Goal: Task Accomplishment & Management: Manage account settings

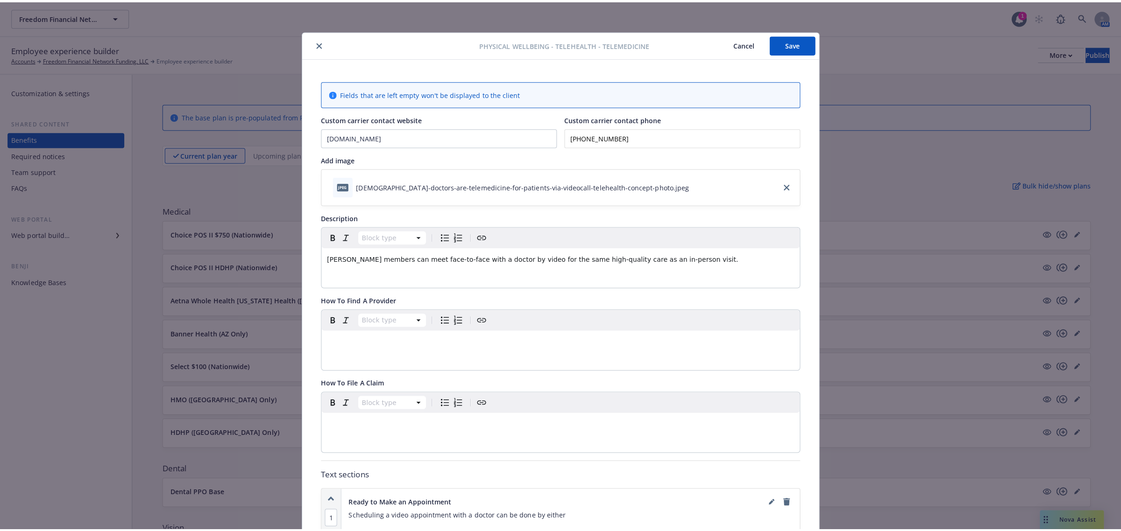
scroll to position [28, 0]
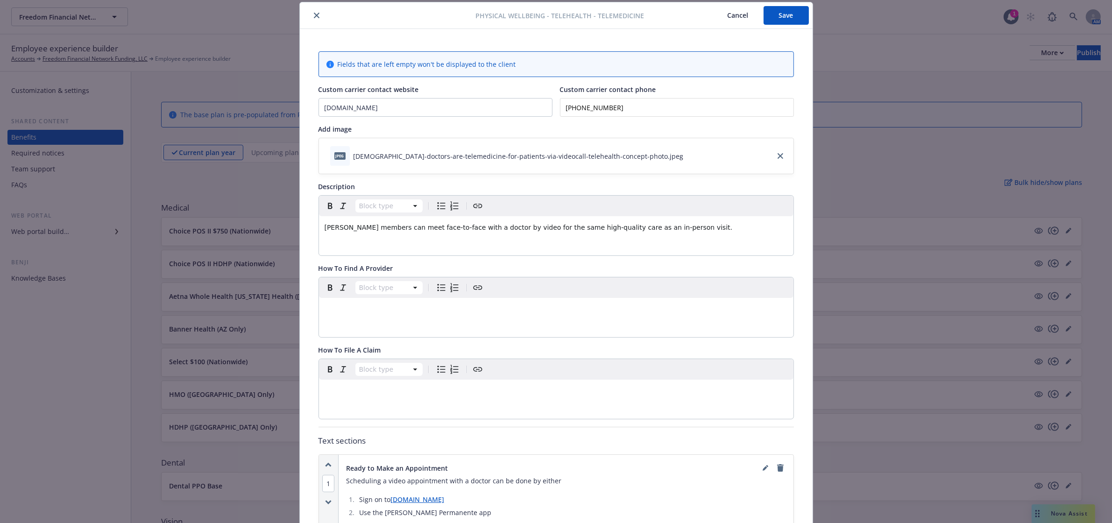
drag, startPoint x: 769, startPoint y: 14, endPoint x: 762, endPoint y: 14, distance: 7.5
click at [769, 14] on button "Save" at bounding box center [785, 15] width 45 height 19
click at [314, 14] on icon "close" at bounding box center [317, 16] width 6 height 6
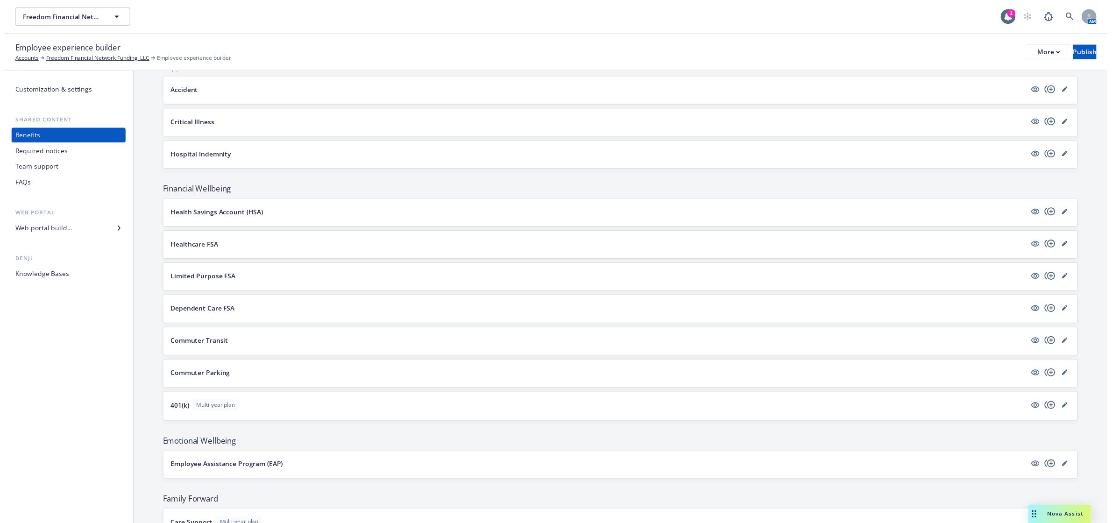
scroll to position [934, 0]
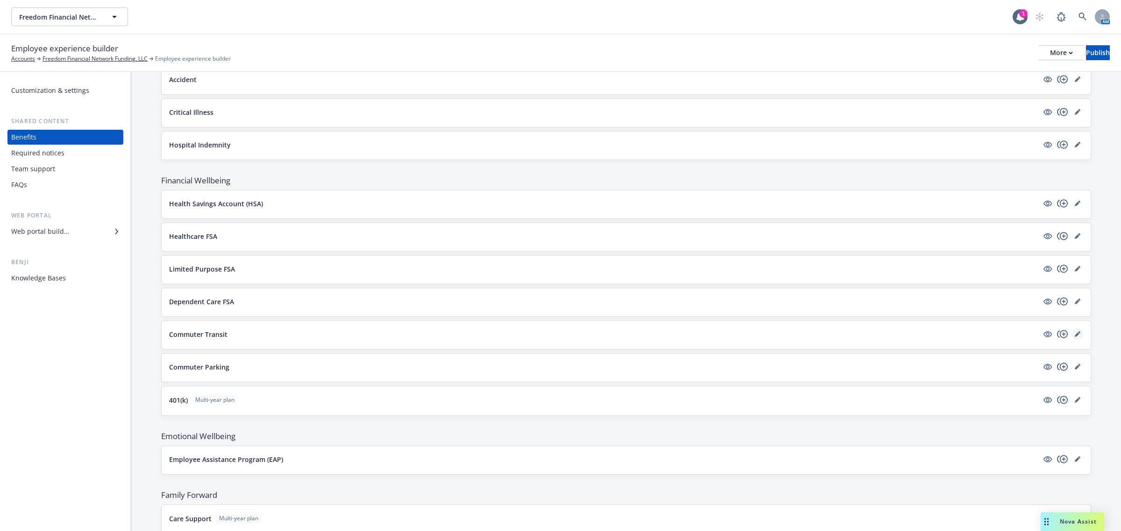
click at [1074, 337] on icon "editPencil" at bounding box center [1077, 335] width 6 height 6
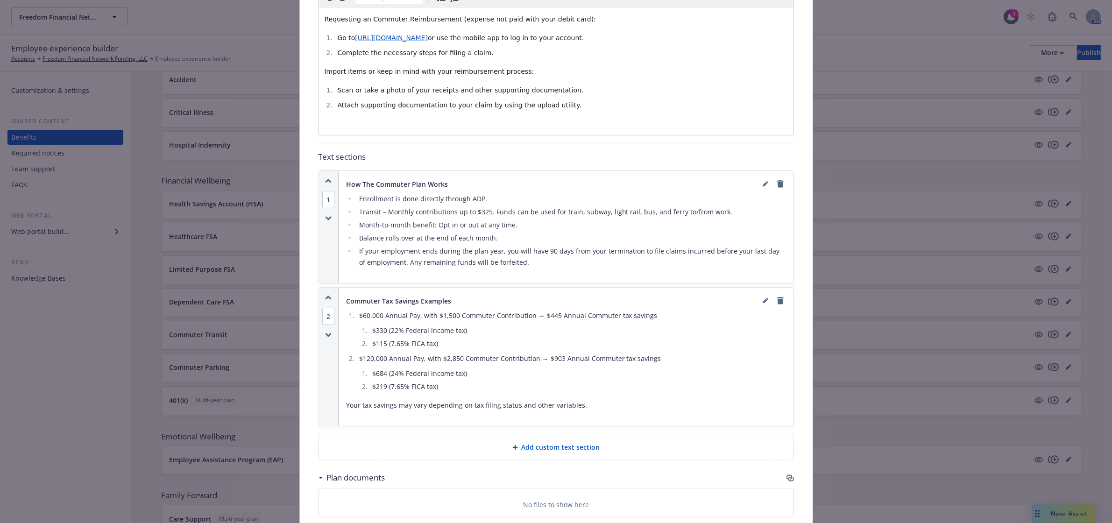
scroll to position [437, 0]
click at [764, 177] on link "editPencil" at bounding box center [765, 182] width 11 height 11
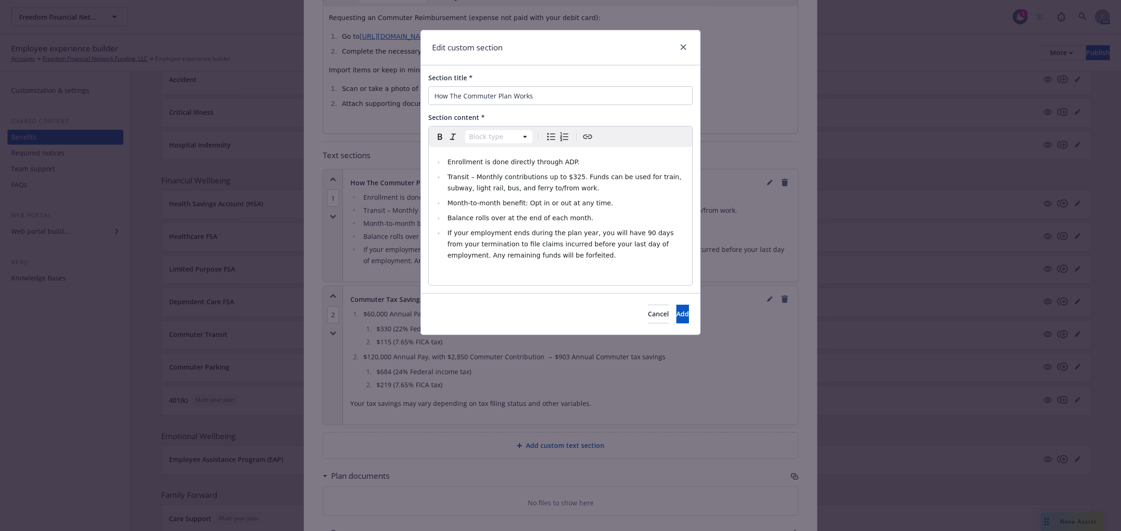
select select
click at [570, 177] on span "Transit – Monthly contributions up to $325. Funds can be used for train, subway…" at bounding box center [565, 182] width 236 height 19
click at [676, 317] on button "Add" at bounding box center [682, 314] width 13 height 19
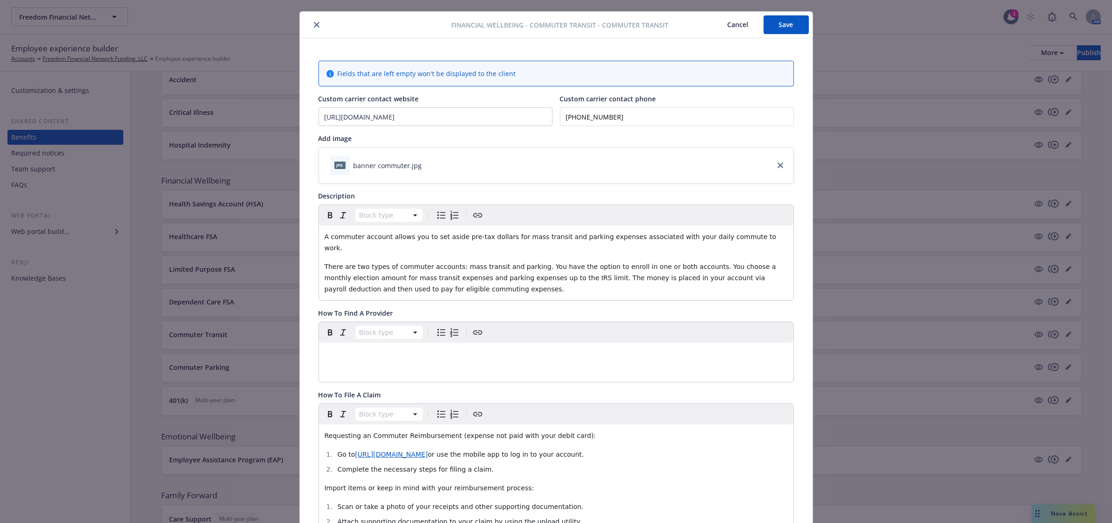
scroll to position [0, 0]
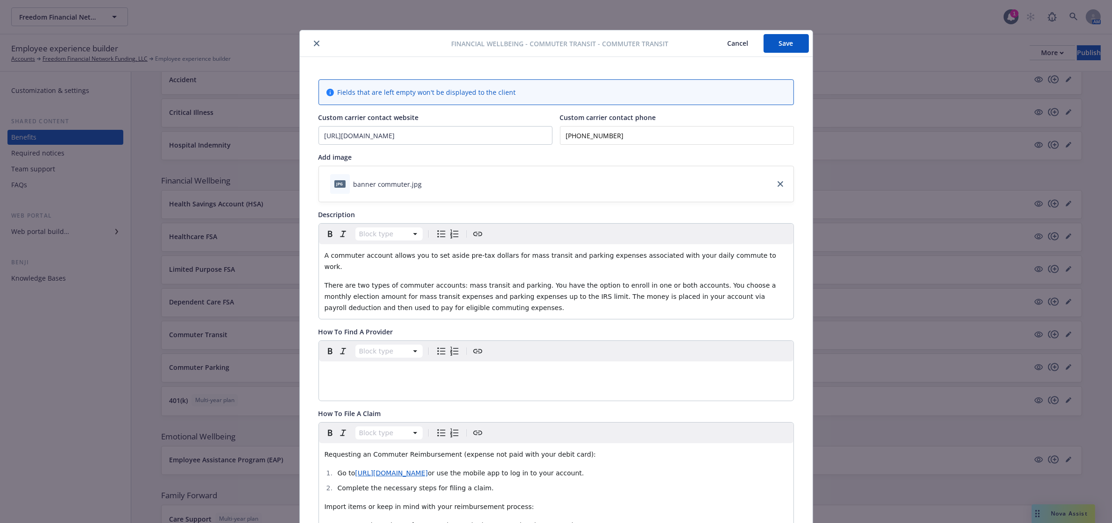
click at [790, 39] on button "Save" at bounding box center [785, 43] width 45 height 19
click at [314, 41] on icon "close" at bounding box center [317, 44] width 6 height 6
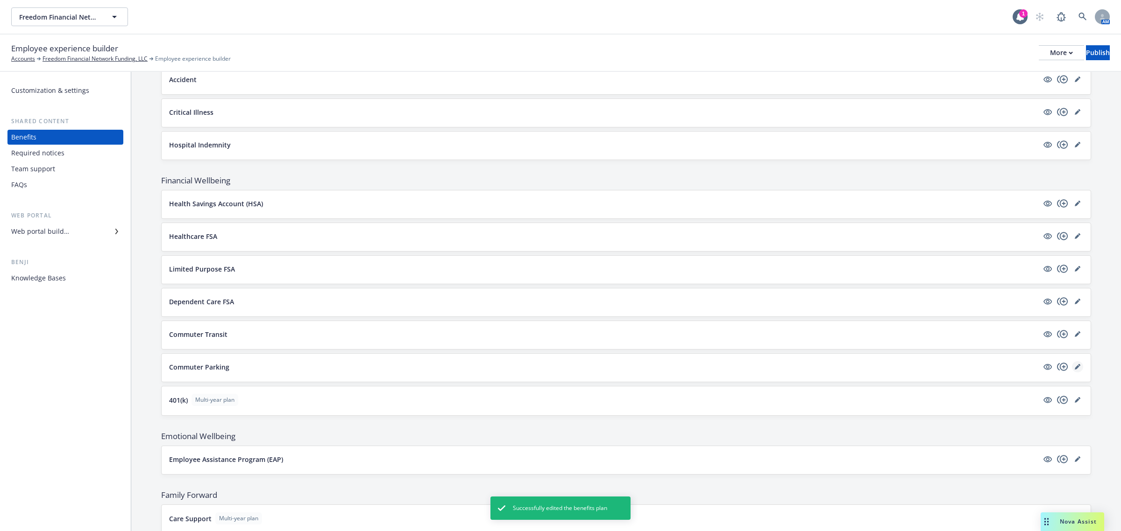
click at [1074, 370] on icon "editPencil" at bounding box center [1077, 367] width 6 height 6
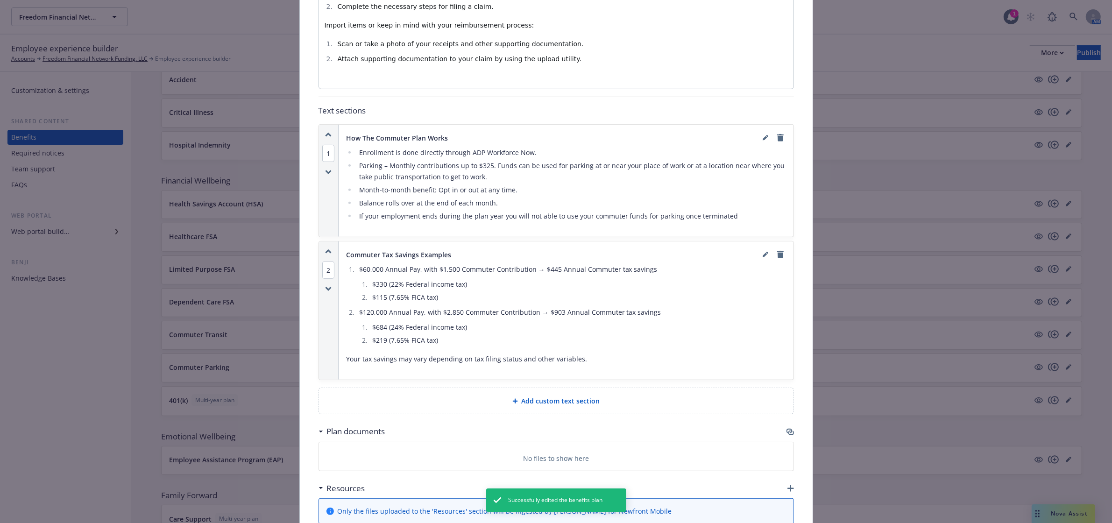
scroll to position [495, 0]
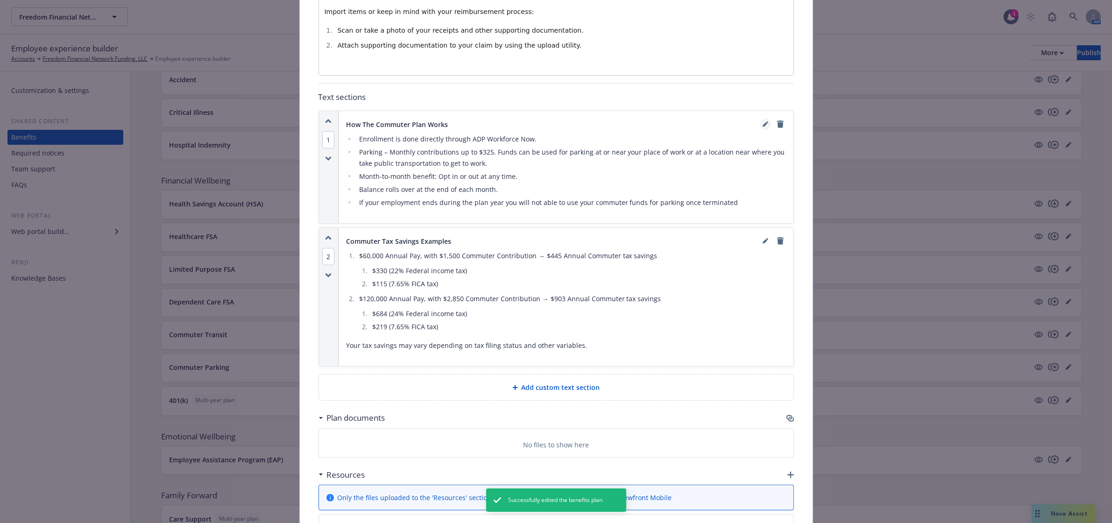
click at [763, 119] on link "editPencil" at bounding box center [765, 124] width 11 height 11
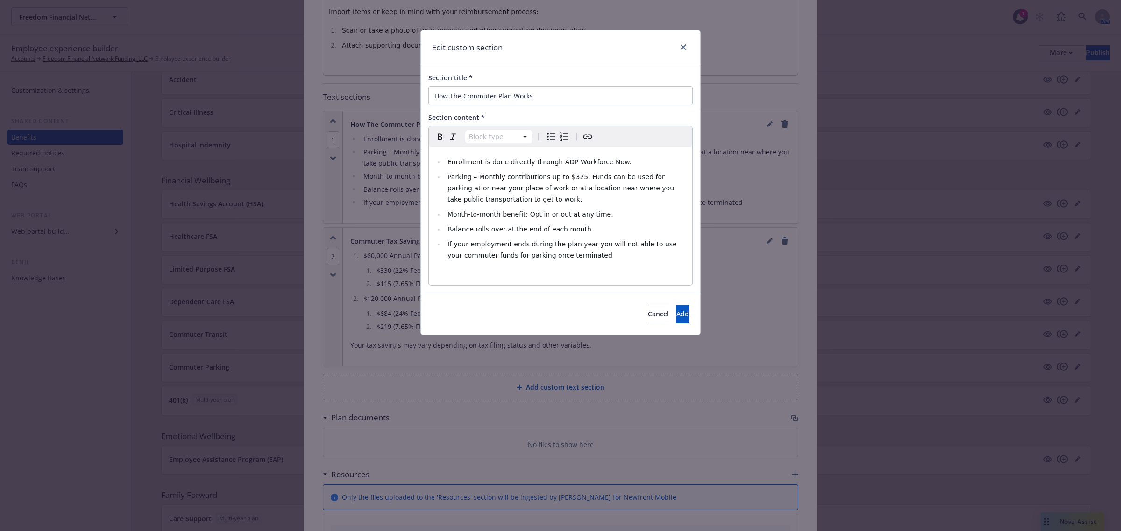
select select
click at [571, 181] on span "Parking – Monthly contributions up to $325. Funds can be used for parking at or…" at bounding box center [561, 188] width 229 height 30
click at [676, 309] on button "Add" at bounding box center [682, 314] width 13 height 19
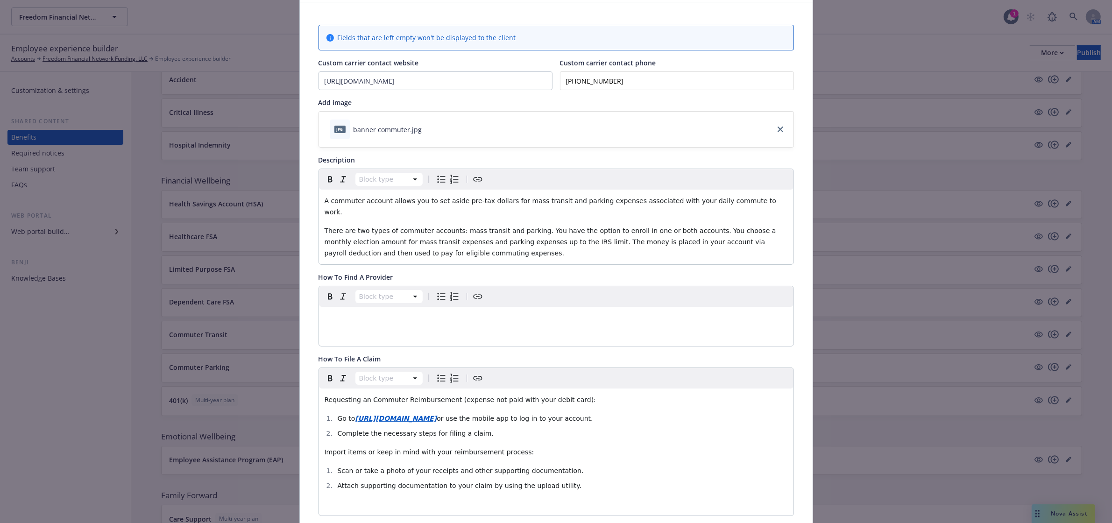
scroll to position [0, 0]
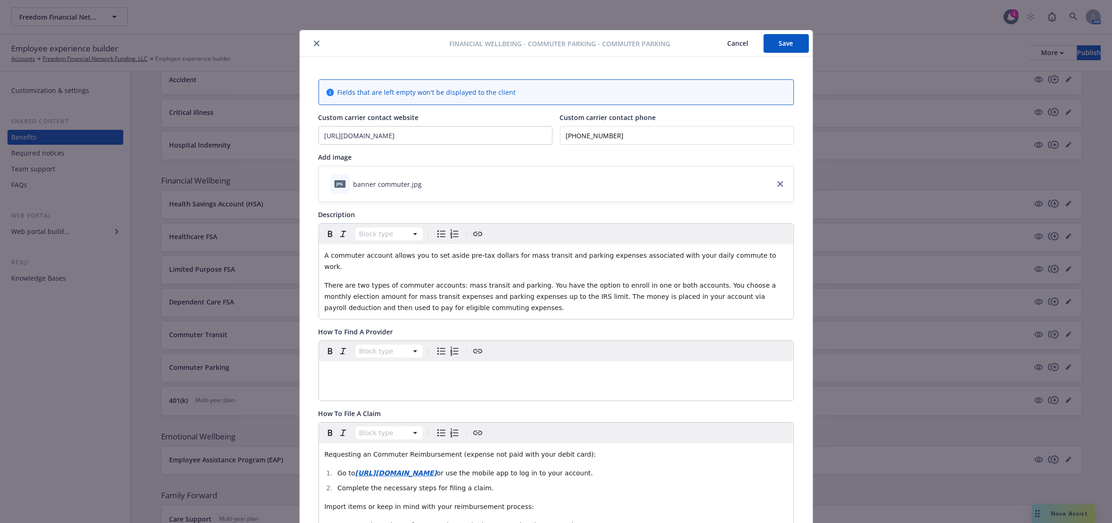
click at [779, 39] on button "Save" at bounding box center [785, 43] width 45 height 19
click at [314, 43] on icon "close" at bounding box center [317, 44] width 6 height 6
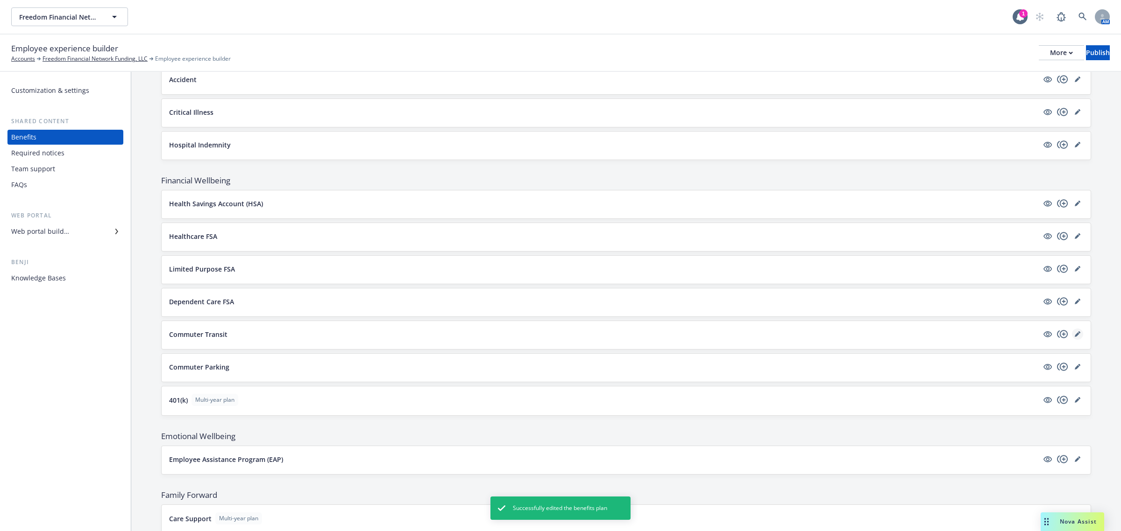
click at [1074, 337] on icon "editPencil" at bounding box center [1077, 335] width 6 height 6
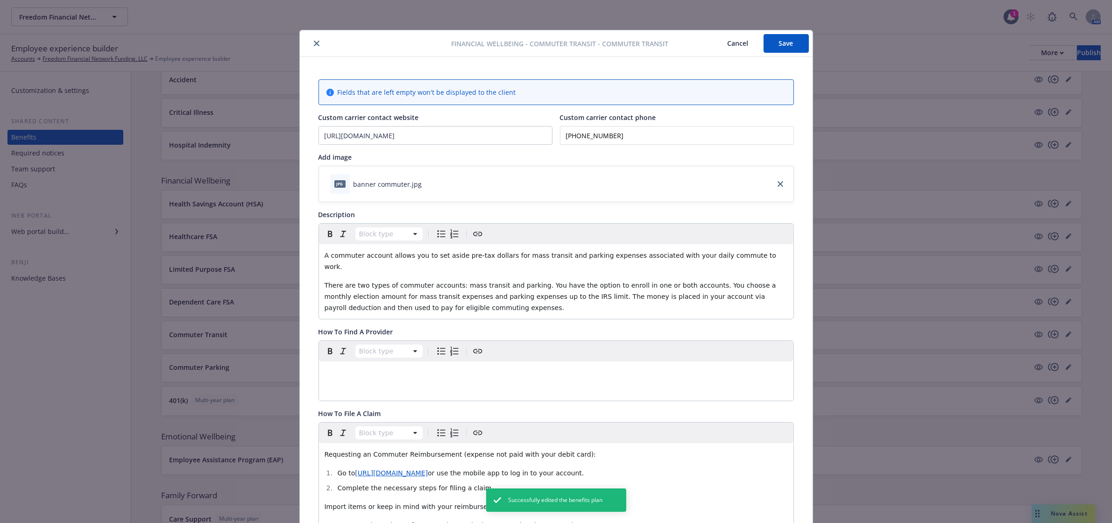
click at [311, 38] on button "close" at bounding box center [316, 43] width 11 height 11
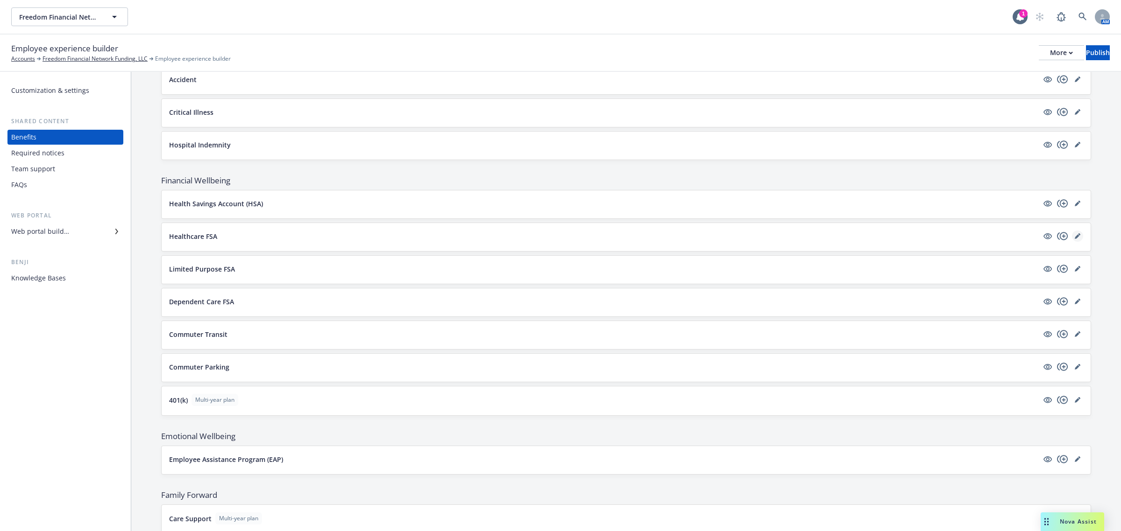
click at [1074, 239] on icon "editPencil" at bounding box center [1076, 236] width 5 height 5
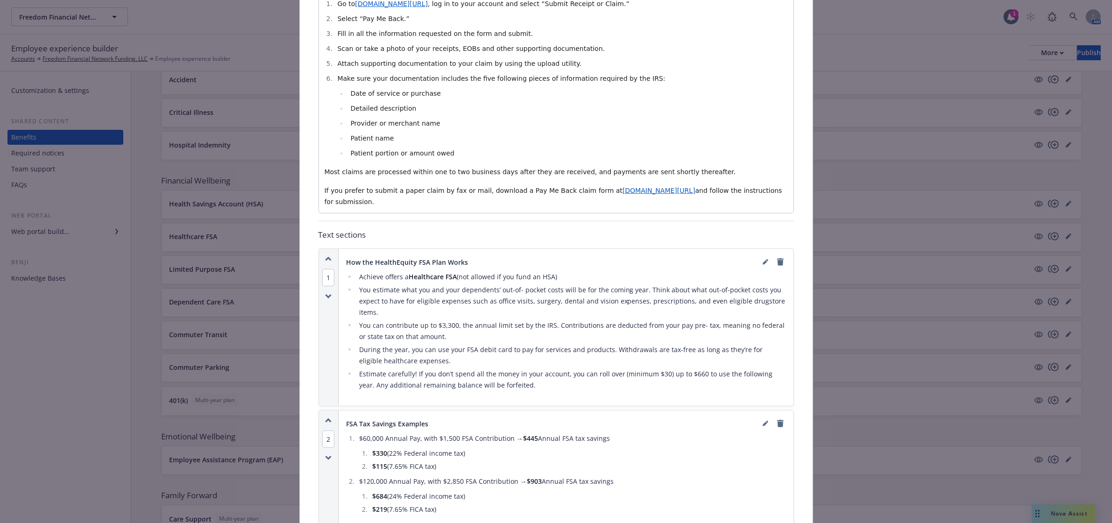
scroll to position [495, 0]
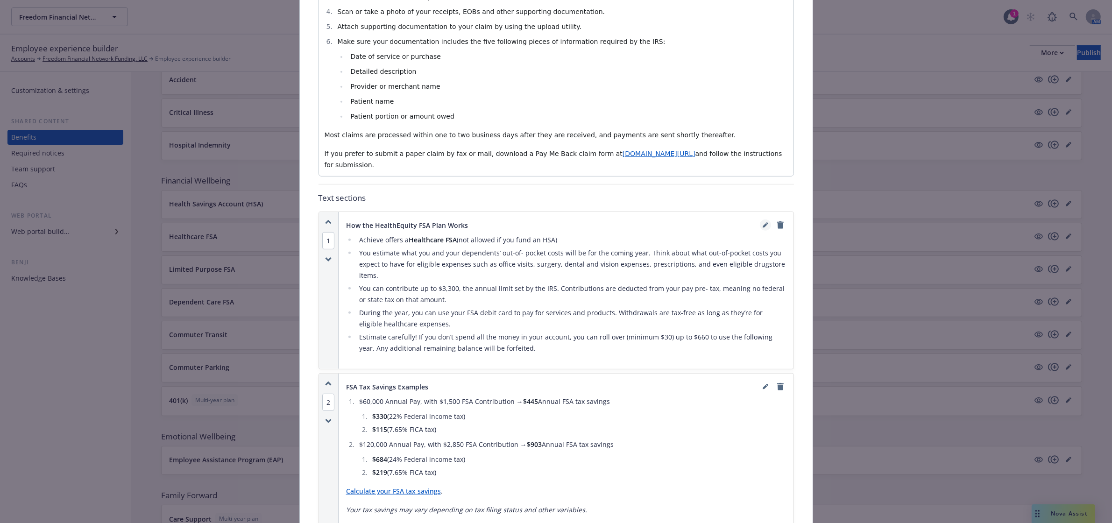
click at [763, 224] on icon "editPencil" at bounding box center [765, 226] width 5 height 5
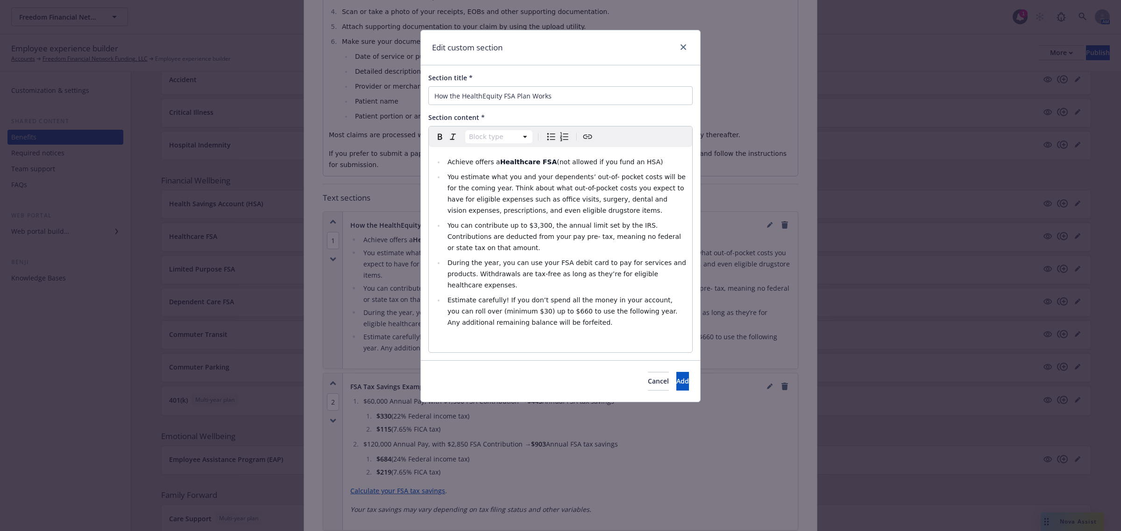
select select
click at [531, 229] on span "You can contribute up to $3,300, the annual limit set by the IRS. Contributions…" at bounding box center [564, 237] width 235 height 30
click at [682, 372] on button "Add" at bounding box center [682, 381] width 13 height 19
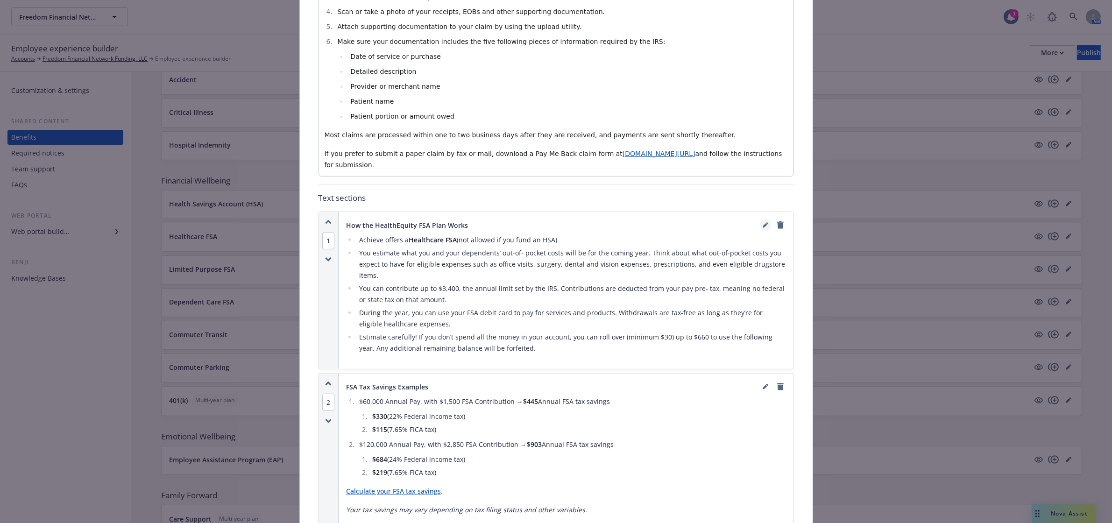
click at [760, 220] on link "editPencil" at bounding box center [765, 224] width 11 height 11
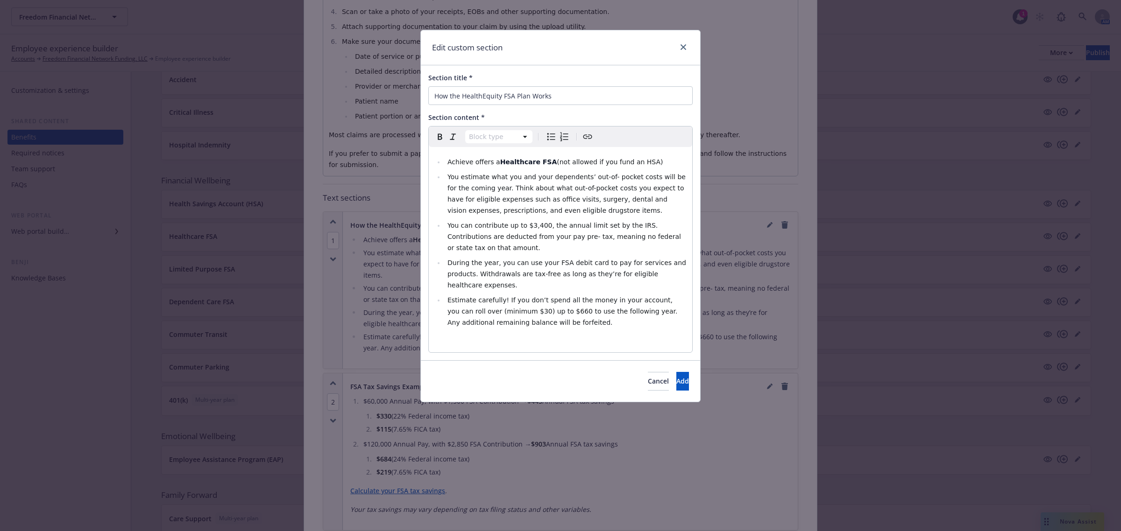
select select
click at [533, 297] on span "Estimate carefully! If you don’t spend all the money in your account, you can r…" at bounding box center [563, 312] width 232 height 30
click at [676, 377] on span "Add" at bounding box center [682, 381] width 13 height 9
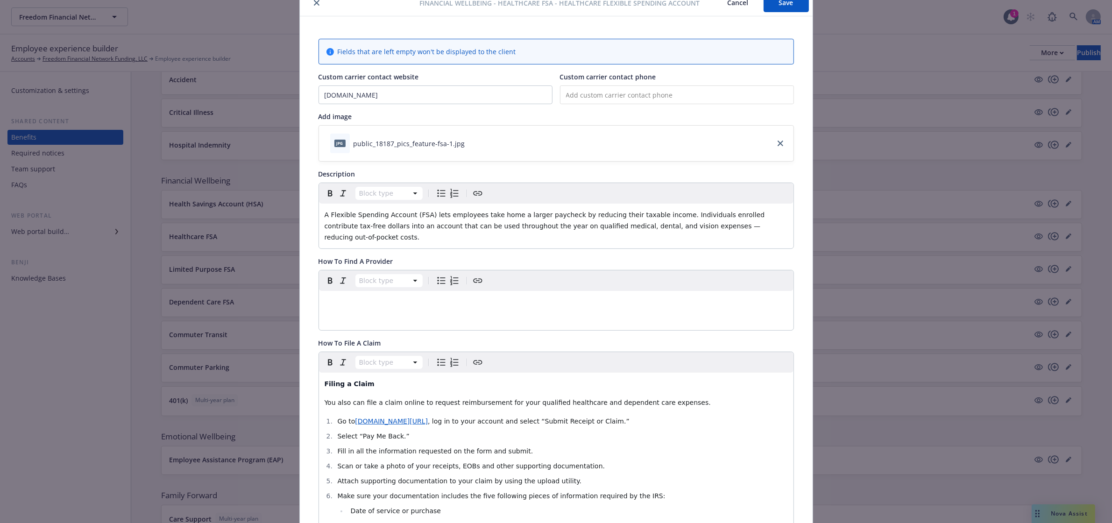
scroll to position [0, 0]
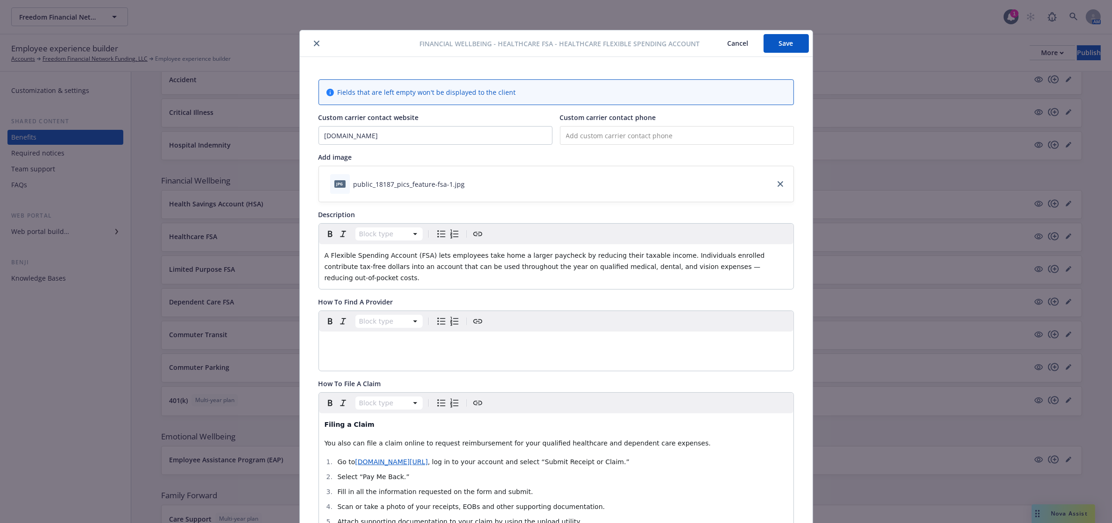
click at [786, 44] on button "Save" at bounding box center [785, 43] width 45 height 19
click at [780, 39] on button "Save" at bounding box center [785, 43] width 45 height 19
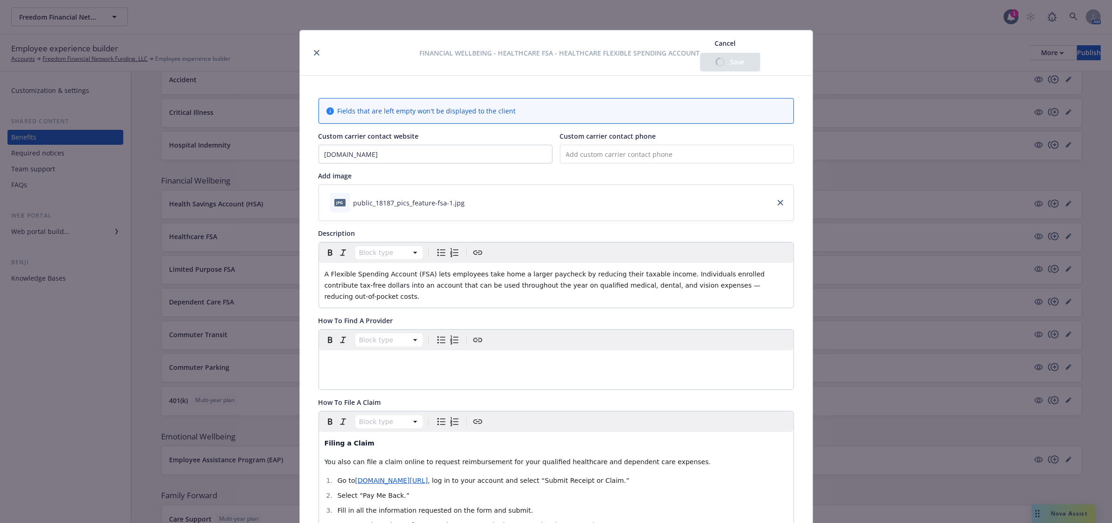
click at [309, 53] on div "Financial Wellbeing - Healthcare FSA - Healthcare Flexible Spending Account Can…" at bounding box center [556, 52] width 513 height 45
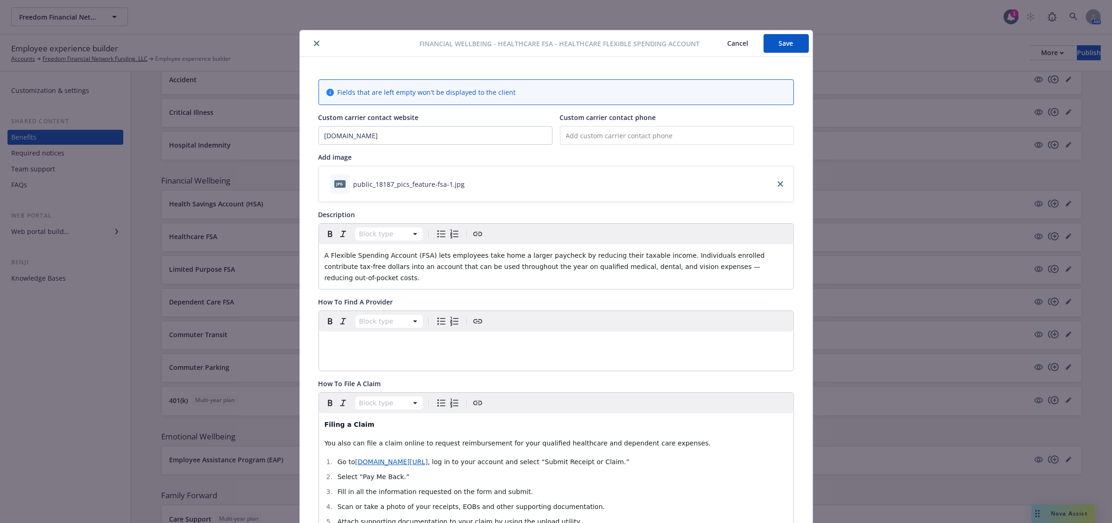
click at [314, 43] on icon "close" at bounding box center [317, 44] width 6 height 6
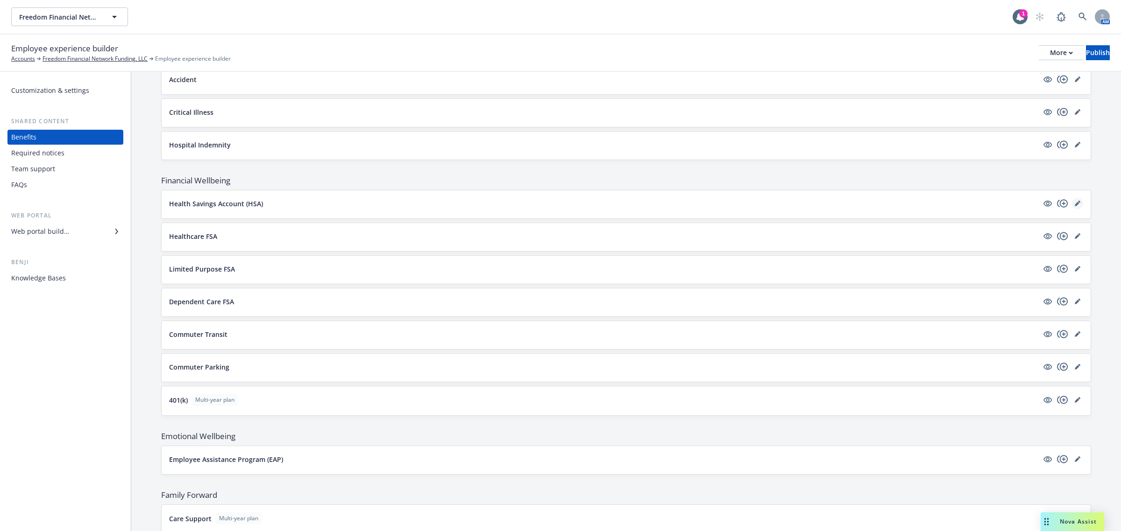
click at [1074, 206] on icon "editPencil" at bounding box center [1077, 204] width 6 height 6
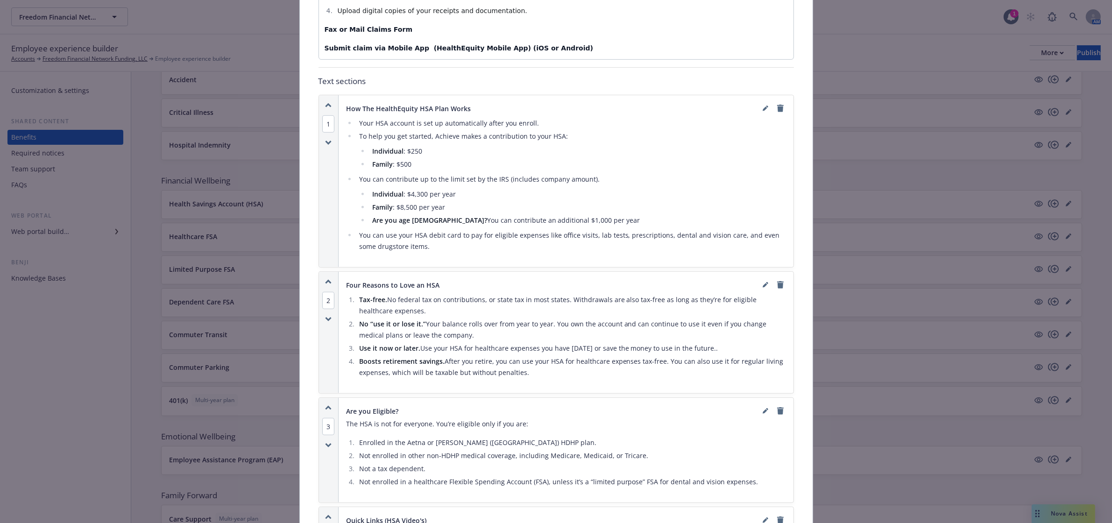
scroll to position [612, 0]
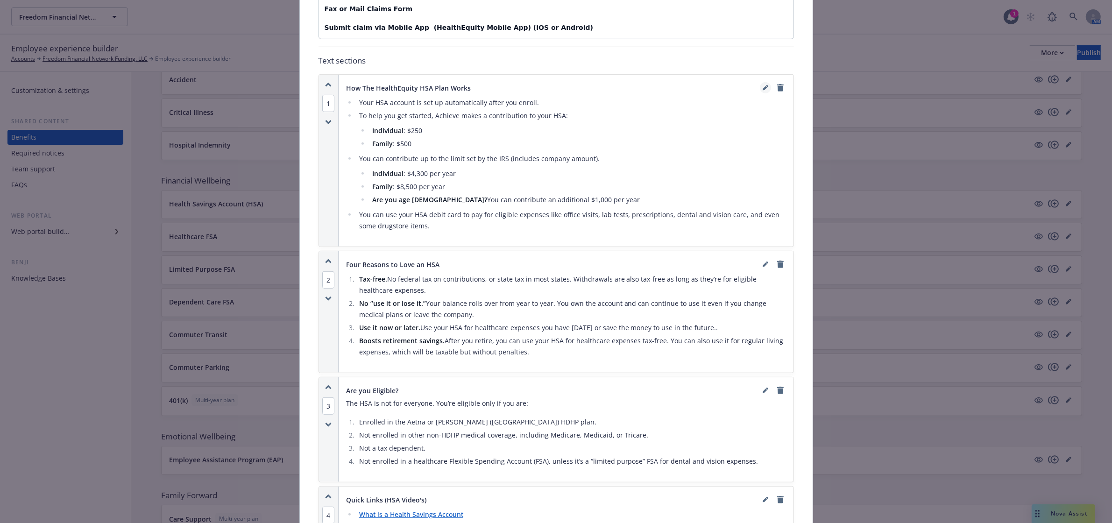
click at [760, 89] on link "editPencil" at bounding box center [765, 87] width 11 height 11
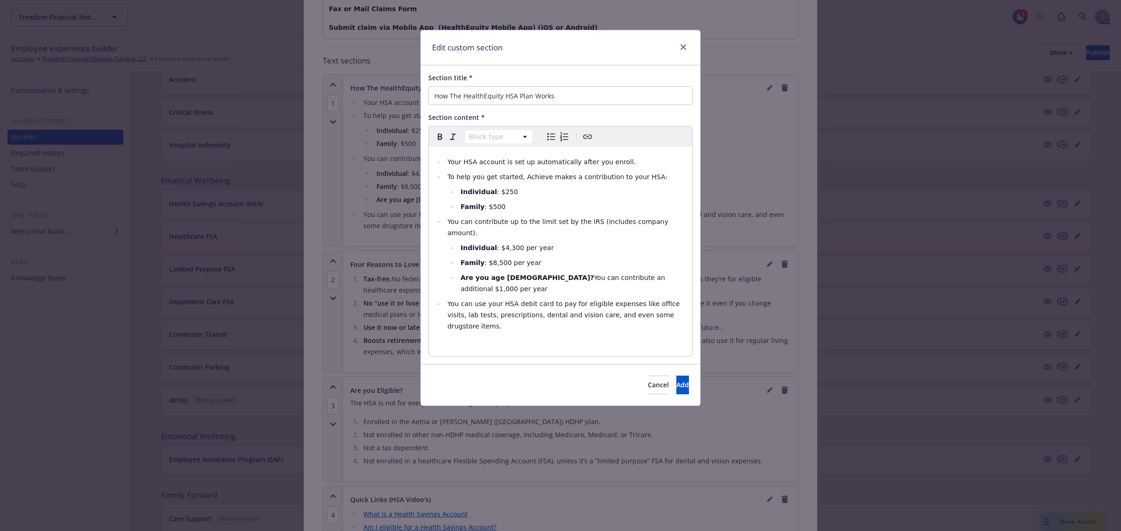
select select
click at [506, 244] on span ": $4,300 per year" at bounding box center [525, 247] width 57 height 7
click at [498, 259] on span ": $8,500 per year" at bounding box center [512, 262] width 57 height 7
click at [676, 376] on button "Add" at bounding box center [682, 385] width 13 height 19
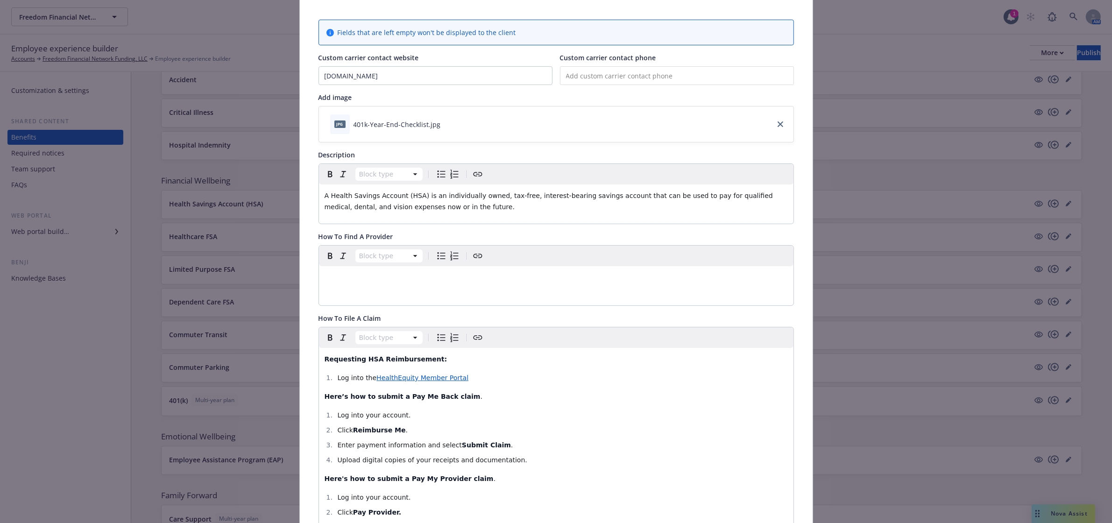
scroll to position [0, 0]
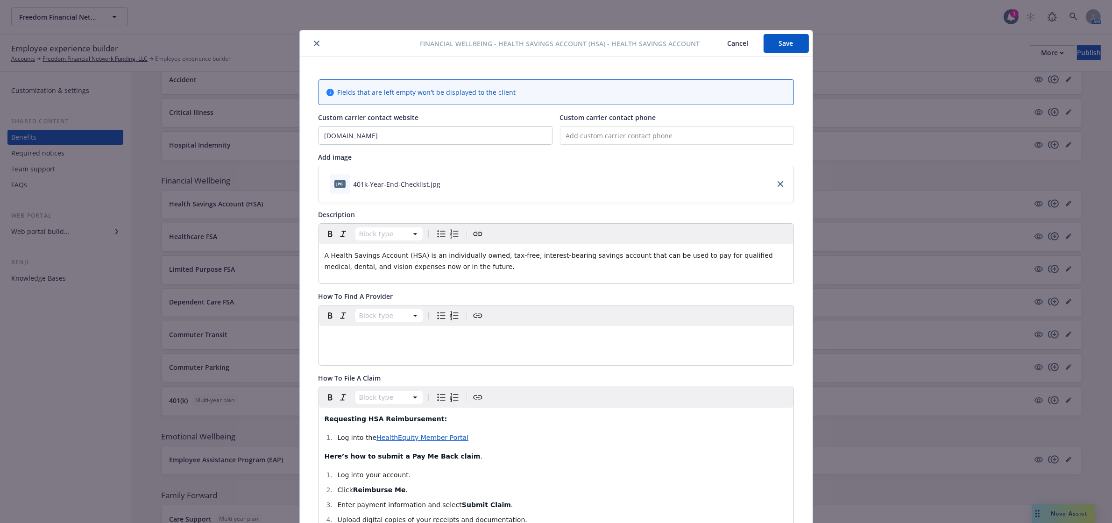
click at [783, 38] on button "Save" at bounding box center [785, 43] width 45 height 19
click at [313, 38] on button "close" at bounding box center [316, 43] width 11 height 11
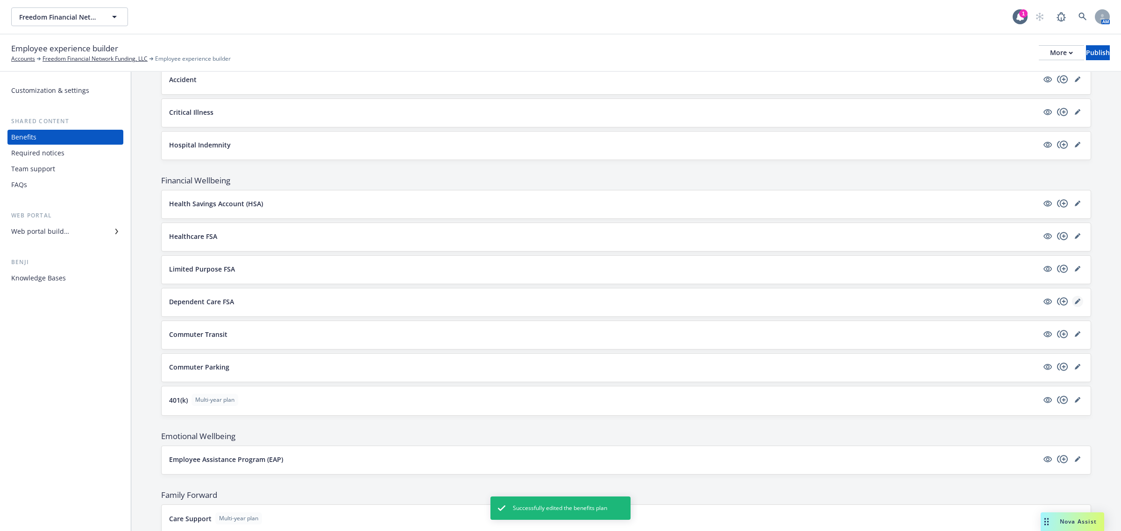
click at [1072, 305] on link "editPencil" at bounding box center [1077, 301] width 11 height 11
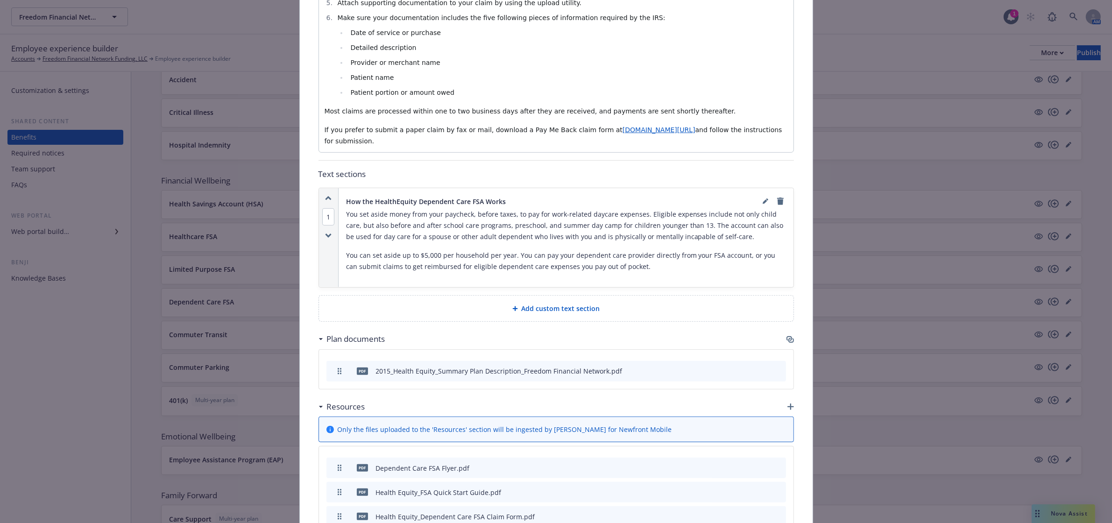
scroll to position [499, 0]
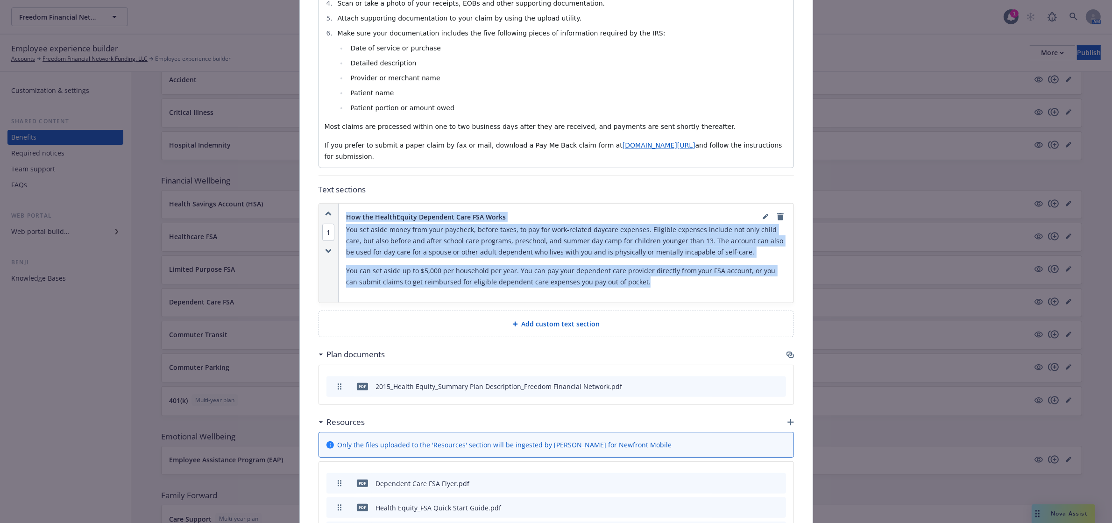
drag, startPoint x: 637, startPoint y: 282, endPoint x: 332, endPoint y: 269, distance: 305.2
click at [332, 269] on div "1 How the HealthEquity Dependent Care FSA Works You set aside money from your p…" at bounding box center [556, 253] width 474 height 99
click at [620, 294] on div "You set aside money from your paycheck, before taxes, to pay for work-related d…" at bounding box center [566, 259] width 440 height 71
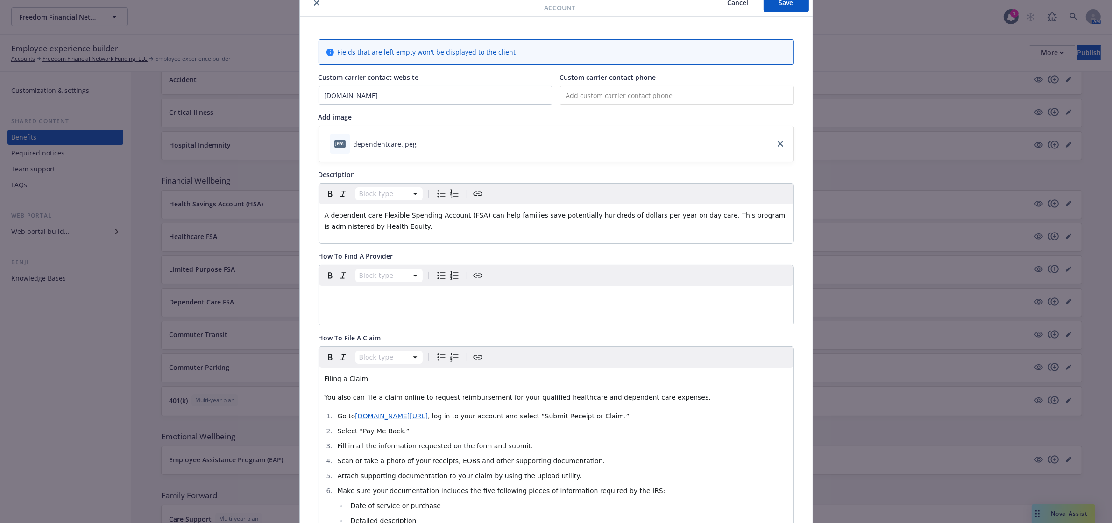
scroll to position [0, 0]
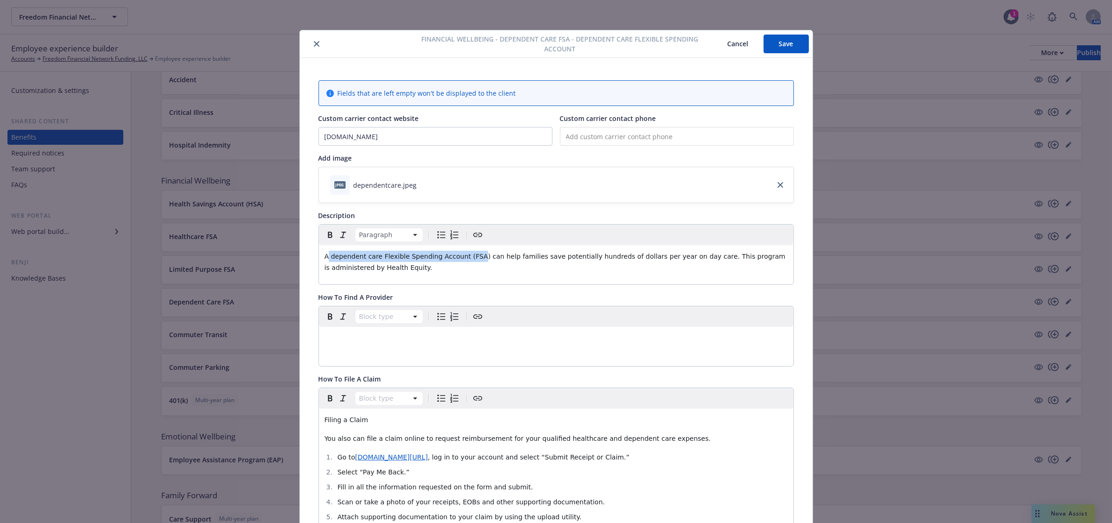
drag, startPoint x: 325, startPoint y: 259, endPoint x: 465, endPoint y: 259, distance: 140.6
click at [465, 259] on span "A dependent care Flexible Spending Account (FSA) can help families save potenti…" at bounding box center [556, 262] width 463 height 19
copy span "dependent care Flexible Spending Account (FSA"
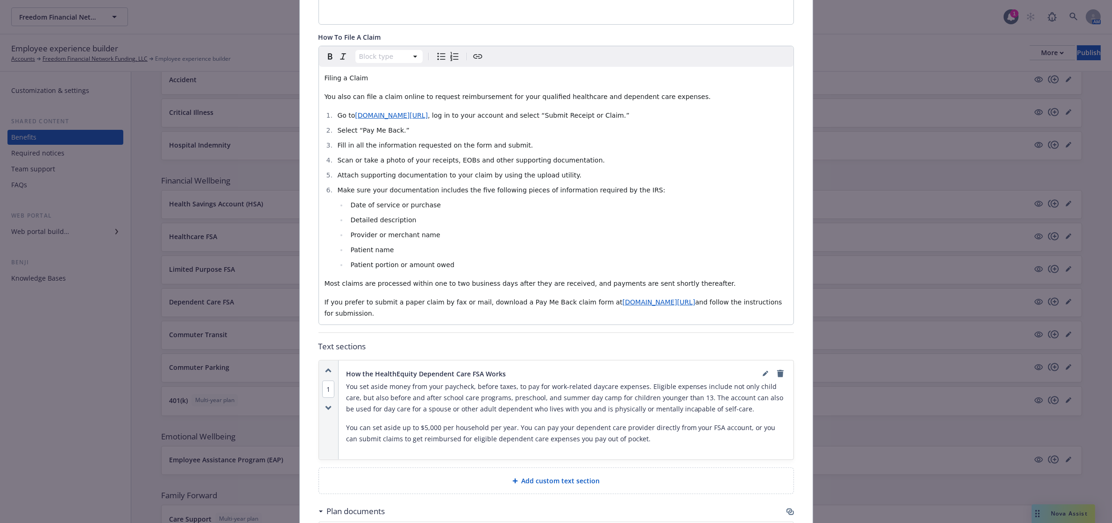
scroll to position [350, 0]
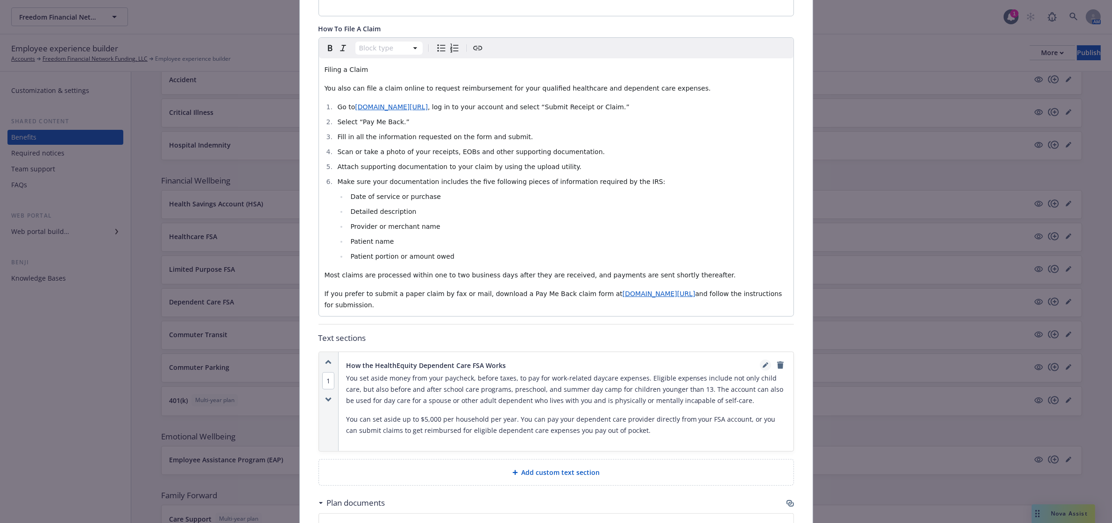
click at [763, 363] on icon "editPencil" at bounding box center [766, 365] width 6 height 6
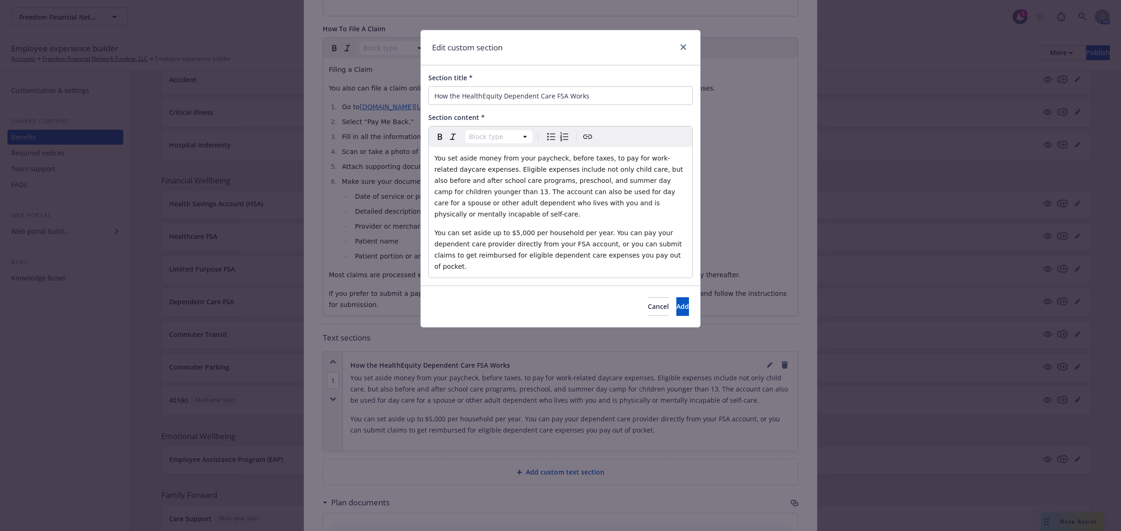
click at [507, 229] on span "You can set aside up to $5,000 per household per year. You can pay your depende…" at bounding box center [558, 249] width 249 height 41
click at [676, 302] on span "Add" at bounding box center [682, 306] width 13 height 9
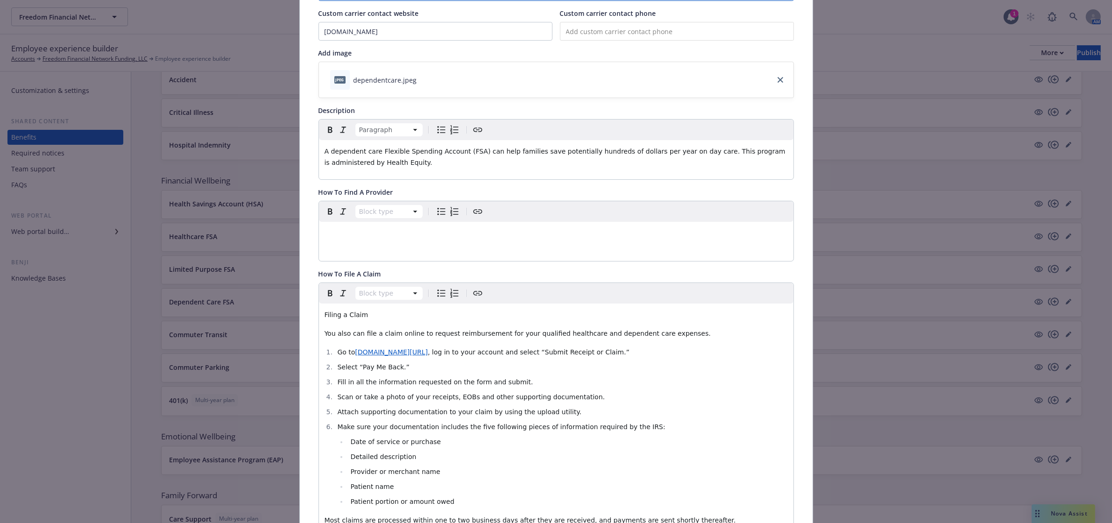
scroll to position [0, 0]
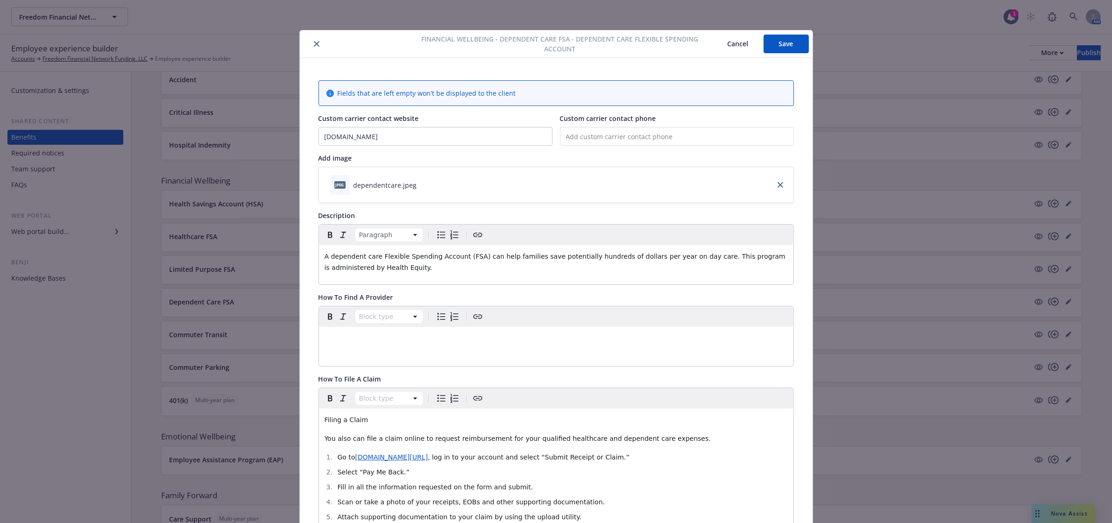
click at [781, 36] on button "Save" at bounding box center [785, 44] width 45 height 19
click at [783, 35] on button "Save" at bounding box center [785, 44] width 45 height 19
click at [314, 43] on icon "close" at bounding box center [317, 44] width 6 height 6
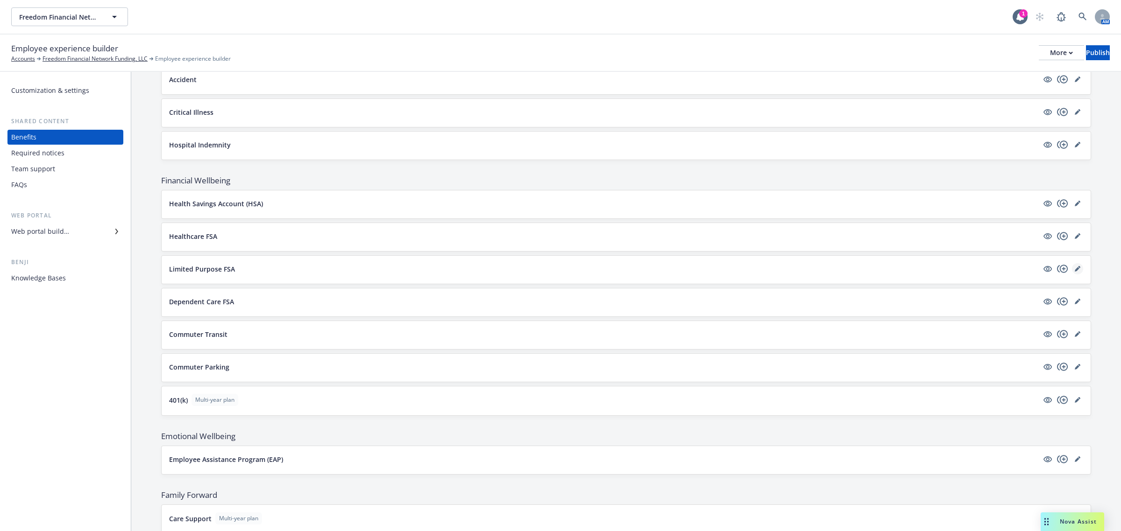
click at [1072, 275] on link "editPencil" at bounding box center [1077, 268] width 11 height 11
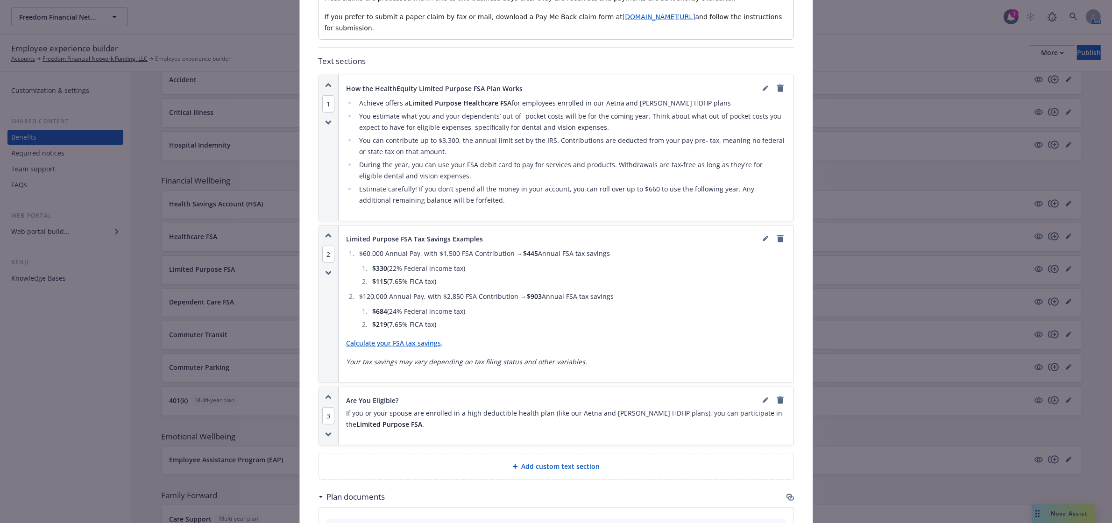
scroll to position [612, 0]
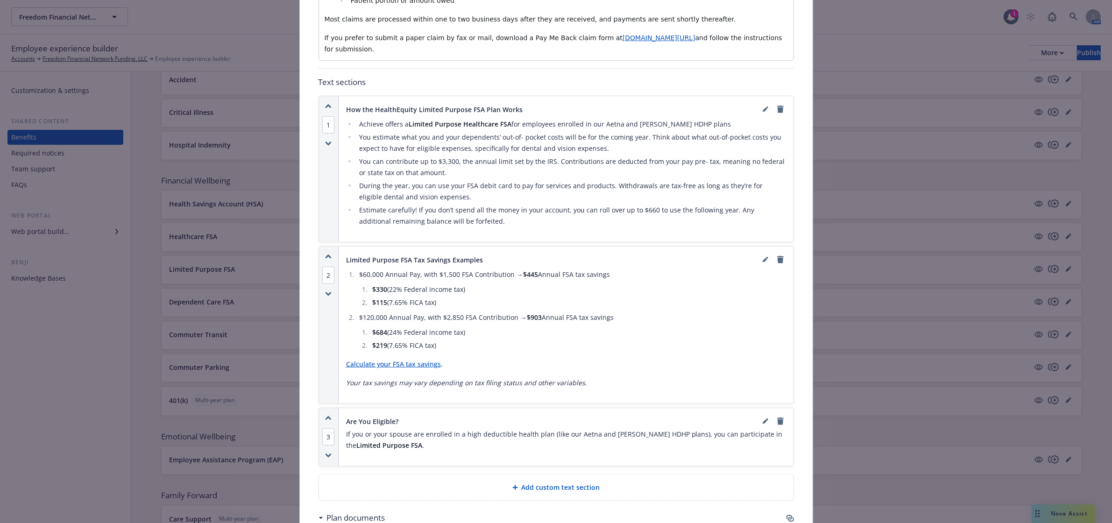
click at [757, 101] on div "How the HealthEquity Limited Purpose FSA Plan Works Achieve offers a Limited Pu…" at bounding box center [566, 169] width 455 height 146
click at [766, 109] on icon "editPencil" at bounding box center [767, 107] width 2 height 2
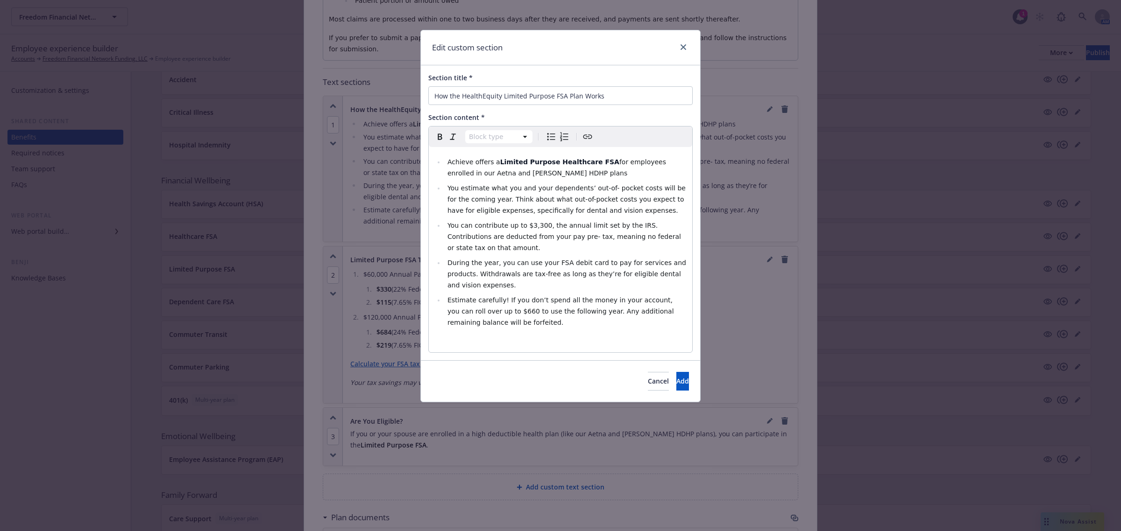
select select
click at [530, 226] on span "You can contribute up to $3,300, the annual limit set by the IRS. Contributions…" at bounding box center [564, 237] width 235 height 30
click at [676, 372] on button "Add" at bounding box center [682, 381] width 13 height 19
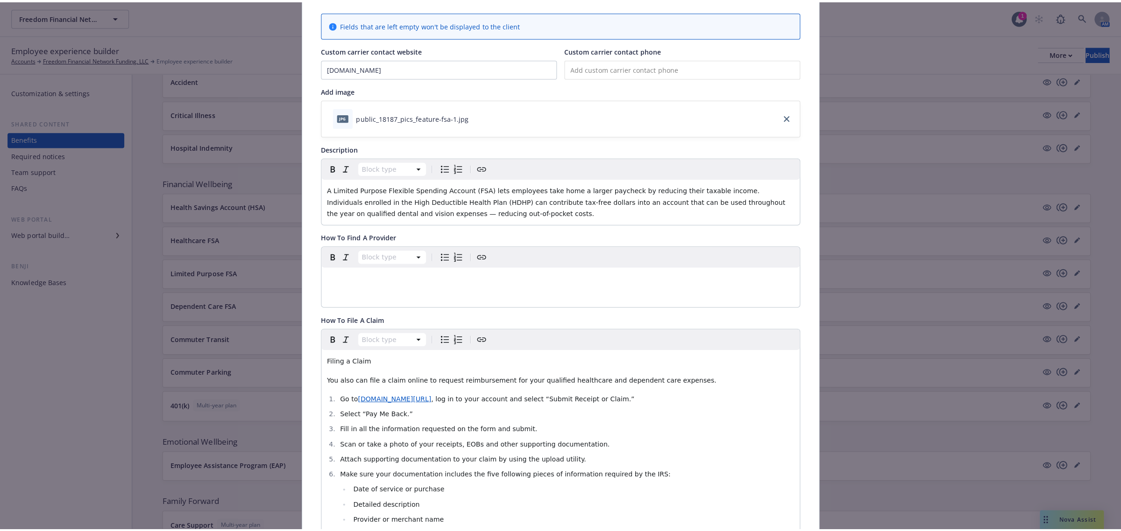
scroll to position [0, 0]
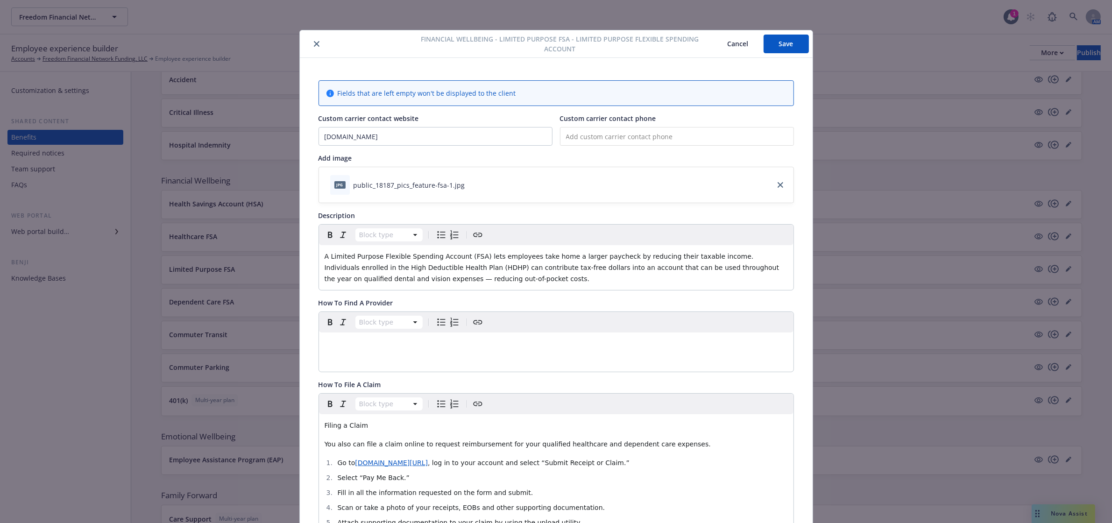
click at [785, 47] on button "Save" at bounding box center [785, 44] width 45 height 19
click at [311, 43] on button "close" at bounding box center [316, 43] width 11 height 11
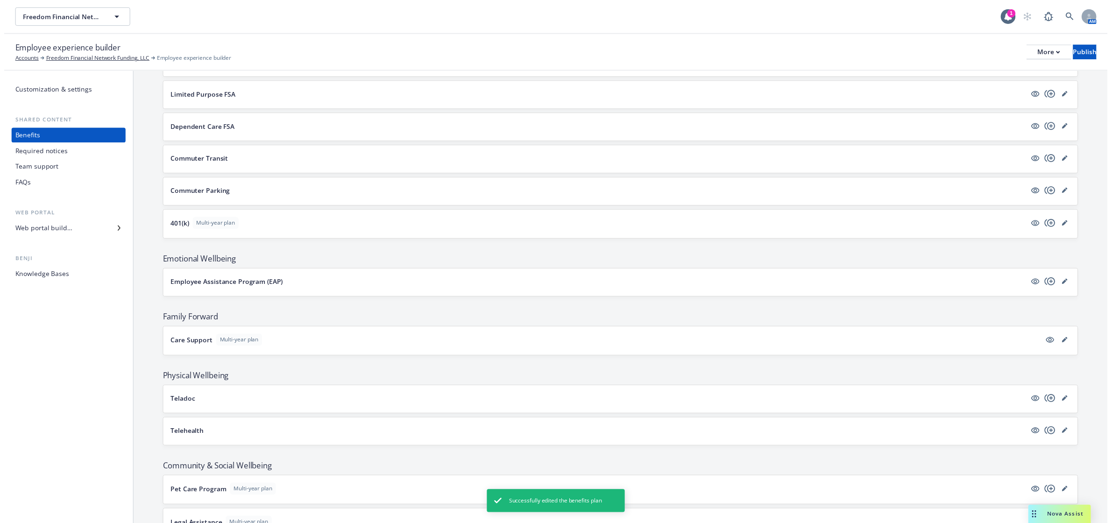
scroll to position [1159, 0]
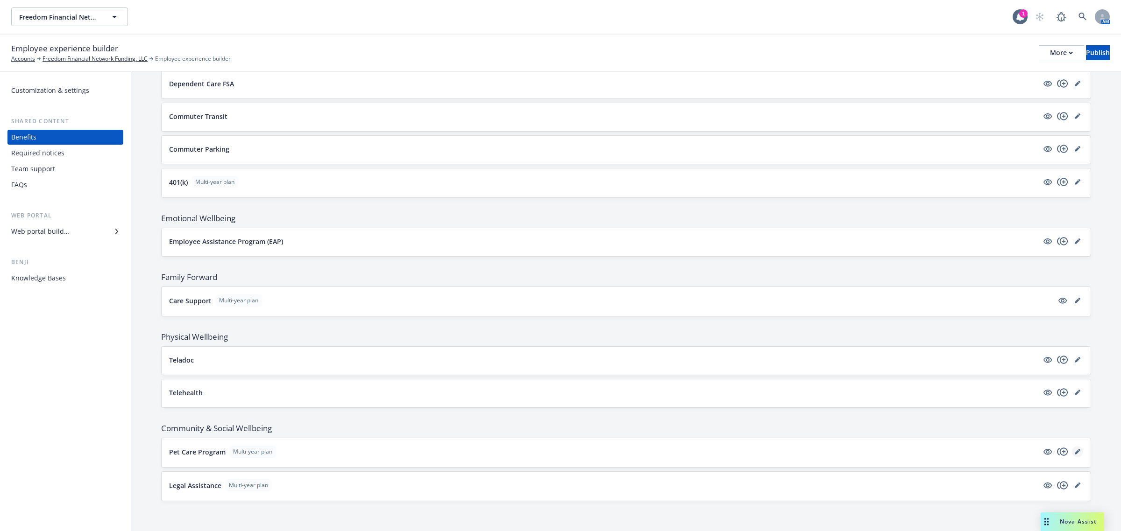
click at [1074, 450] on icon "editPencil" at bounding box center [1077, 452] width 6 height 6
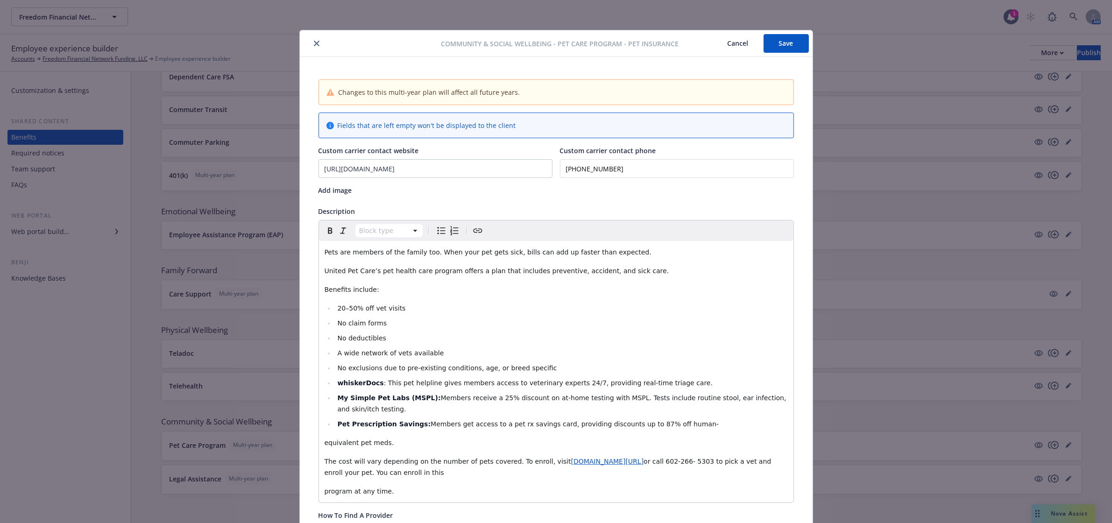
scroll to position [28, 0]
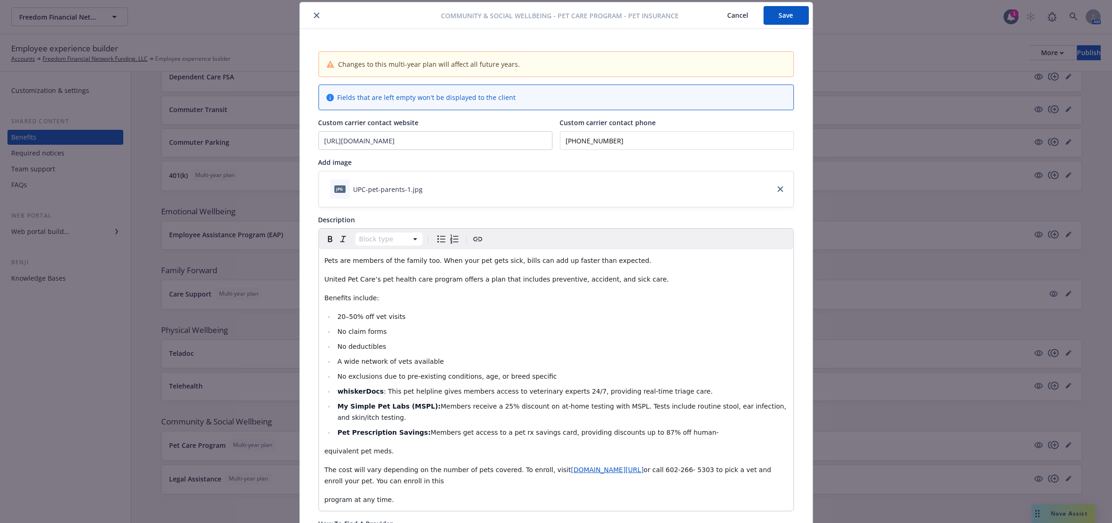
click at [314, 13] on icon "close" at bounding box center [317, 16] width 6 height 6
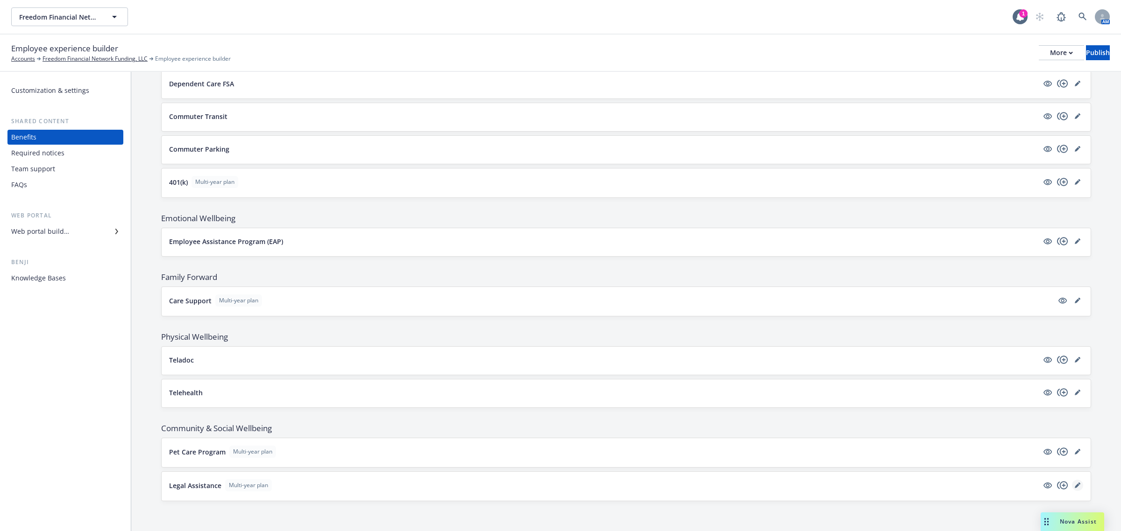
click at [1074, 486] on icon "editPencil" at bounding box center [1076, 486] width 5 height 5
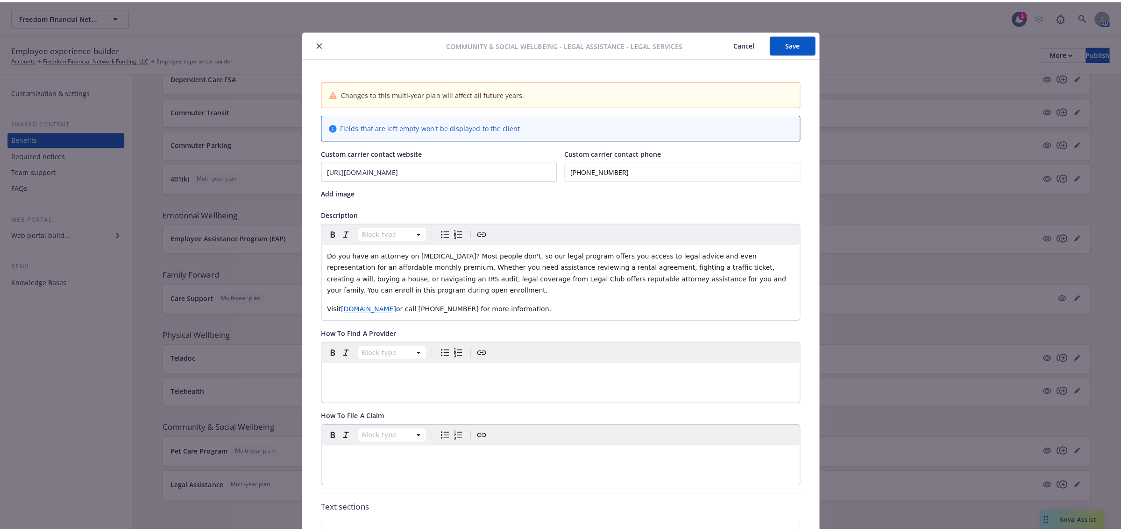
scroll to position [28, 0]
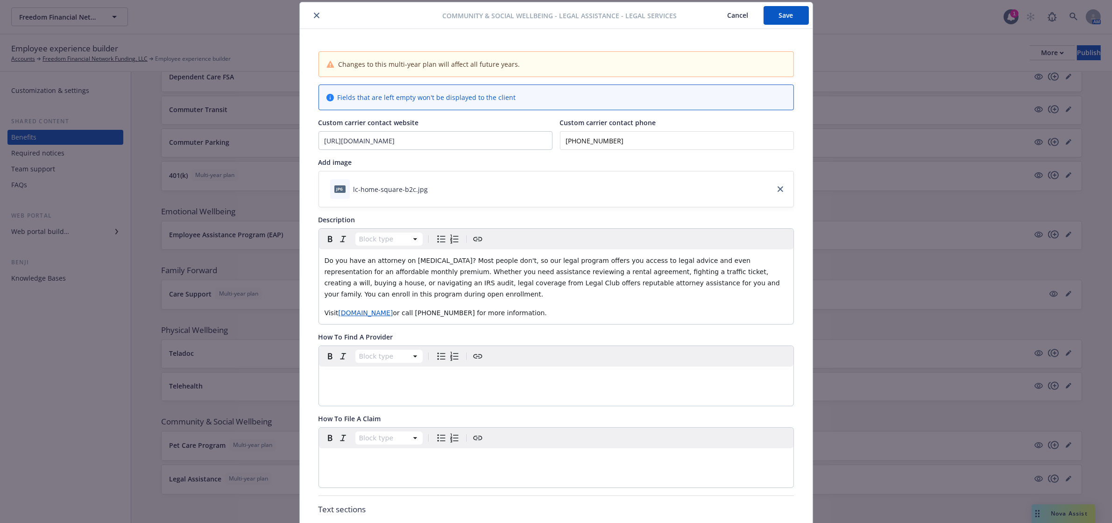
click at [314, 13] on icon "close" at bounding box center [317, 16] width 6 height 6
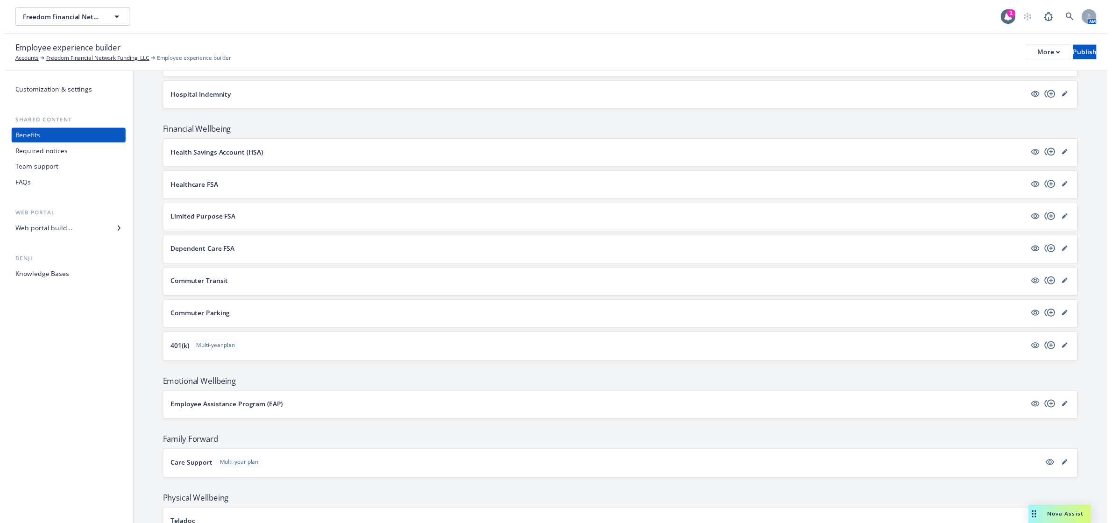
scroll to position [992, 0]
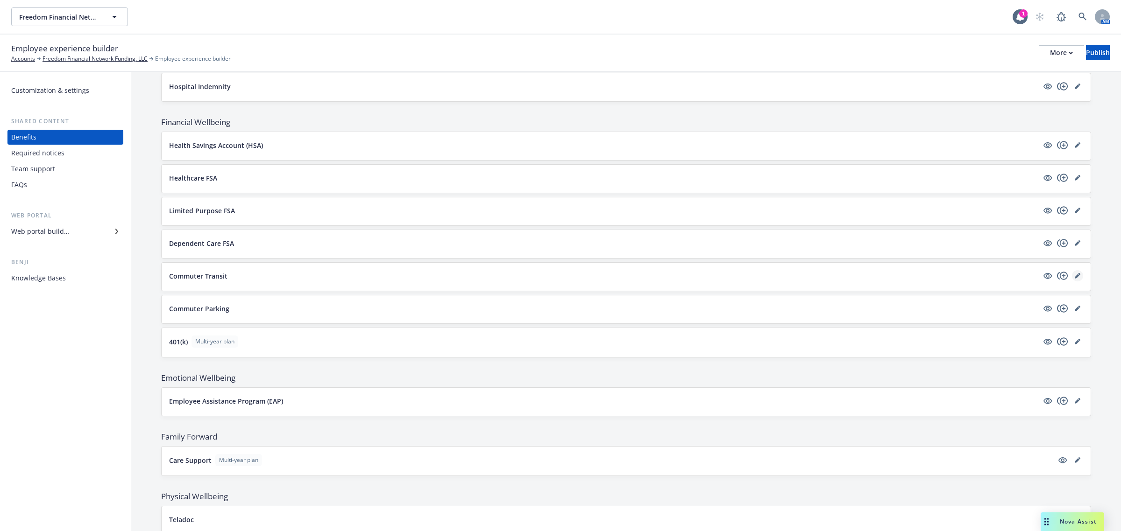
click at [1074, 279] on icon "editPencil" at bounding box center [1077, 276] width 6 height 6
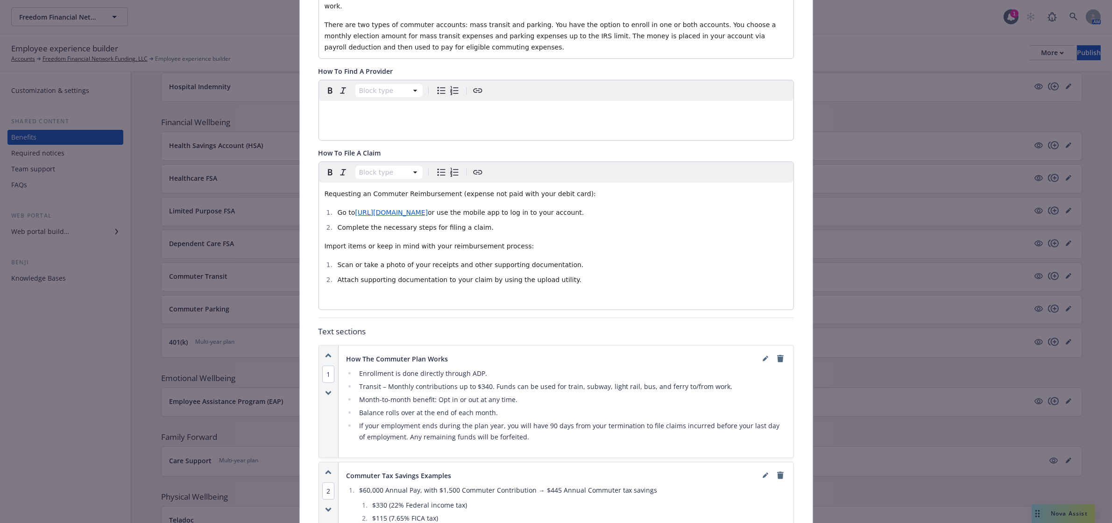
scroll to position [261, 0]
click at [482, 380] on li "Transit – Monthly contributions up to $340. Funds can be used for train, subway…" at bounding box center [571, 385] width 430 height 11
click at [763, 356] on icon "editPencil" at bounding box center [765, 358] width 5 height 5
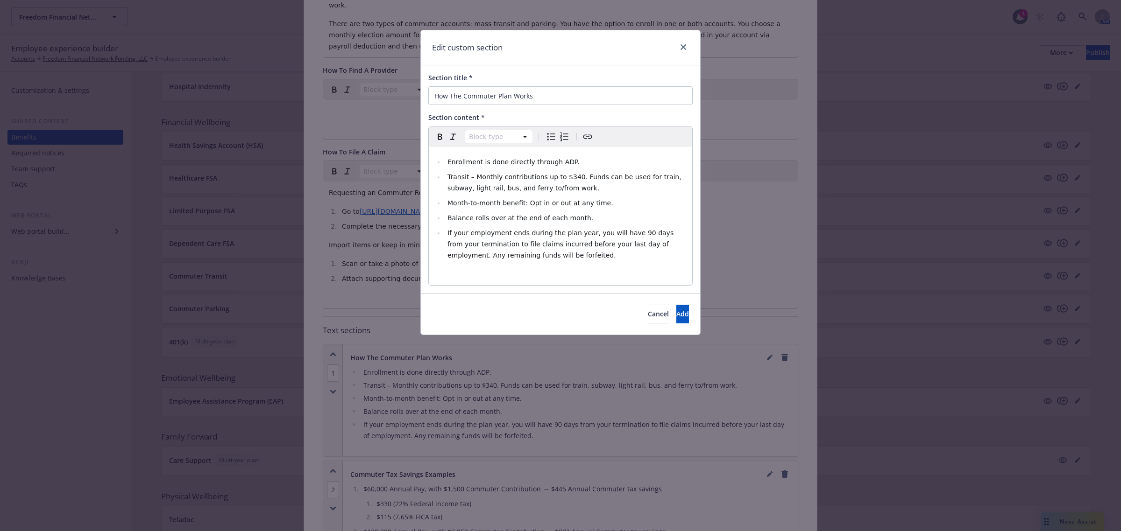
select select
click at [571, 178] on span "Transit – Monthly contributions up to $340. Funds can be used for train, subway…" at bounding box center [565, 182] width 236 height 19
click at [676, 314] on span "Add" at bounding box center [682, 314] width 13 height 9
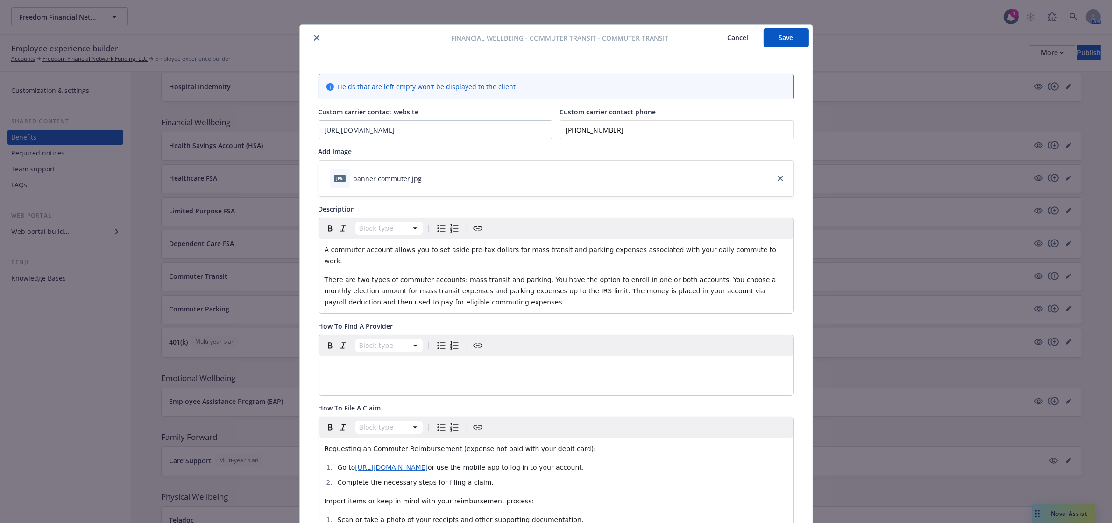
scroll to position [0, 0]
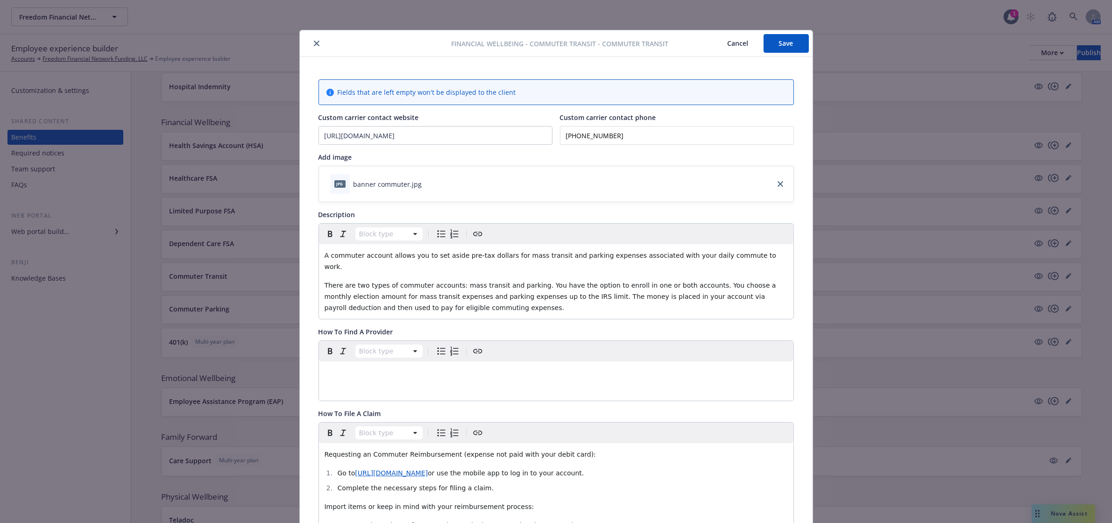
click at [773, 43] on button "Save" at bounding box center [785, 43] width 45 height 19
click at [311, 43] on button "close" at bounding box center [316, 43] width 11 height 11
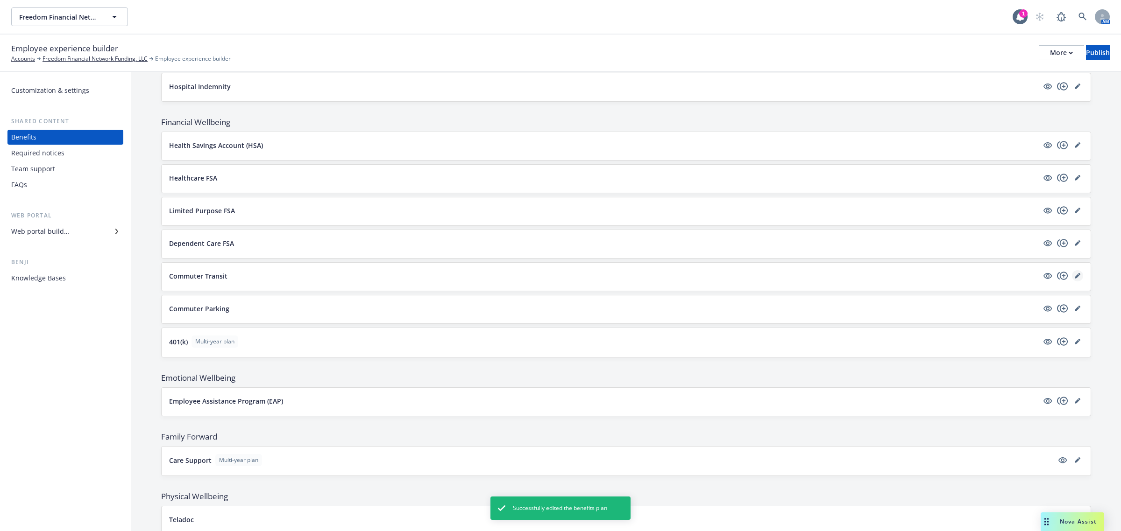
click at [1074, 279] on icon "editPencil" at bounding box center [1077, 276] width 6 height 6
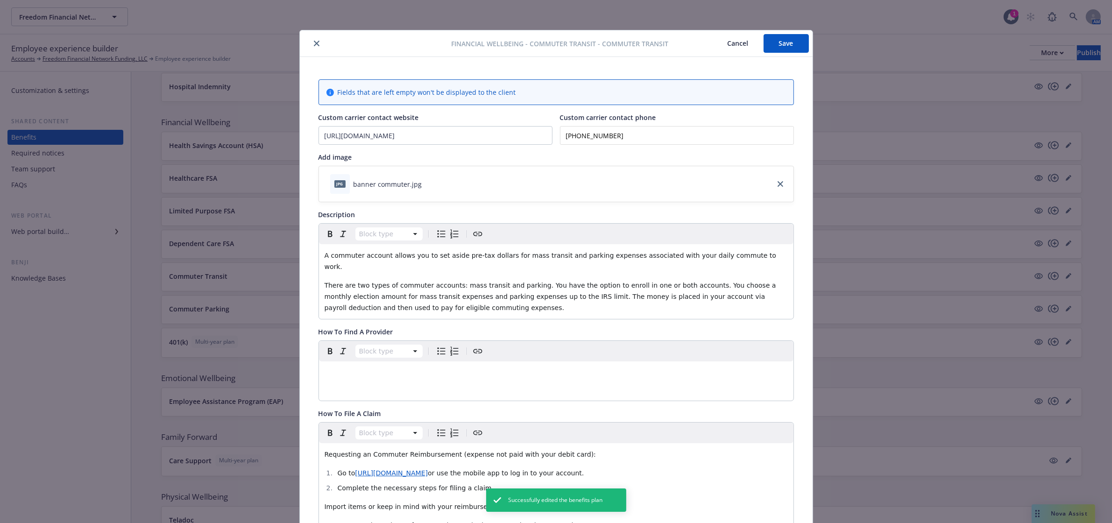
click at [314, 45] on icon "close" at bounding box center [317, 44] width 6 height 6
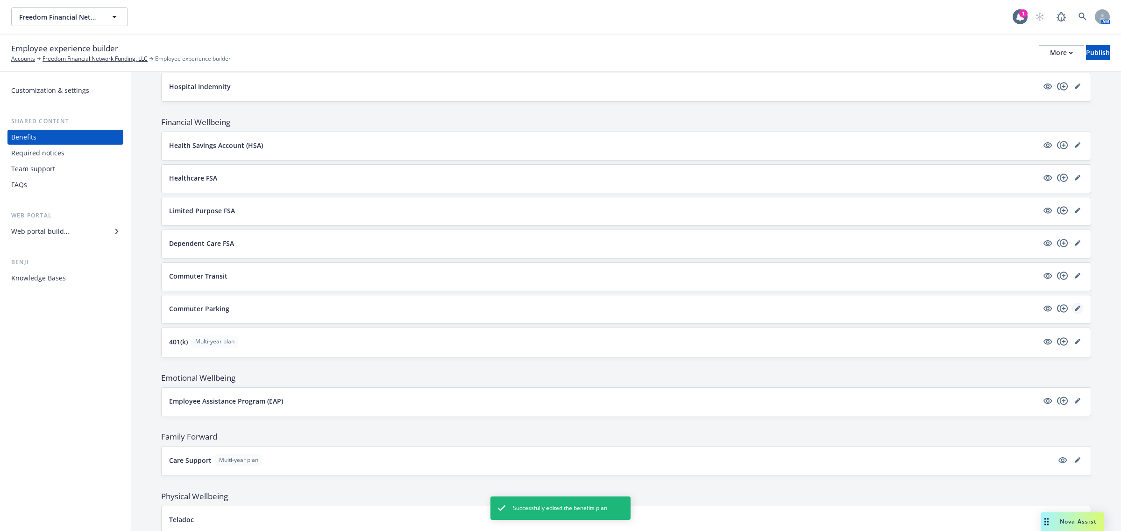
click at [1072, 311] on link "editPencil" at bounding box center [1077, 308] width 11 height 11
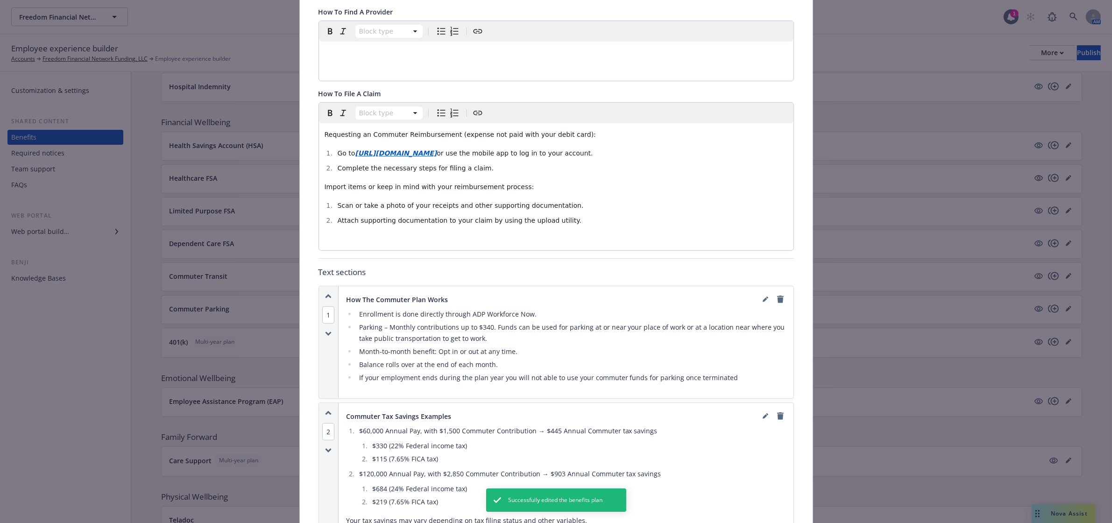
scroll to position [378, 0]
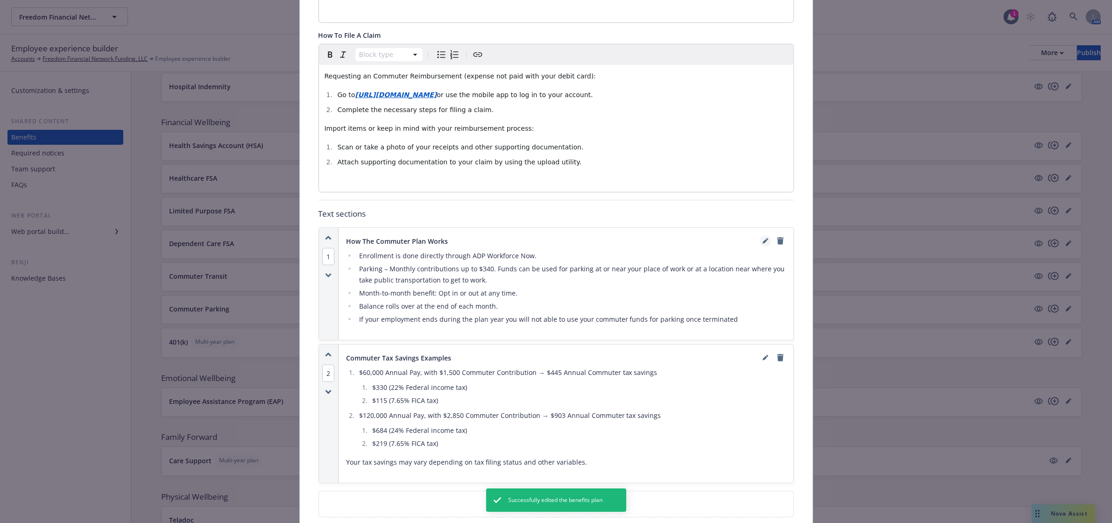
click at [763, 238] on icon "editPencil" at bounding box center [766, 241] width 6 height 6
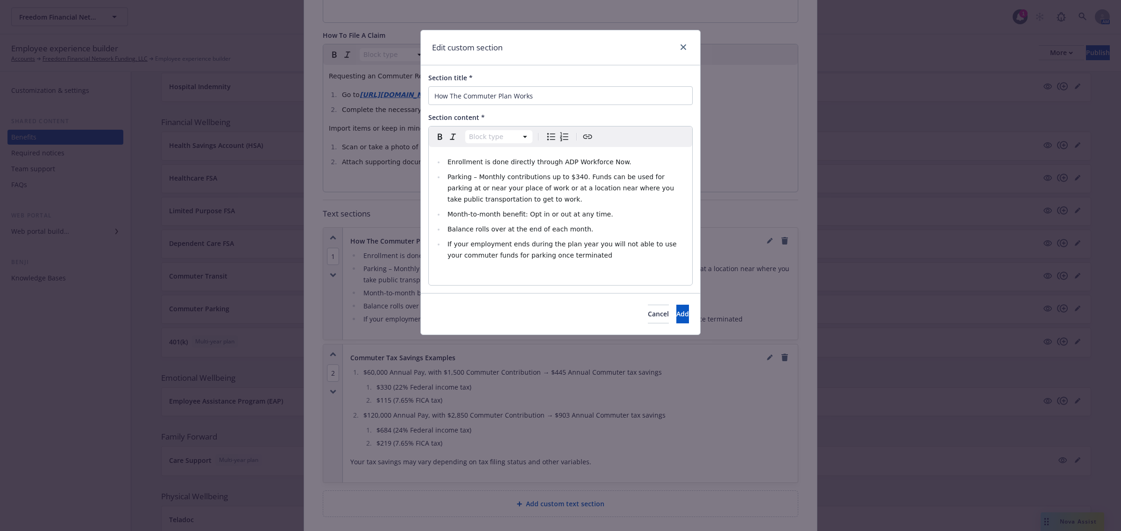
select select
click at [571, 176] on span "Parking – Monthly contributions up to $340. Funds can be used for parking at or…" at bounding box center [561, 188] width 229 height 30
click at [679, 314] on button "Add" at bounding box center [682, 314] width 13 height 19
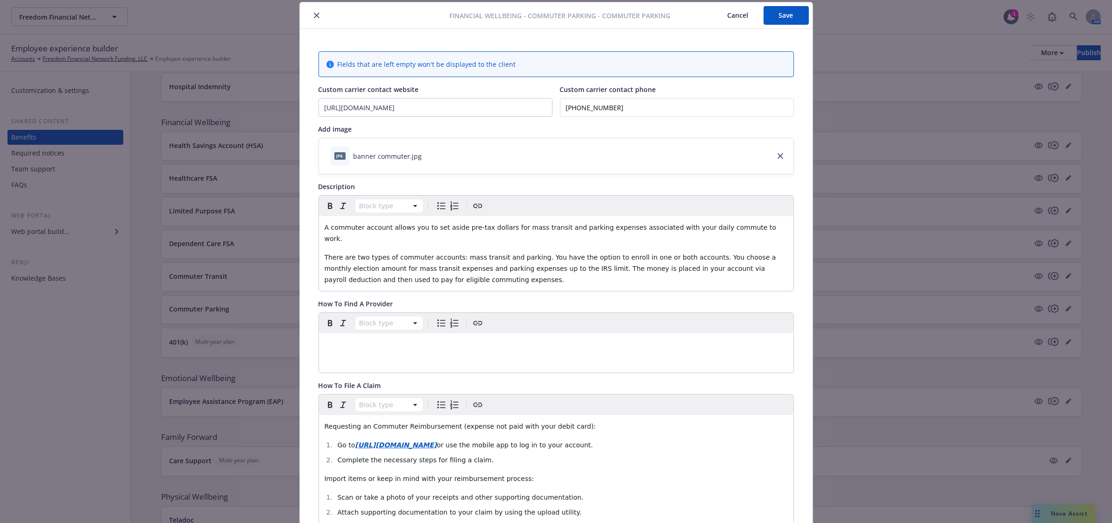
scroll to position [0, 0]
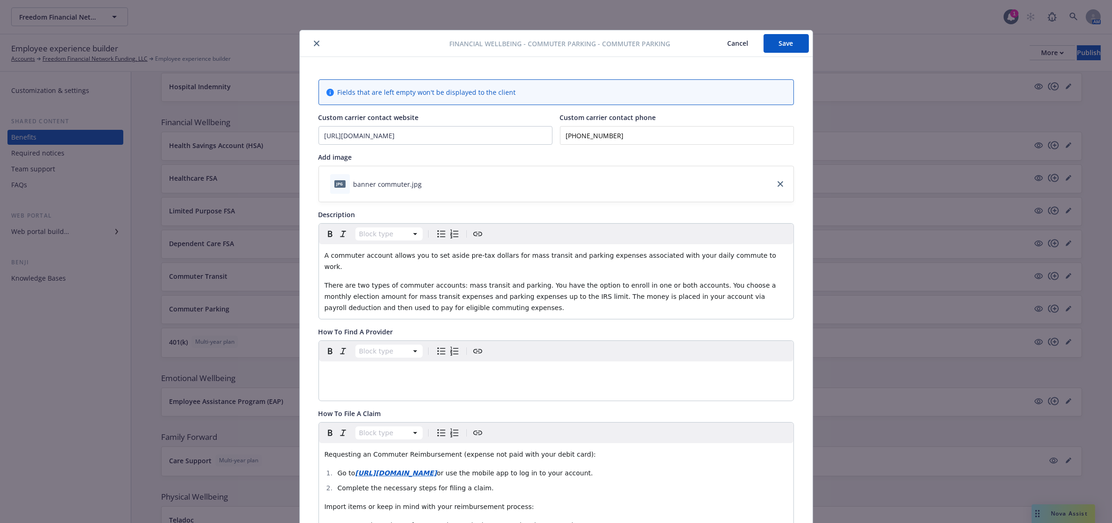
click at [769, 49] on button "Save" at bounding box center [785, 43] width 45 height 19
click at [314, 43] on icon "close" at bounding box center [317, 44] width 6 height 6
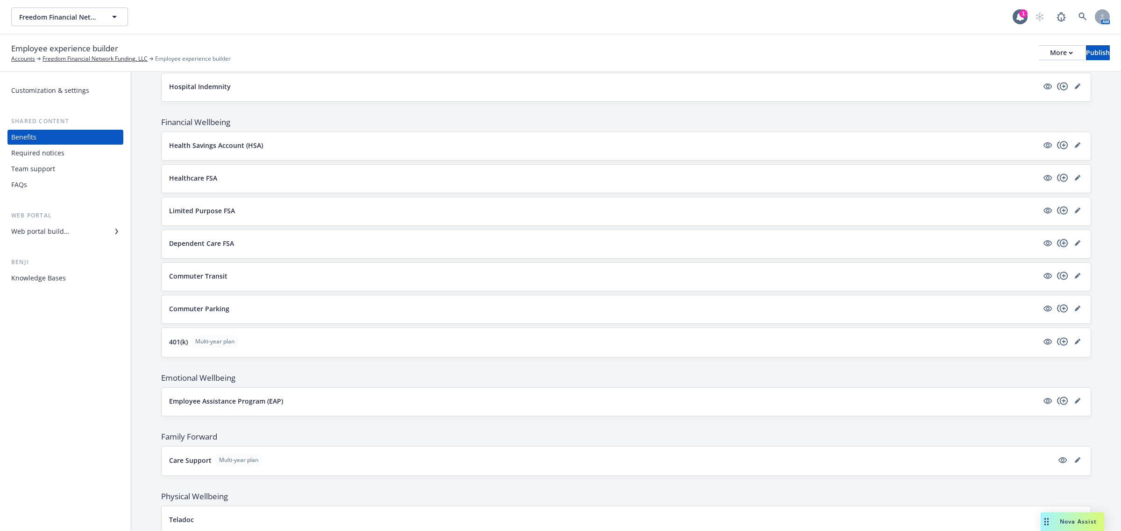
drag, startPoint x: 1070, startPoint y: 251, endPoint x: 1057, endPoint y: 249, distance: 13.7
click at [1074, 246] on icon "editPencil" at bounding box center [1077, 243] width 6 height 6
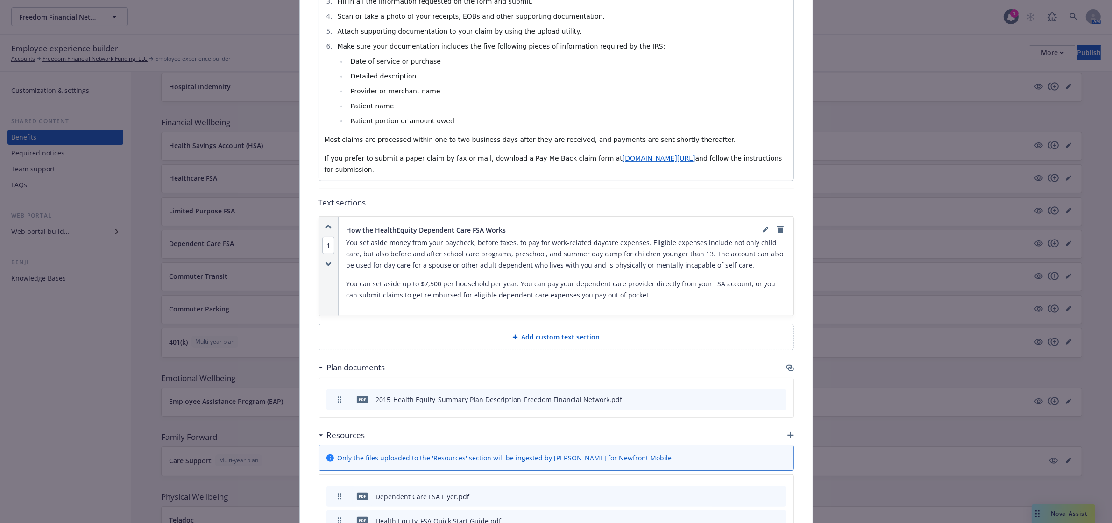
scroll to position [495, 0]
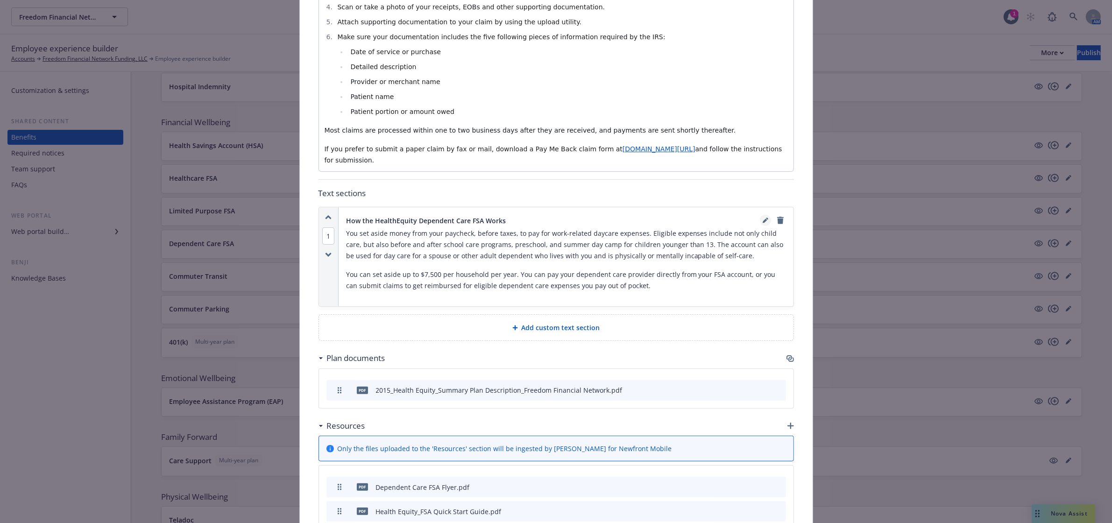
click at [763, 219] on icon "editPencil" at bounding box center [766, 221] width 6 height 6
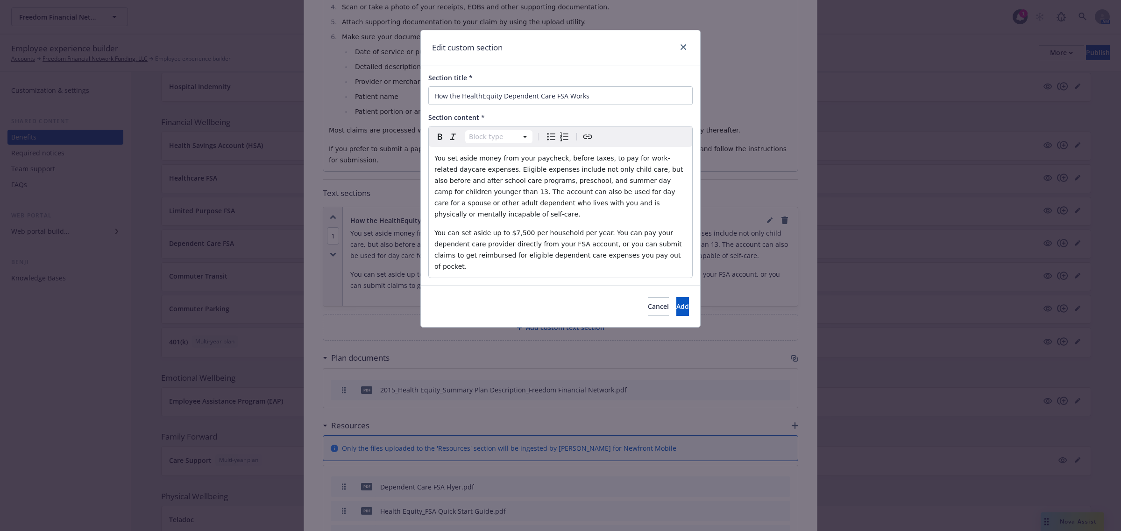
click at [514, 229] on span "You can set aside up to $7,500 per household per year. You can pay your depende…" at bounding box center [558, 249] width 249 height 41
click at [676, 297] on button "Add" at bounding box center [682, 306] width 13 height 19
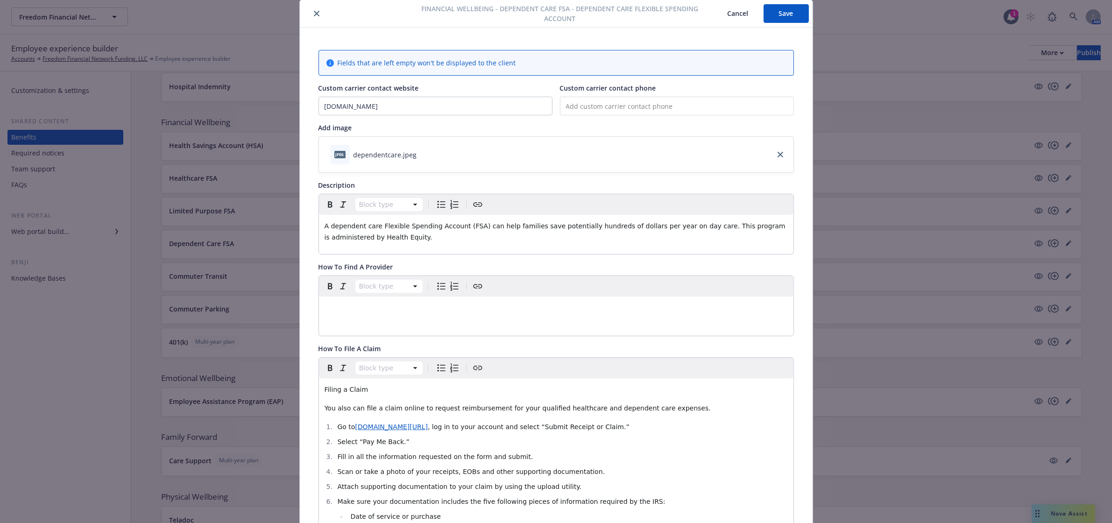
scroll to position [0, 0]
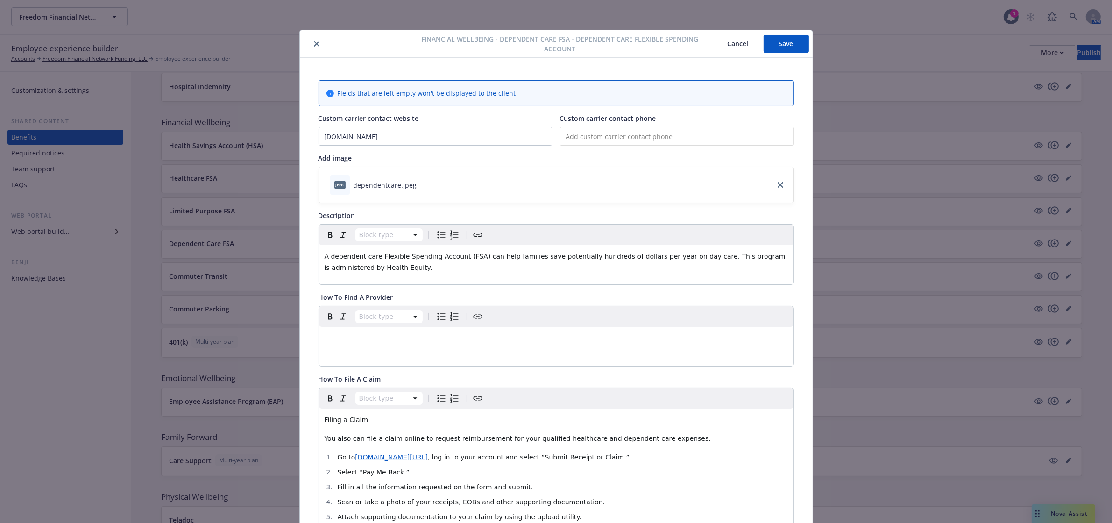
click at [782, 43] on button "Save" at bounding box center [785, 44] width 45 height 19
click at [314, 45] on icon "close" at bounding box center [317, 44] width 6 height 6
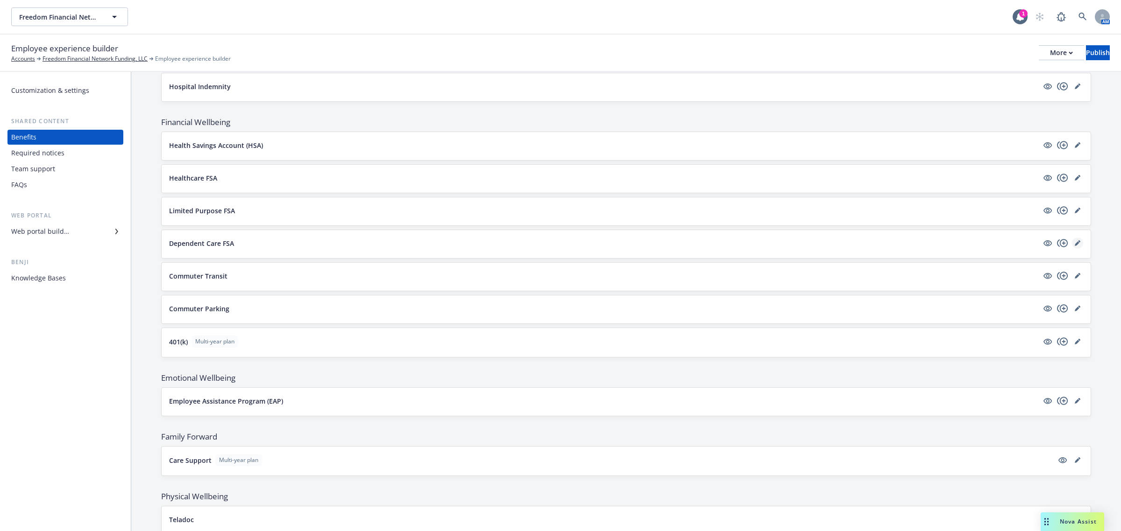
click at [1074, 246] on icon "editPencil" at bounding box center [1077, 243] width 6 height 6
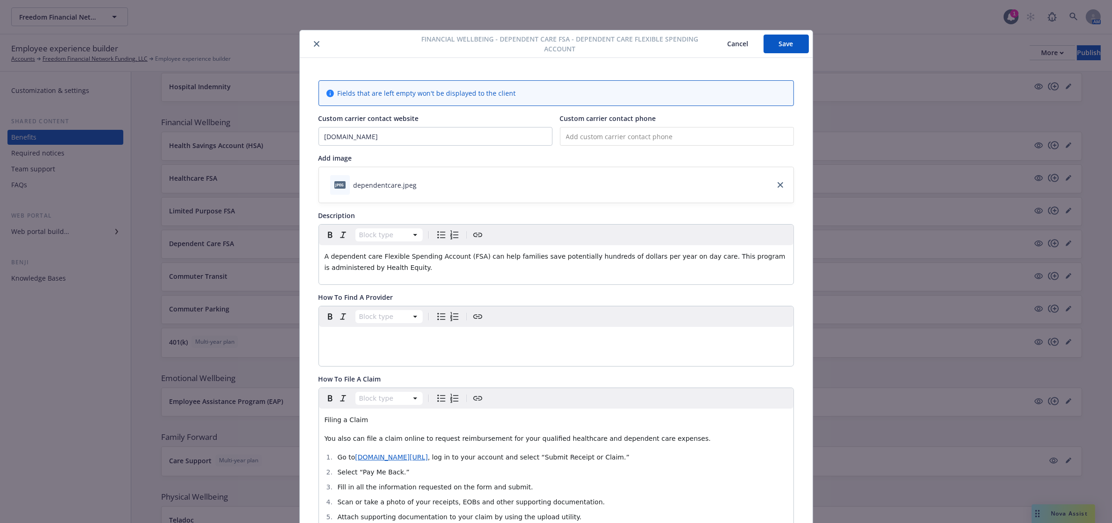
click at [314, 41] on icon "close" at bounding box center [317, 44] width 6 height 6
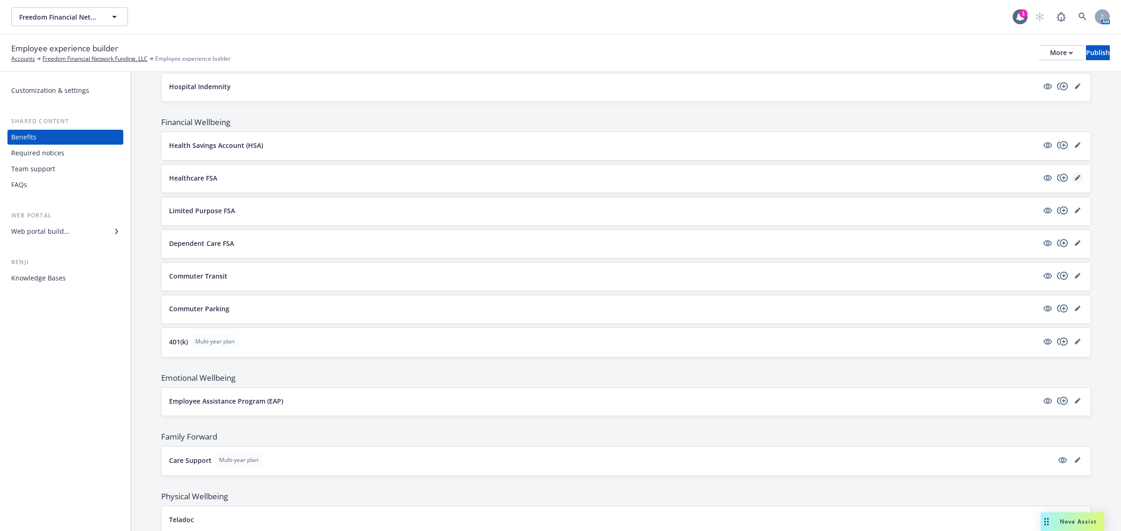
click at [1073, 183] on link "editPencil" at bounding box center [1077, 177] width 11 height 11
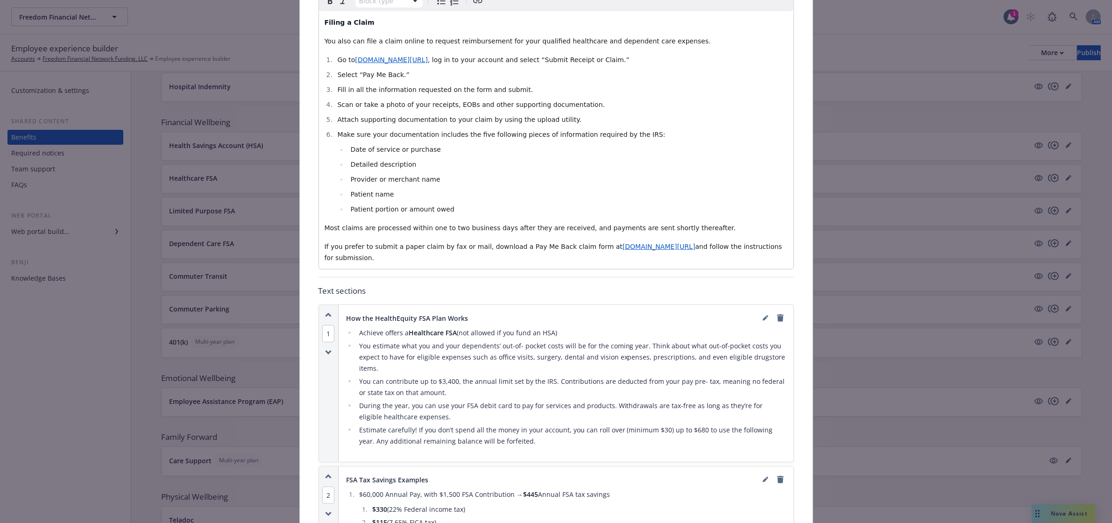
scroll to position [437, 0]
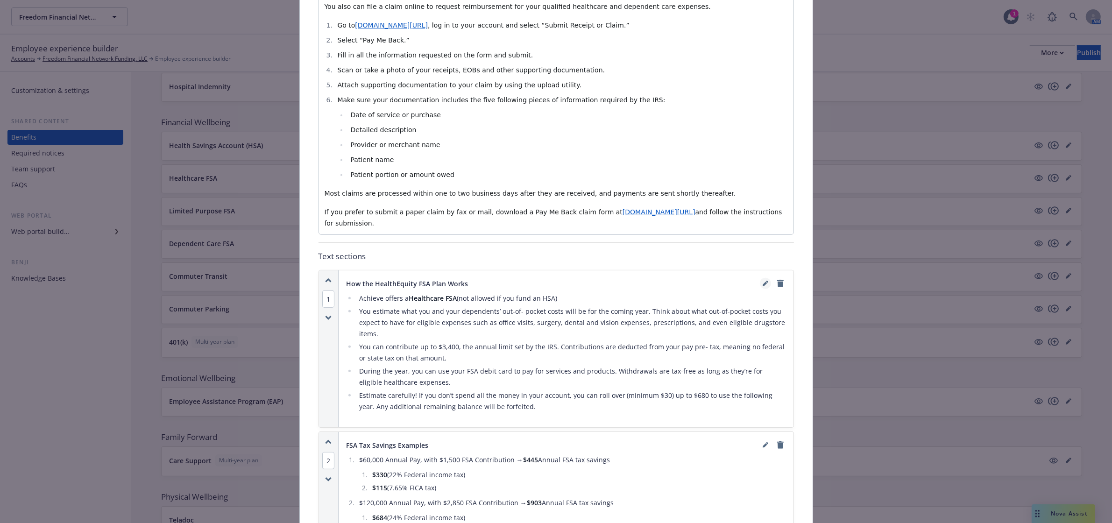
click at [763, 282] on icon "editPencil" at bounding box center [765, 284] width 5 height 5
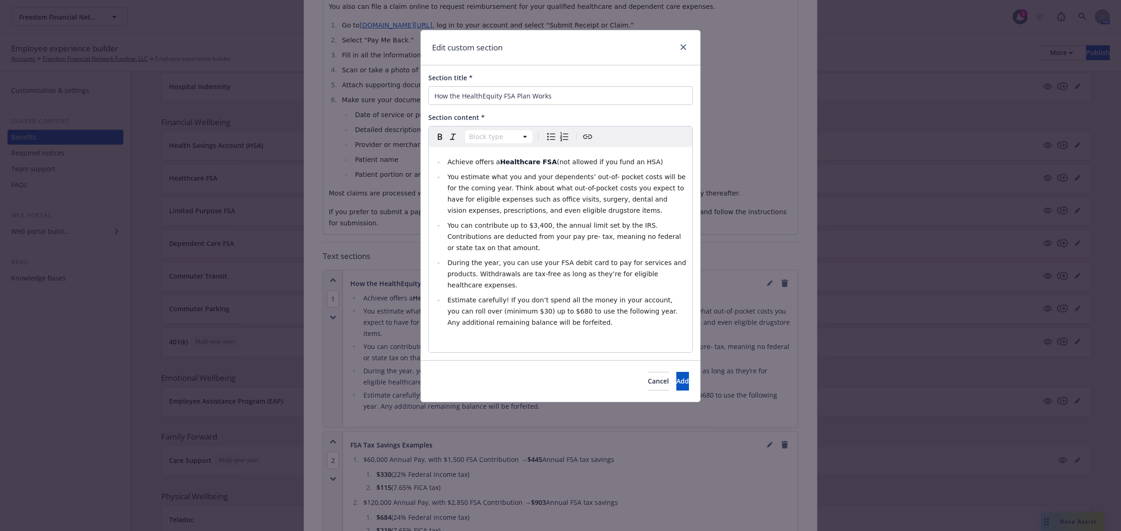
select select
click at [531, 229] on span "You can contribute up to $3,400, the annual limit set by the IRS. Contributions…" at bounding box center [564, 237] width 235 height 30
drag, startPoint x: 667, startPoint y: 363, endPoint x: 669, endPoint y: 356, distance: 7.2
click at [676, 377] on span "Add" at bounding box center [682, 381] width 13 height 9
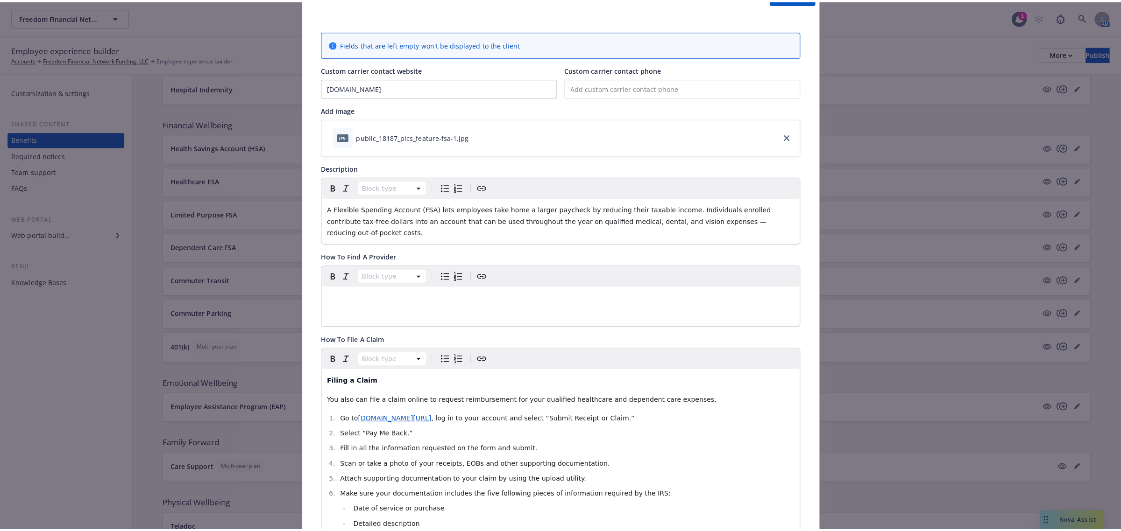
scroll to position [0, 0]
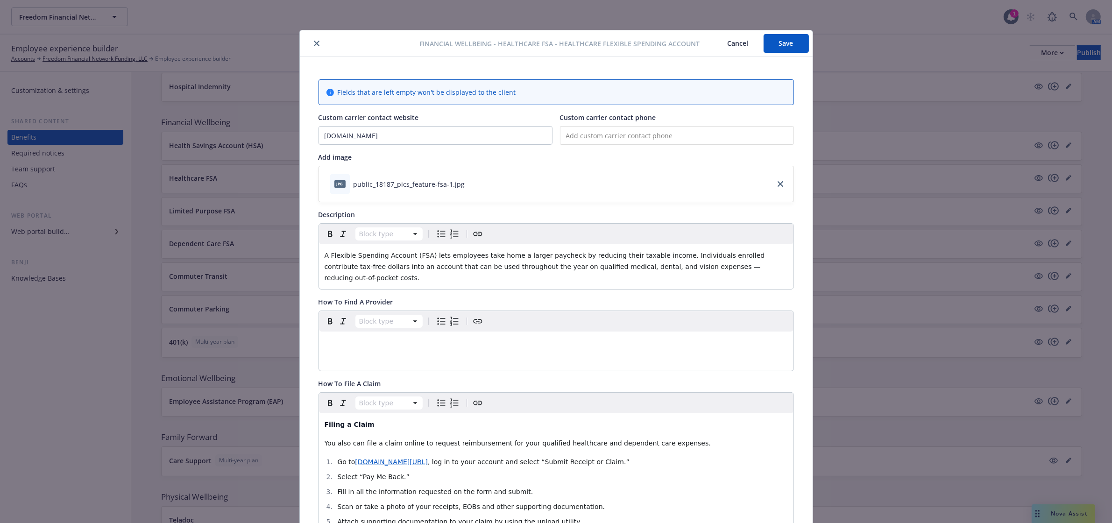
click at [772, 51] on button "Save" at bounding box center [785, 43] width 45 height 19
click at [311, 40] on button "close" at bounding box center [316, 43] width 11 height 11
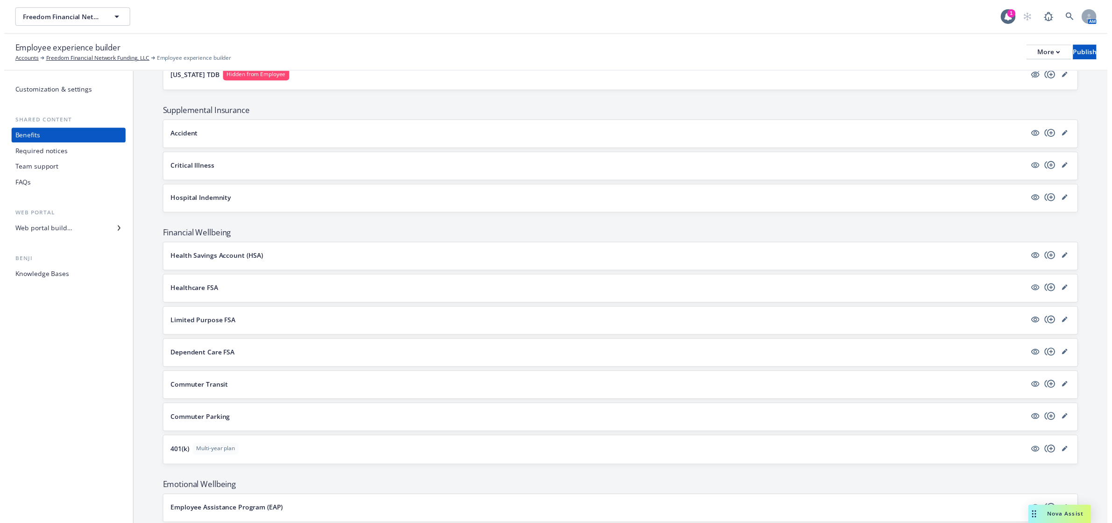
scroll to position [876, 0]
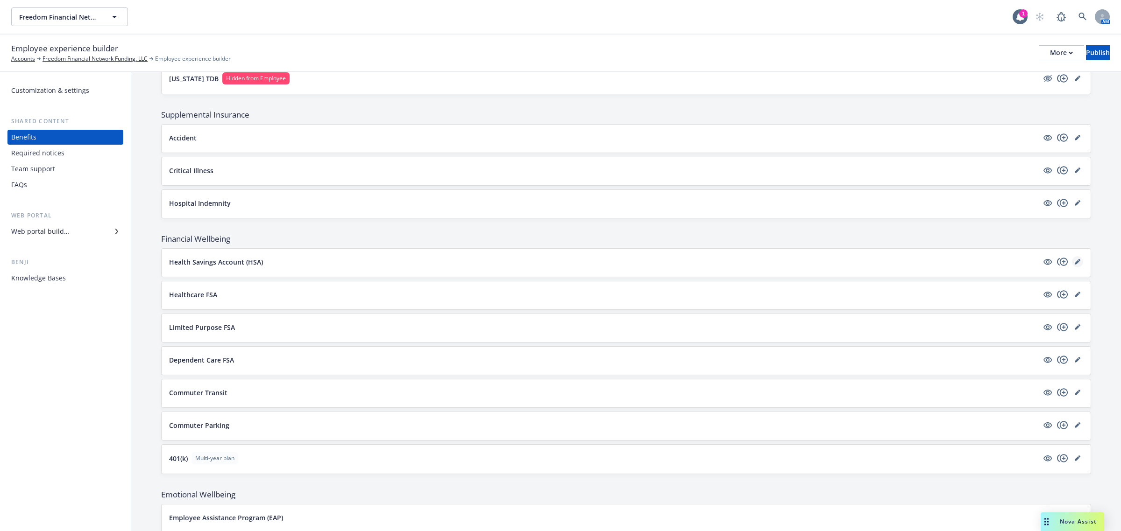
click at [1074, 265] on icon "editPencil" at bounding box center [1077, 262] width 6 height 6
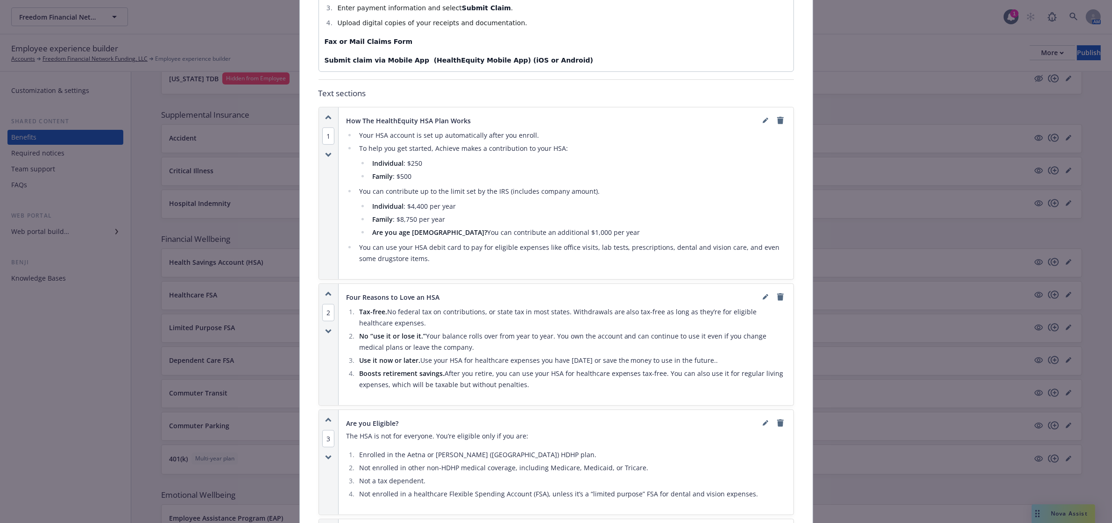
scroll to position [612, 0]
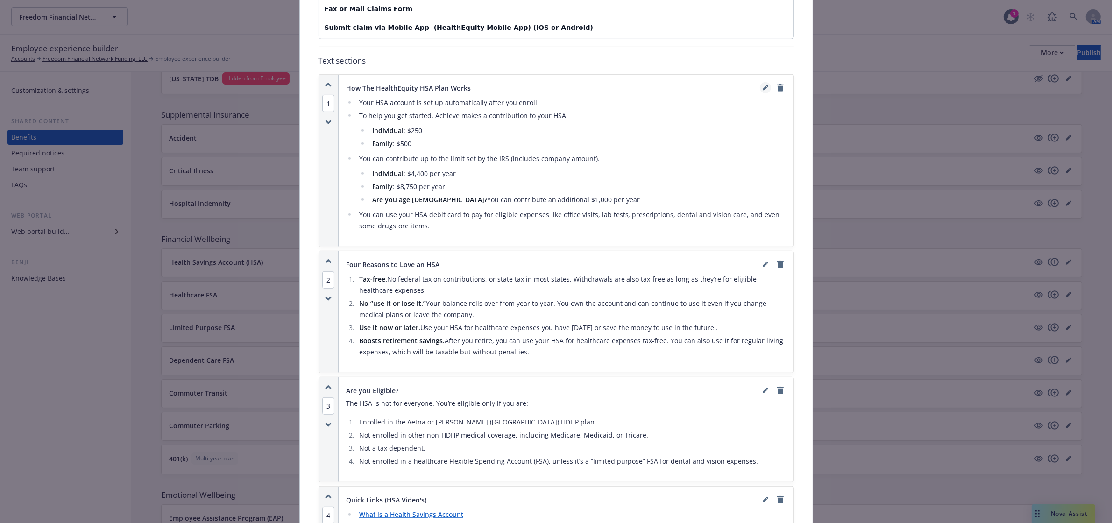
click at [766, 87] on icon "editPencil" at bounding box center [767, 86] width 2 height 2
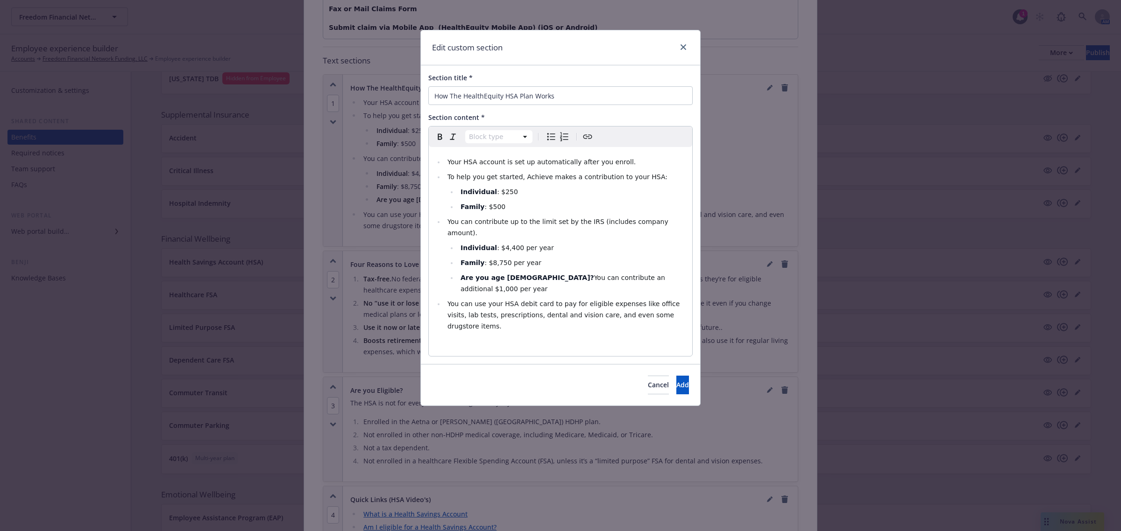
select select
click at [508, 244] on span ": $4,400 per year" at bounding box center [525, 247] width 57 height 7
click at [497, 259] on span ": $8,750 per year" at bounding box center [512, 262] width 57 height 7
click at [682, 376] on button "Add" at bounding box center [682, 385] width 13 height 19
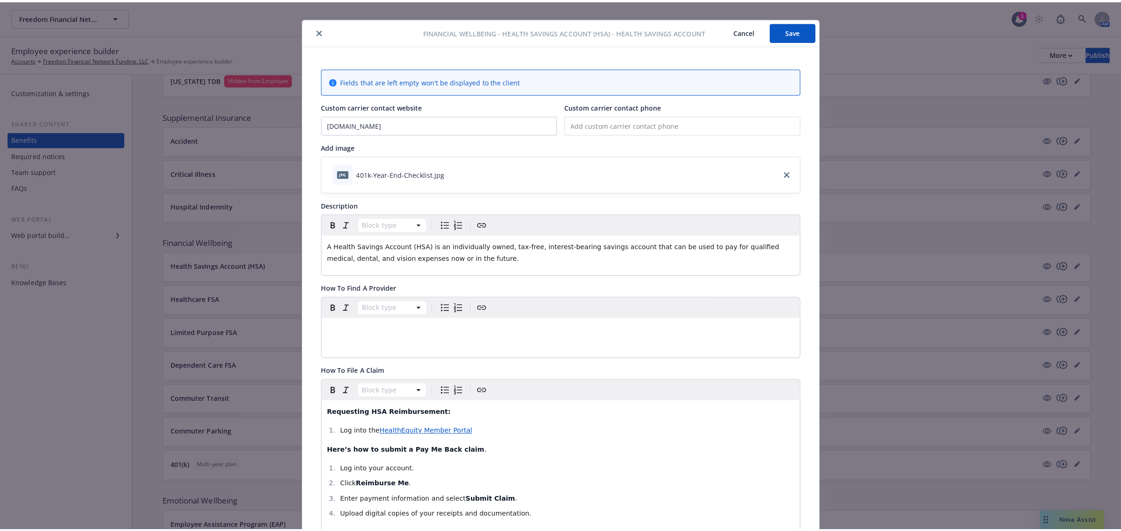
scroll to position [0, 0]
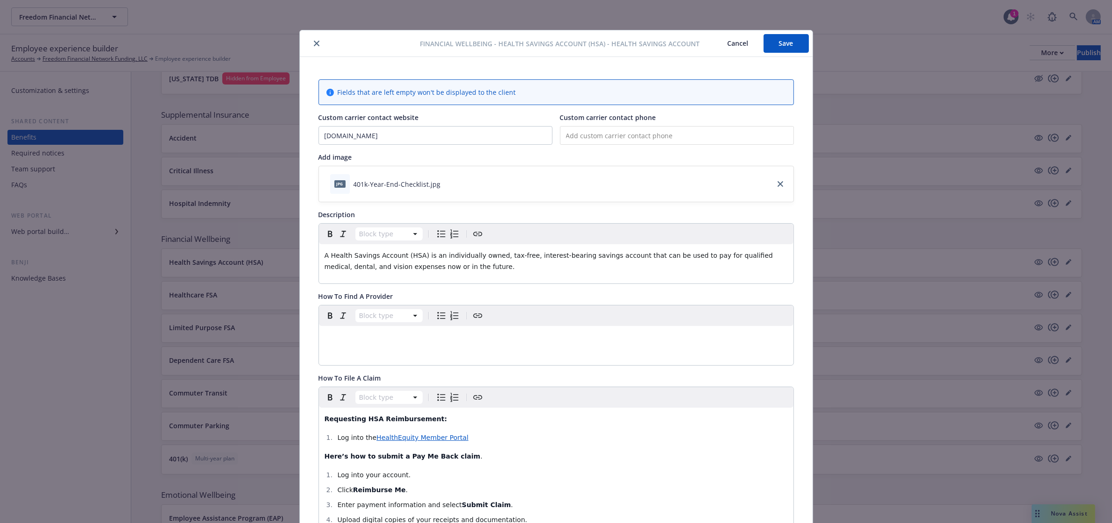
click at [774, 53] on div "Financial Wellbeing - Health Savings Account (HSA) - Health Savings Account Can…" at bounding box center [556, 43] width 513 height 27
click at [776, 44] on button "Save" at bounding box center [785, 43] width 45 height 19
click at [311, 47] on button "close" at bounding box center [316, 43] width 11 height 11
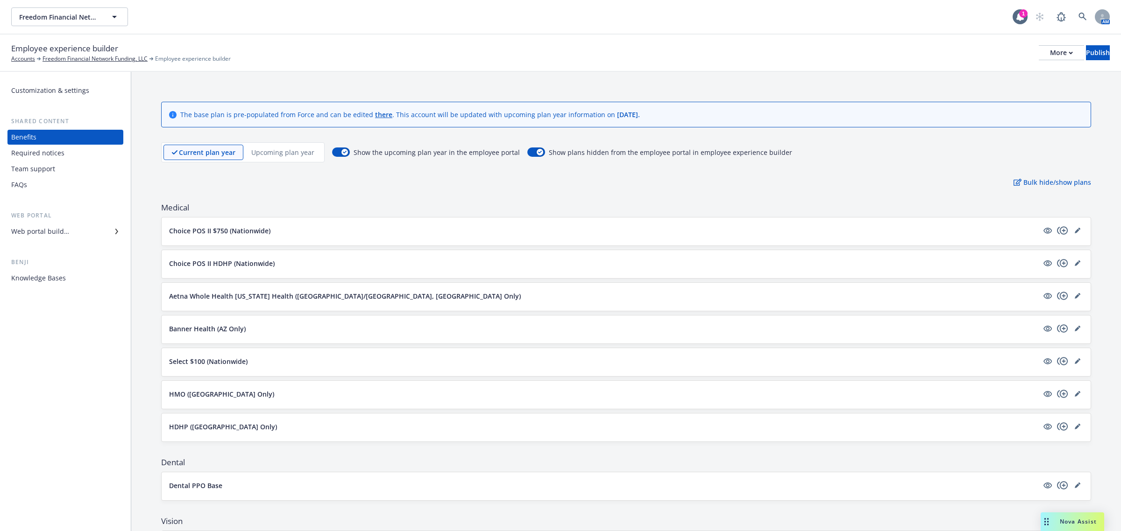
click at [288, 152] on p "Upcoming plan year" at bounding box center [282, 153] width 63 height 10
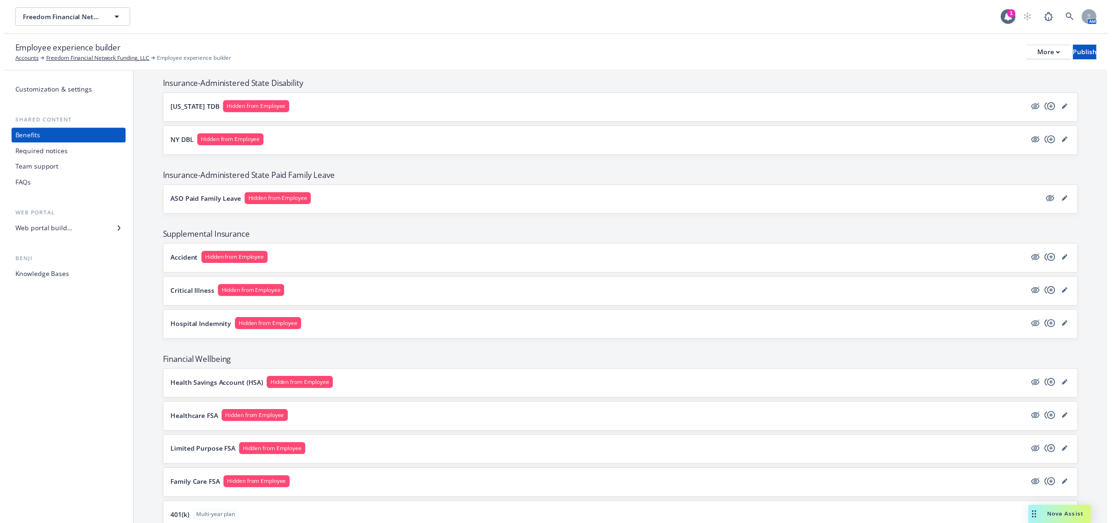
scroll to position [951, 0]
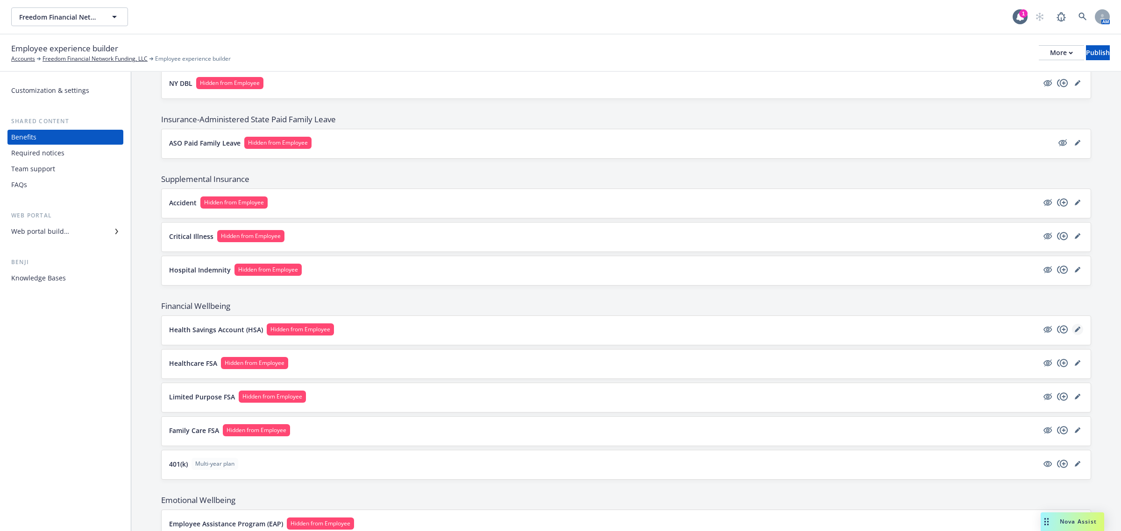
click at [1074, 332] on icon "editPencil" at bounding box center [1077, 330] width 6 height 6
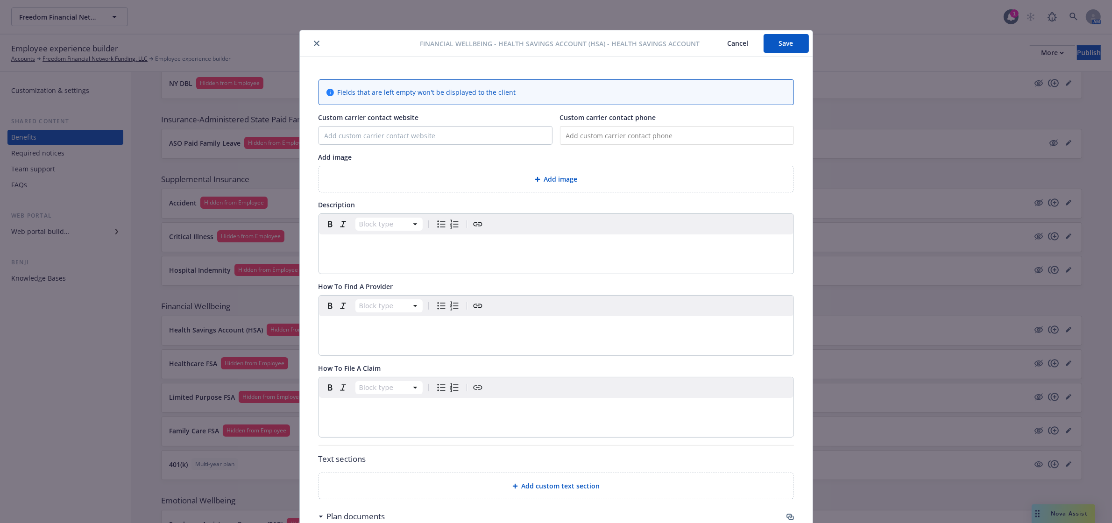
scroll to position [28, 0]
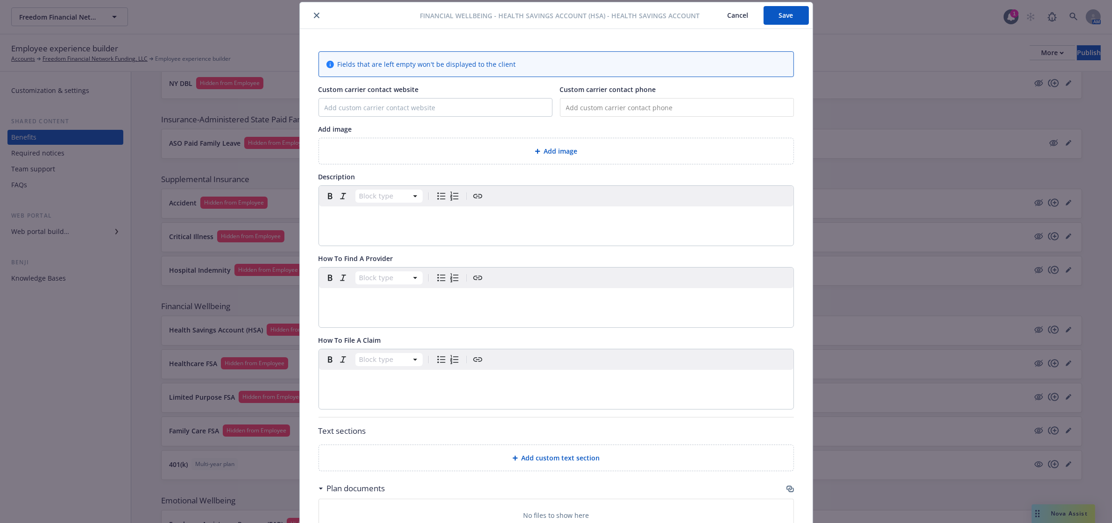
click at [314, 15] on icon "close" at bounding box center [317, 16] width 6 height 6
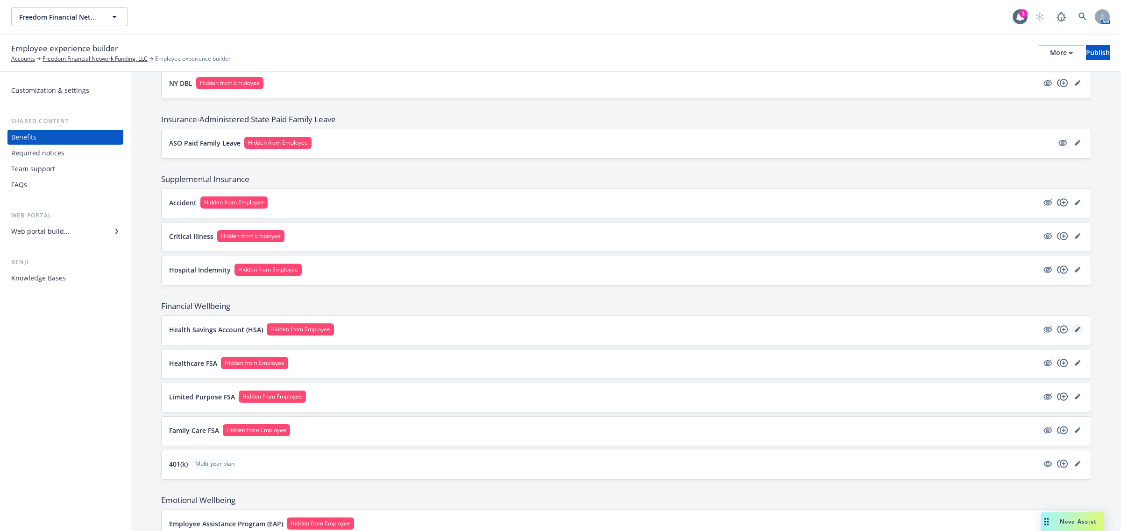
click at [1074, 332] on icon "editPencil" at bounding box center [1077, 330] width 6 height 6
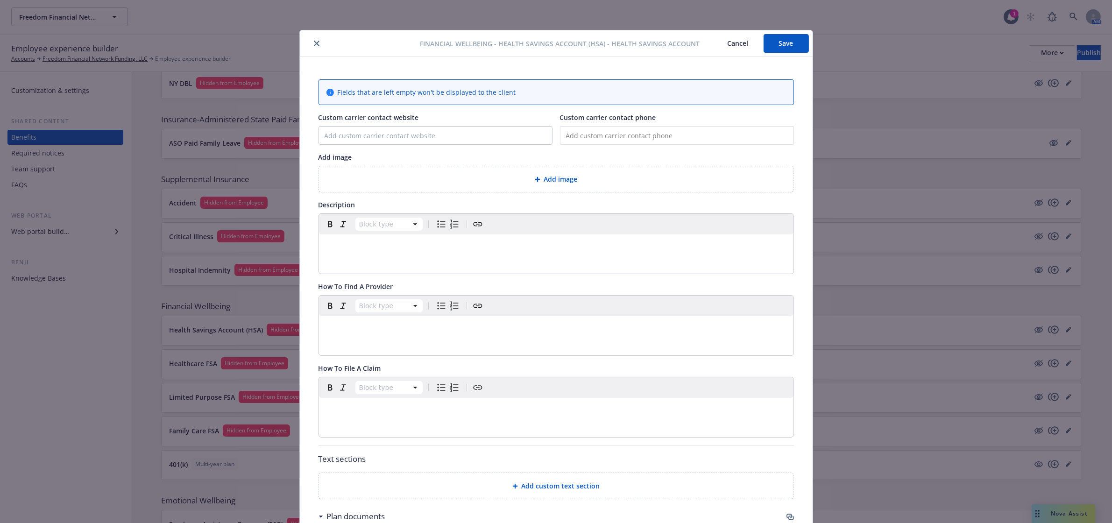
scroll to position [28, 0]
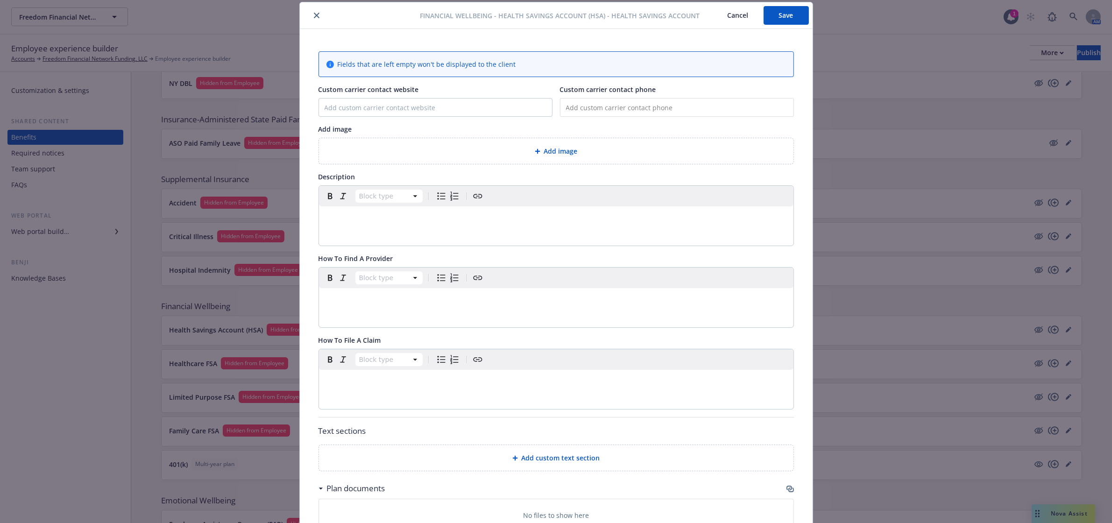
type input "[DOMAIN_NAME]"
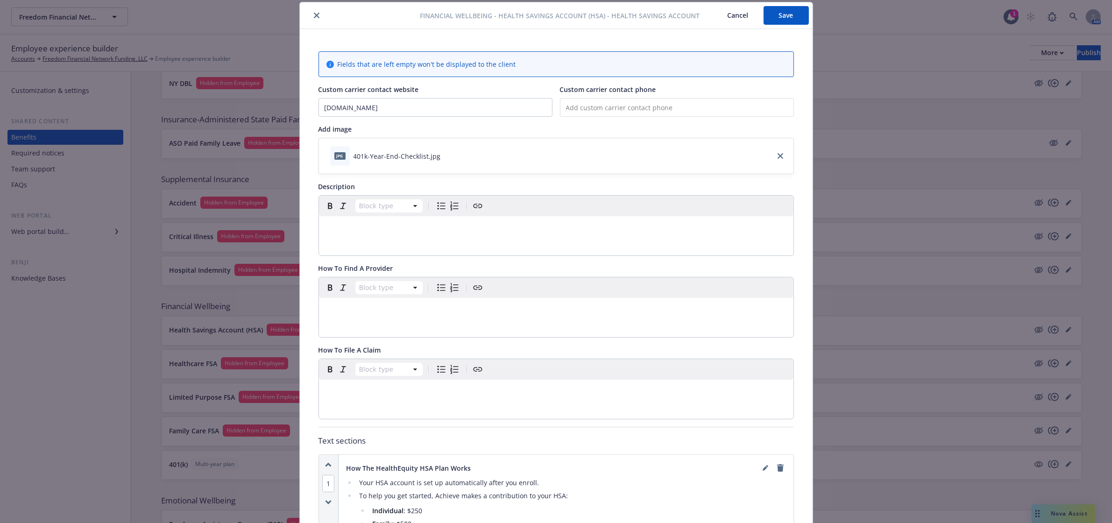
click at [315, 15] on button "close" at bounding box center [316, 15] width 11 height 11
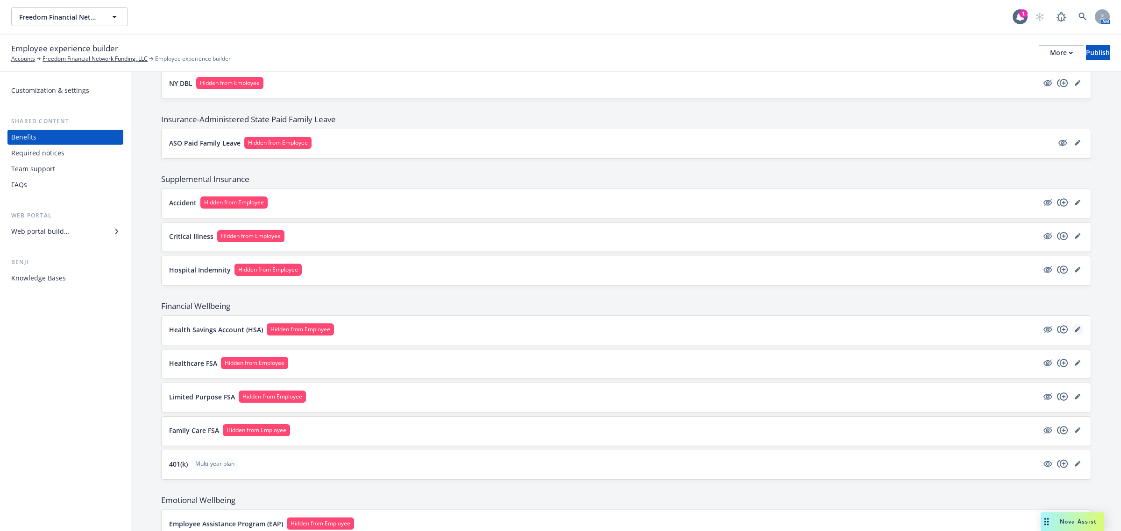
click at [1072, 335] on link "editPencil" at bounding box center [1077, 329] width 11 height 11
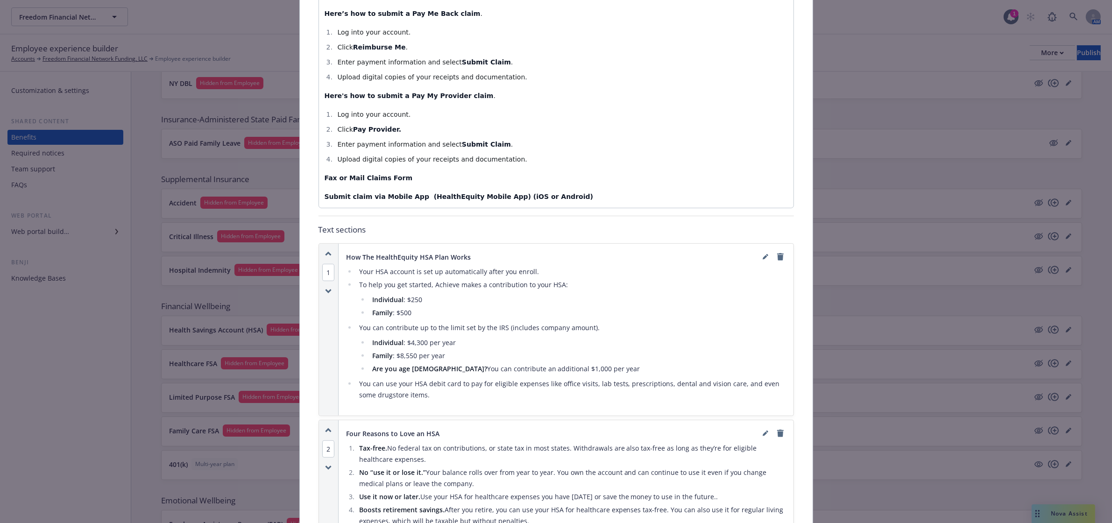
scroll to position [495, 0]
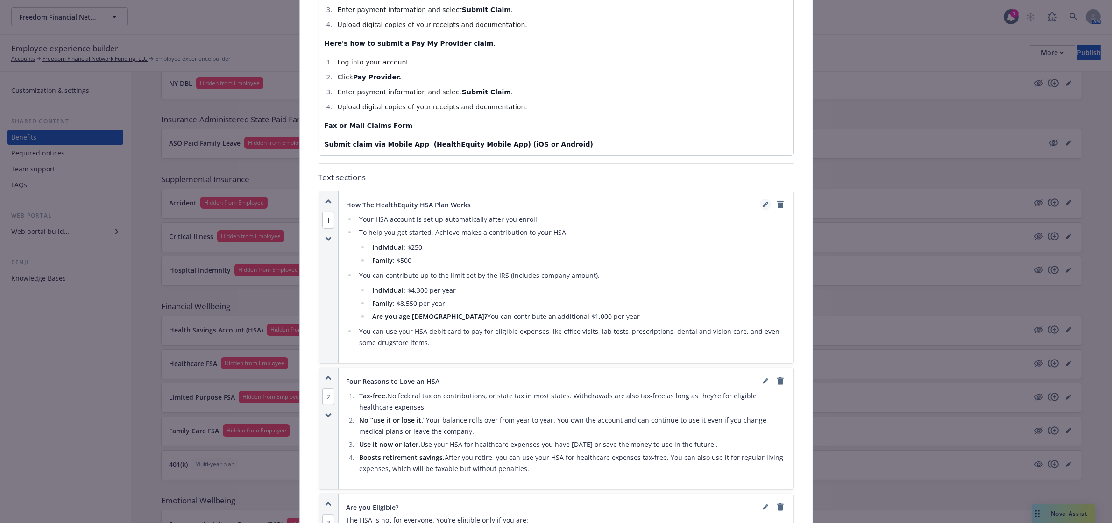
click at [761, 210] on link "editPencil" at bounding box center [765, 204] width 11 height 11
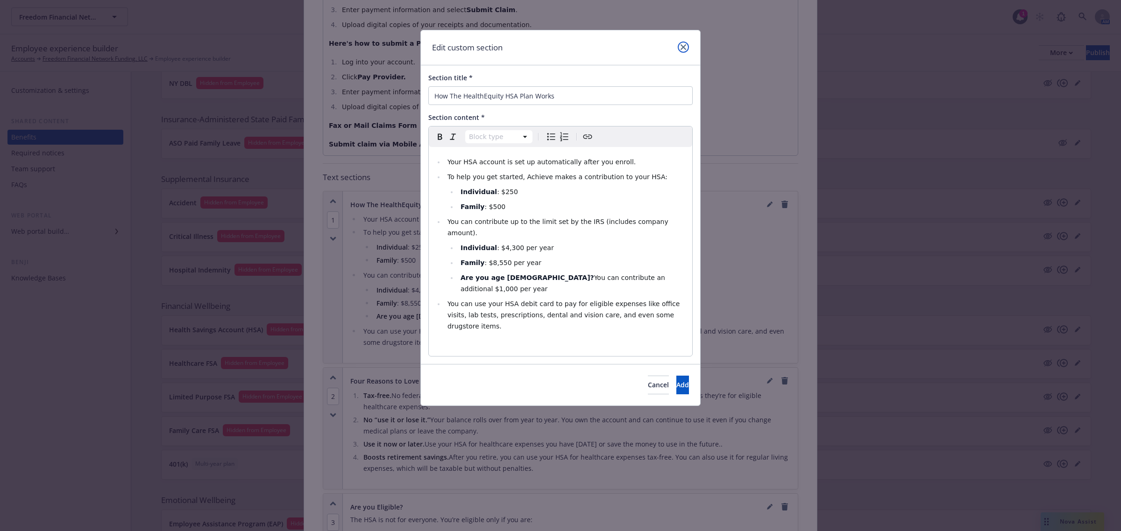
drag, startPoint x: 684, startPoint y: 43, endPoint x: 658, endPoint y: 62, distance: 31.8
click at [684, 43] on link "close" at bounding box center [683, 47] width 11 height 11
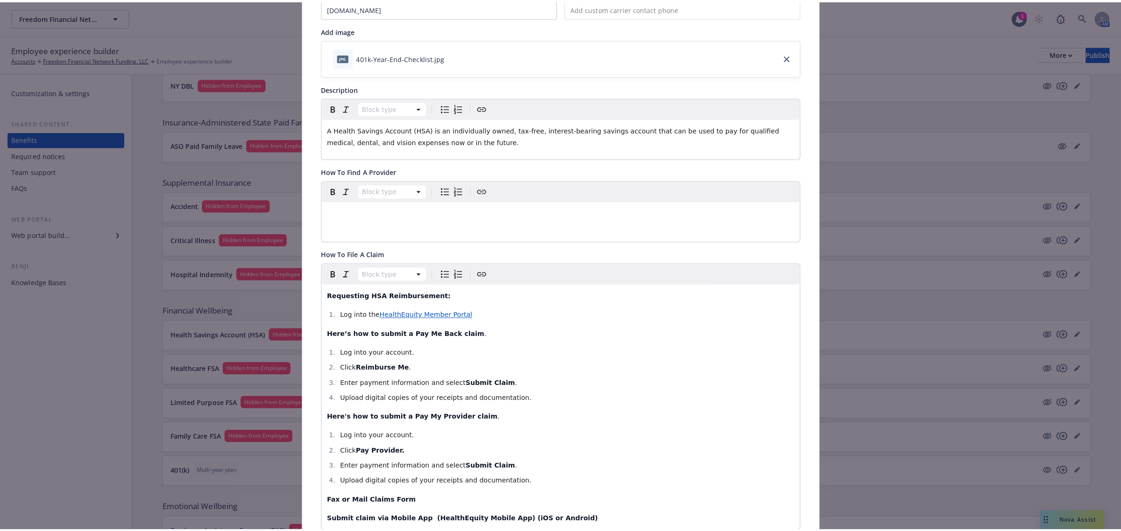
scroll to position [0, 0]
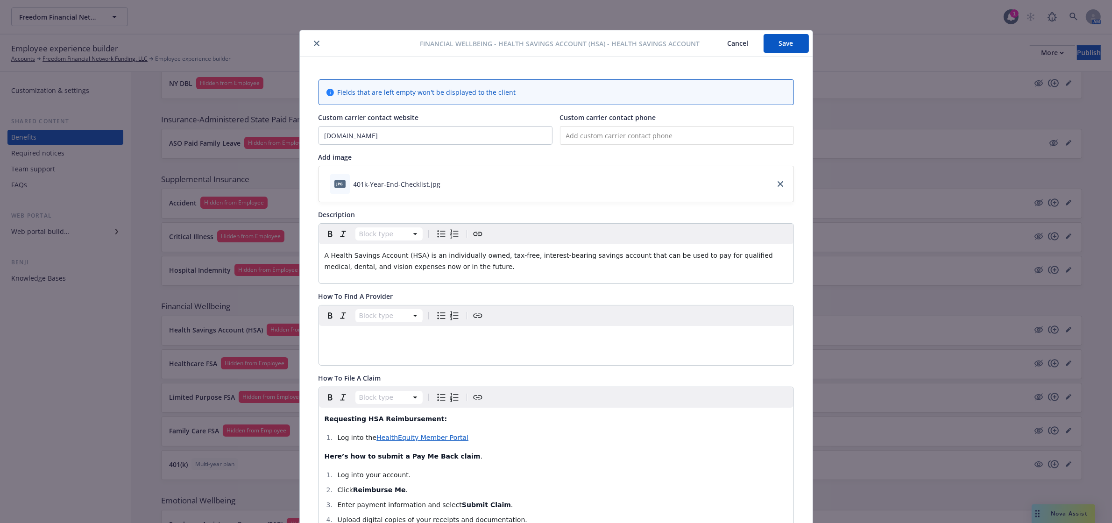
click at [314, 42] on icon "close" at bounding box center [317, 44] width 6 height 6
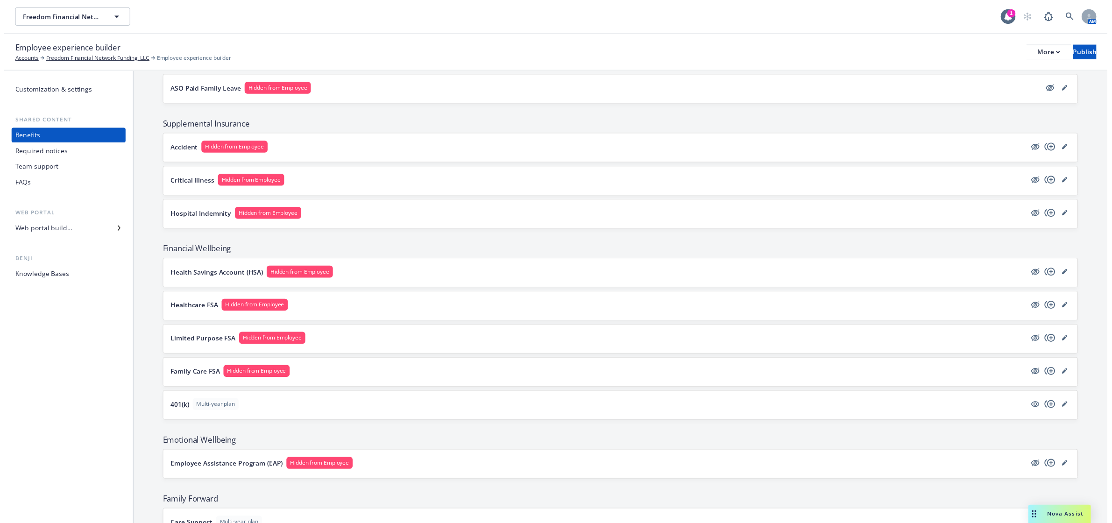
scroll to position [1010, 0]
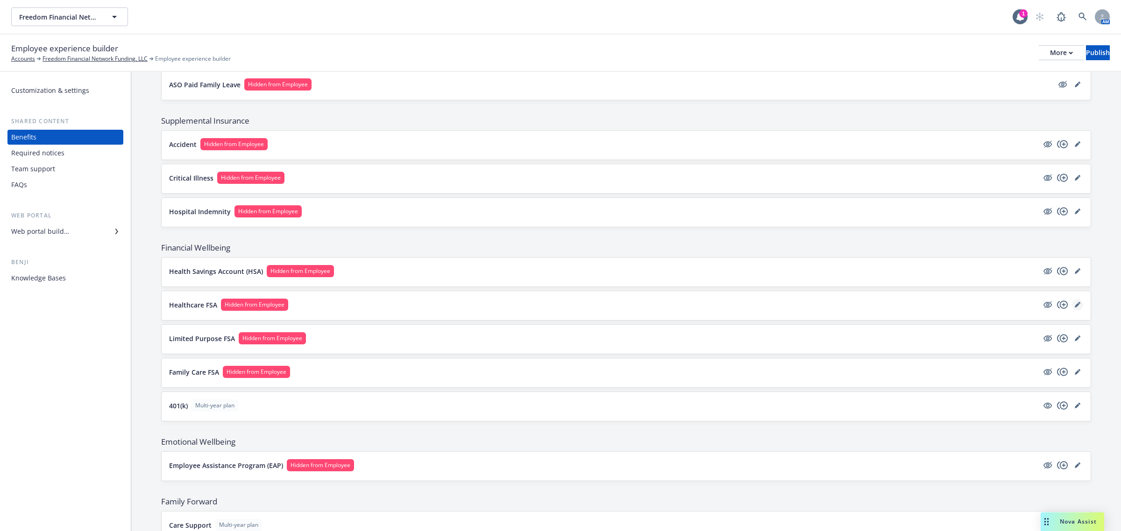
click at [1072, 311] on link "editPencil" at bounding box center [1077, 304] width 11 height 11
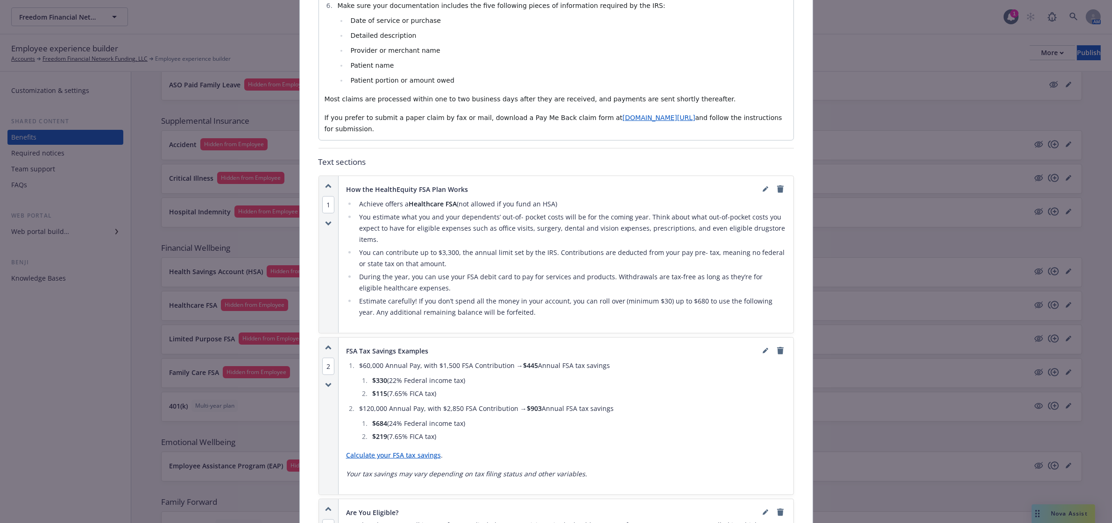
scroll to position [528, 0]
click at [760, 188] on link "editPencil" at bounding box center [765, 191] width 11 height 11
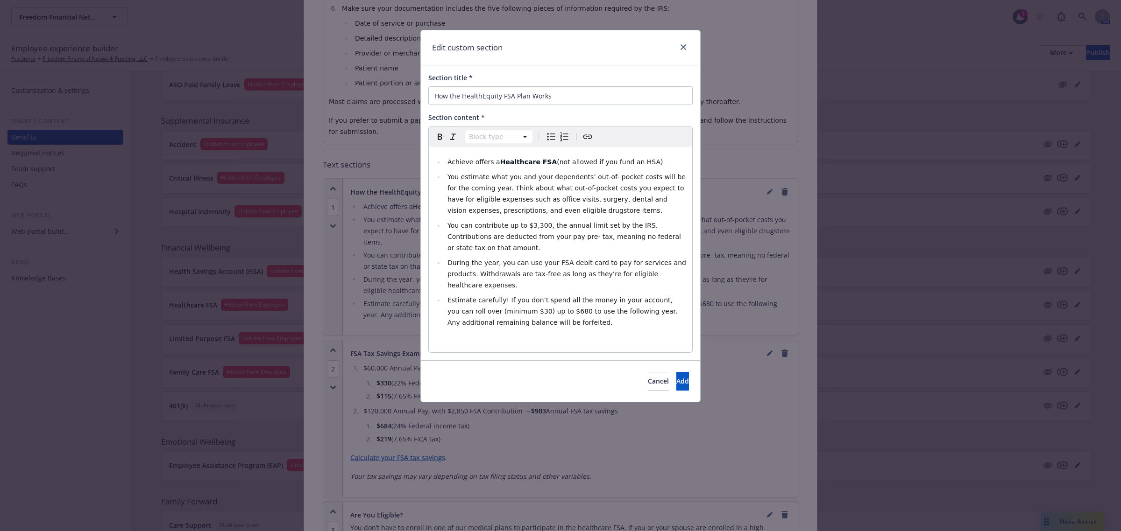
select select
click at [532, 226] on span "You can contribute up to $3,300, the annual limit set by the IRS. Contributions…" at bounding box center [564, 237] width 235 height 30
click at [680, 372] on button "Add" at bounding box center [682, 381] width 13 height 19
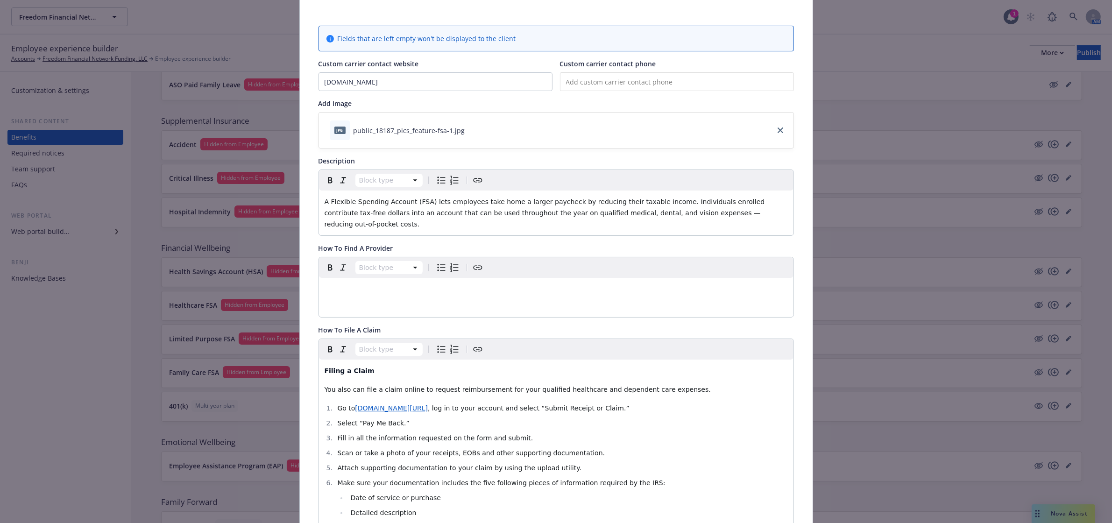
scroll to position [0, 0]
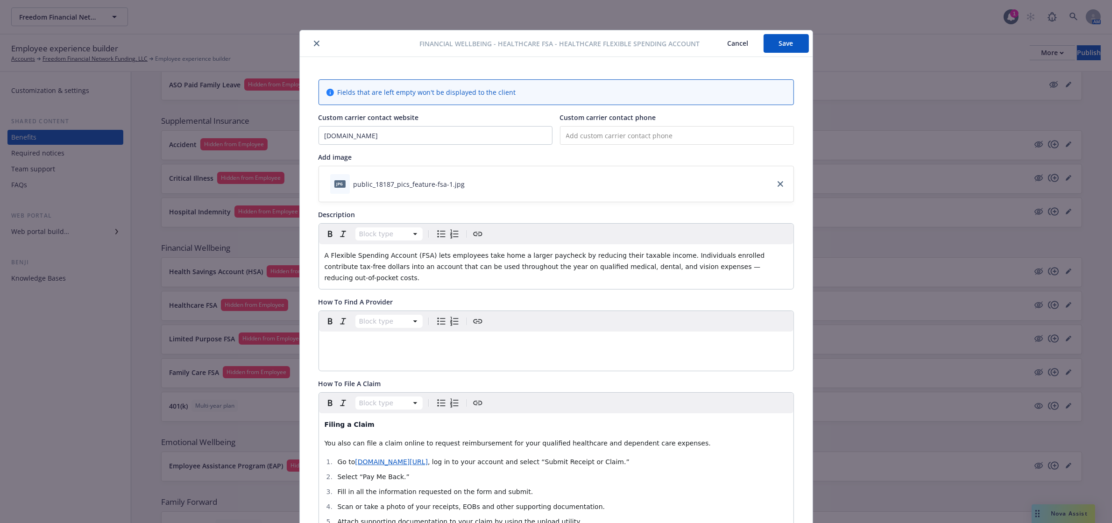
click at [771, 43] on button "Save" at bounding box center [785, 43] width 45 height 19
click at [311, 41] on button "close" at bounding box center [316, 43] width 11 height 11
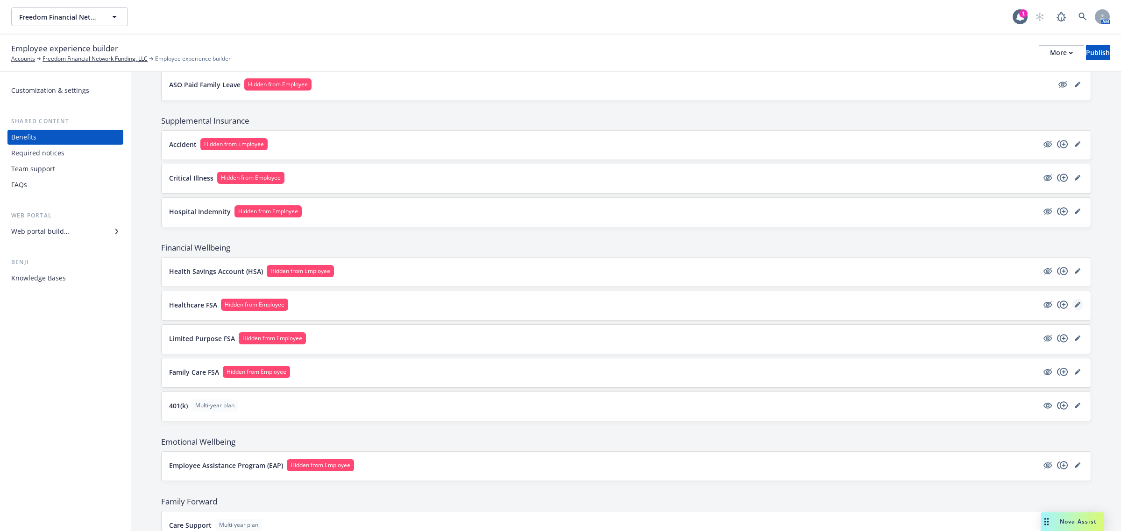
click at [1074, 308] on icon "editPencil" at bounding box center [1076, 305] width 5 height 5
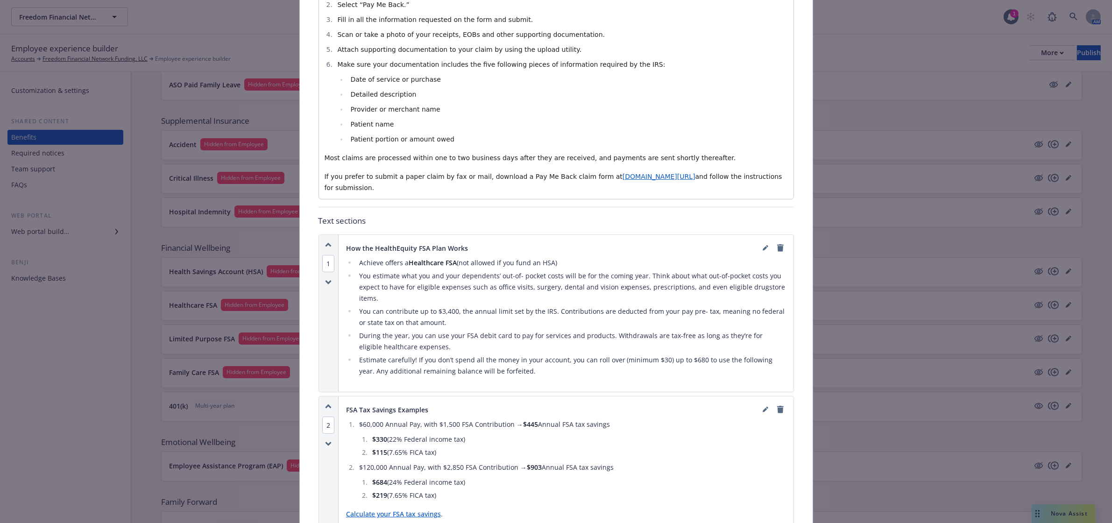
scroll to position [495, 0]
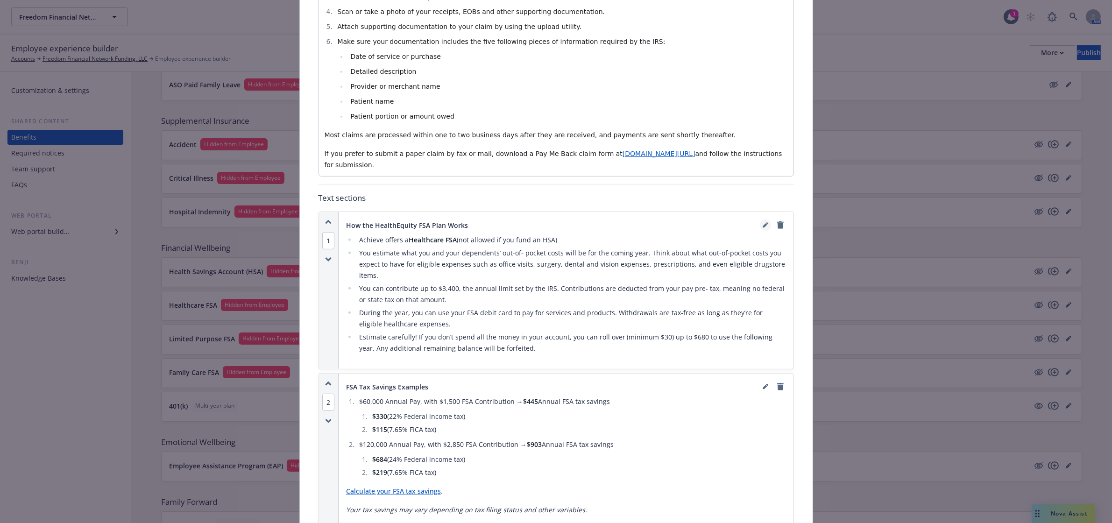
click at [763, 222] on icon "editPencil" at bounding box center [766, 225] width 6 height 6
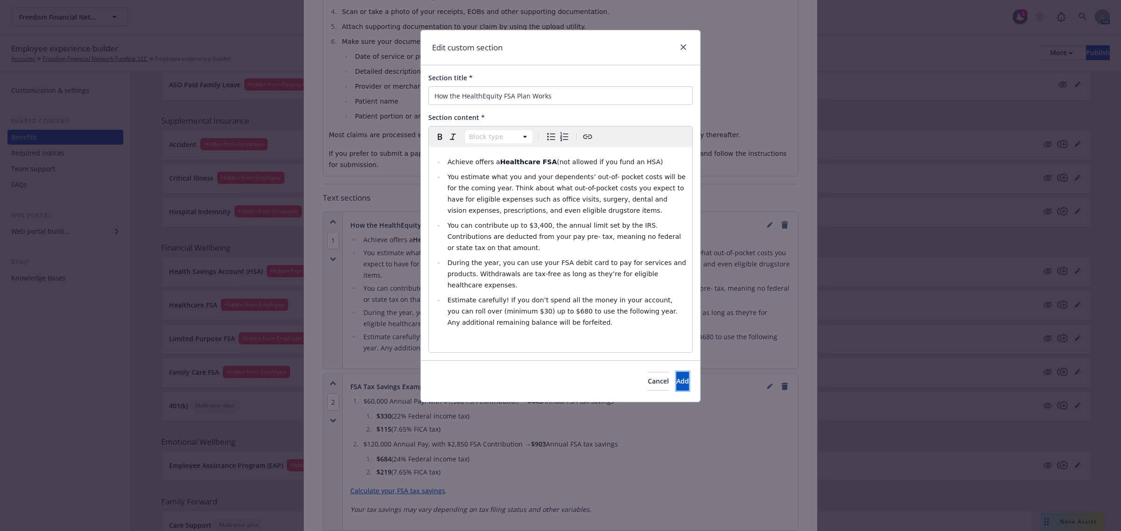
click at [676, 377] on span "Add" at bounding box center [682, 381] width 13 height 9
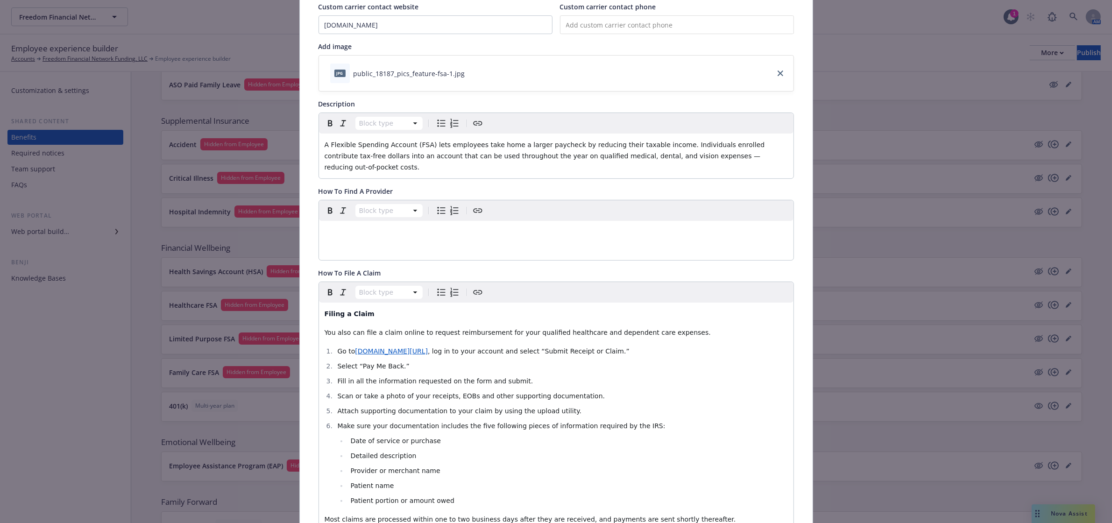
scroll to position [0, 0]
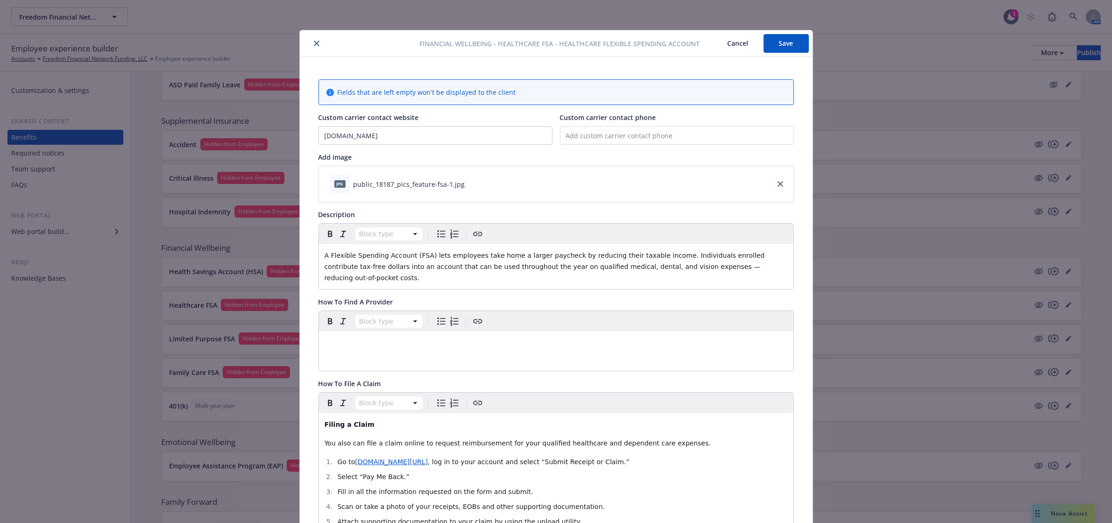
click at [792, 47] on button "Save" at bounding box center [785, 43] width 45 height 19
click at [313, 40] on button "close" at bounding box center [316, 43] width 11 height 11
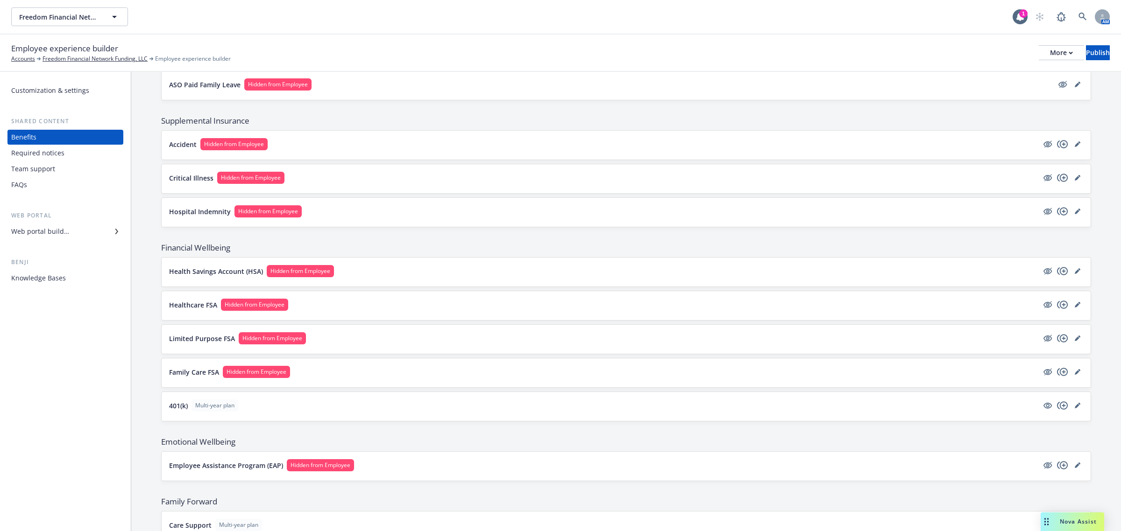
drag, startPoint x: 1065, startPoint y: 276, endPoint x: 995, endPoint y: 272, distance: 70.6
click at [1074, 274] on icon "editPencil" at bounding box center [1077, 271] width 6 height 6
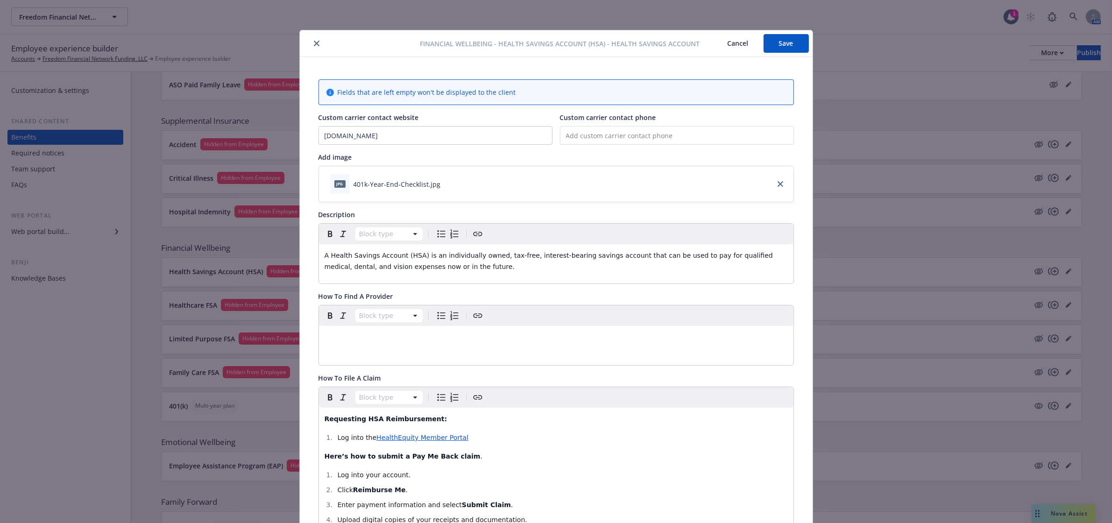
scroll to position [28, 0]
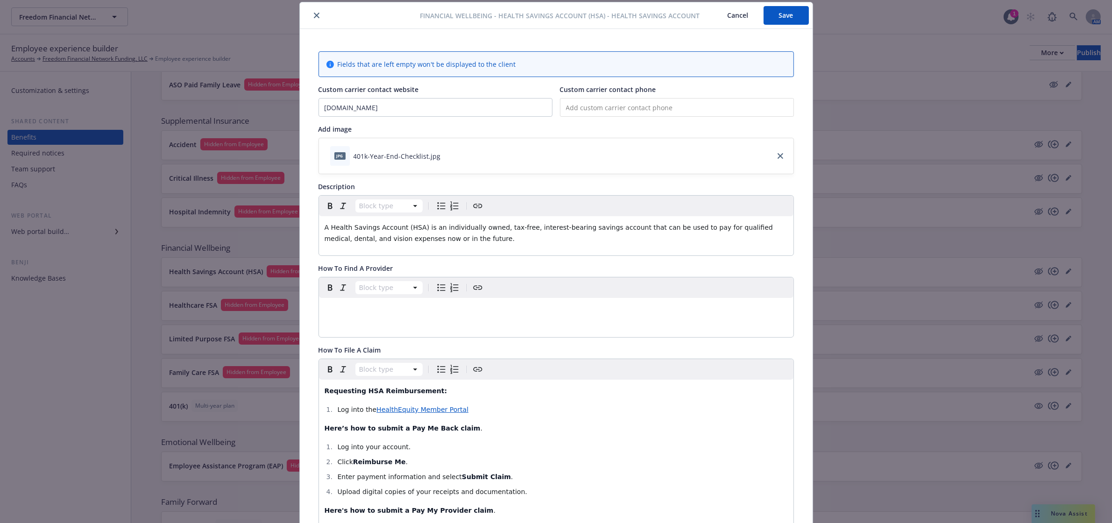
click at [314, 13] on icon "close" at bounding box center [317, 16] width 6 height 6
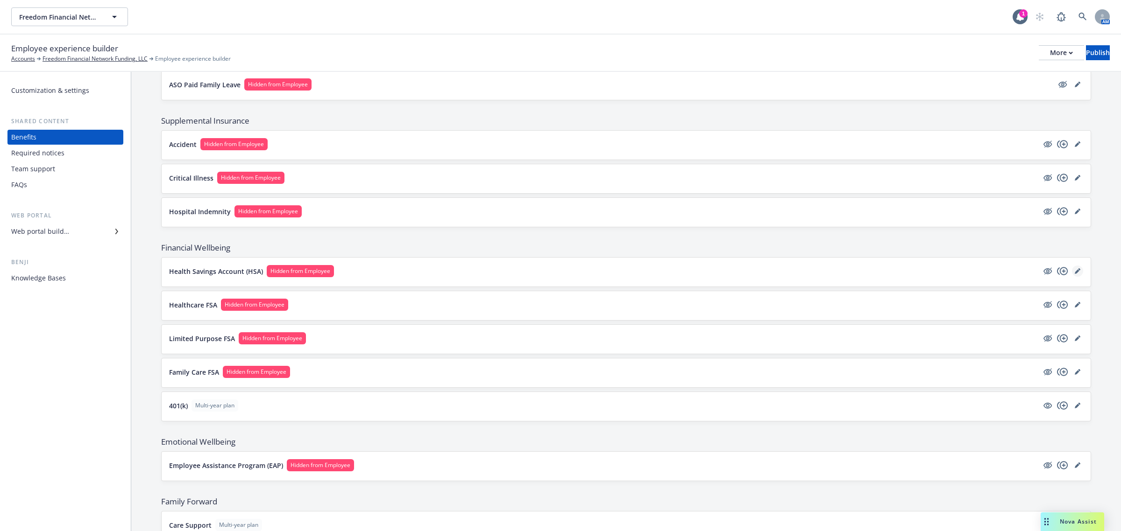
click at [1074, 274] on icon "editPencil" at bounding box center [1076, 271] width 5 height 5
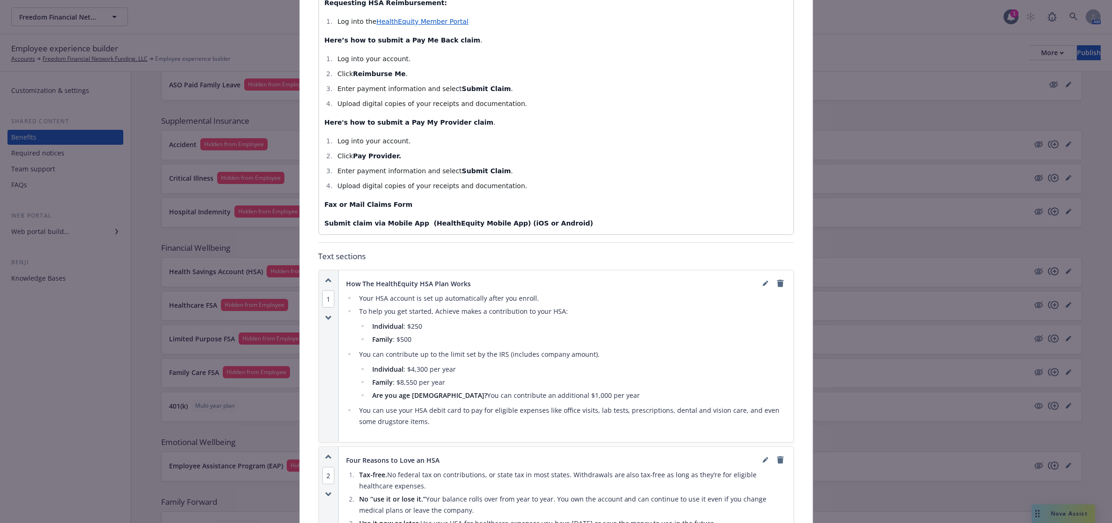
scroll to position [437, 0]
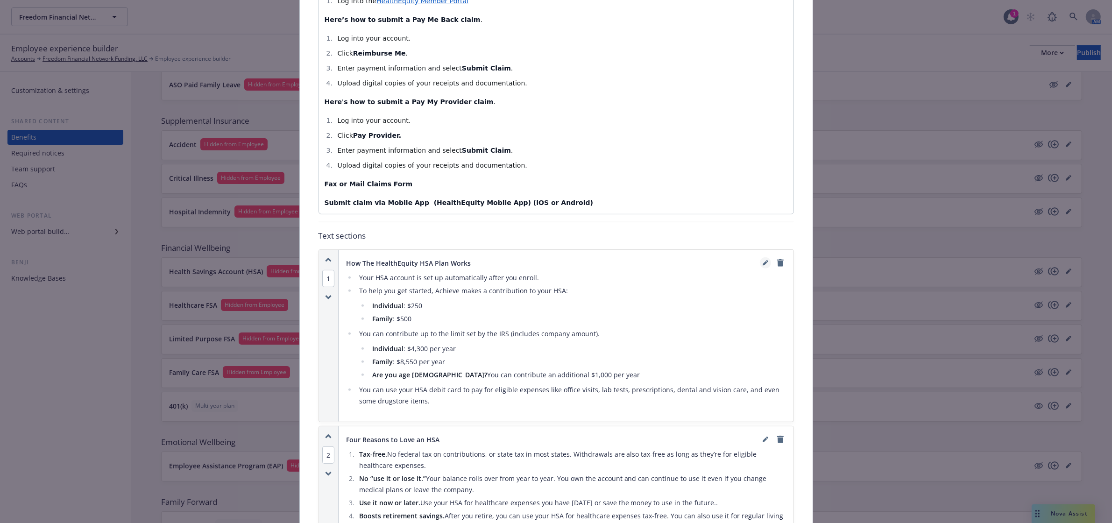
click at [766, 262] on icon "editPencil" at bounding box center [767, 261] width 2 height 2
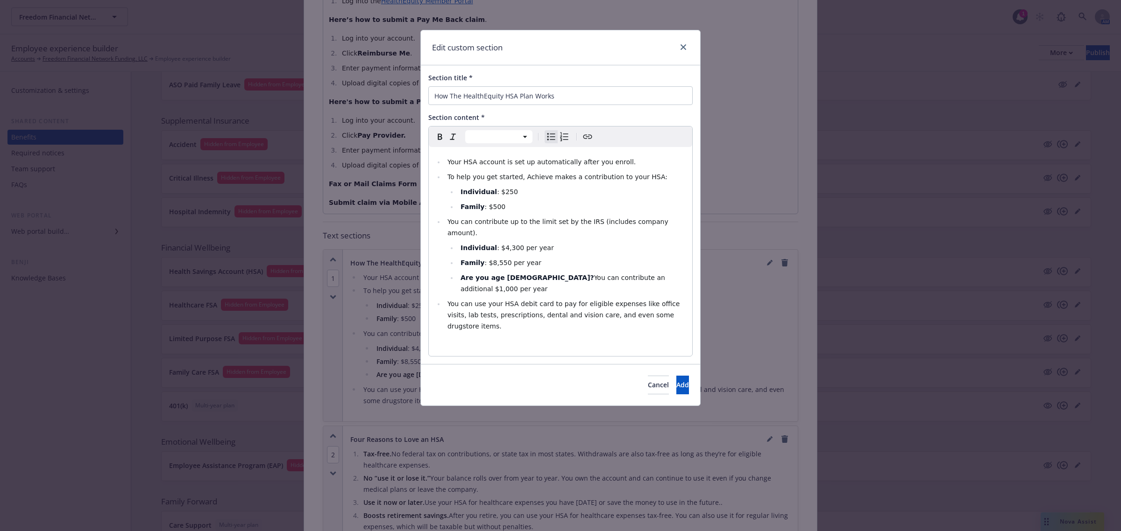
select select
click at [507, 244] on span ": $4,300 per year" at bounding box center [525, 247] width 57 height 7
click at [496, 259] on span ": $8,550 per year" at bounding box center [512, 262] width 57 height 7
click at [676, 381] on span "Add" at bounding box center [682, 385] width 13 height 9
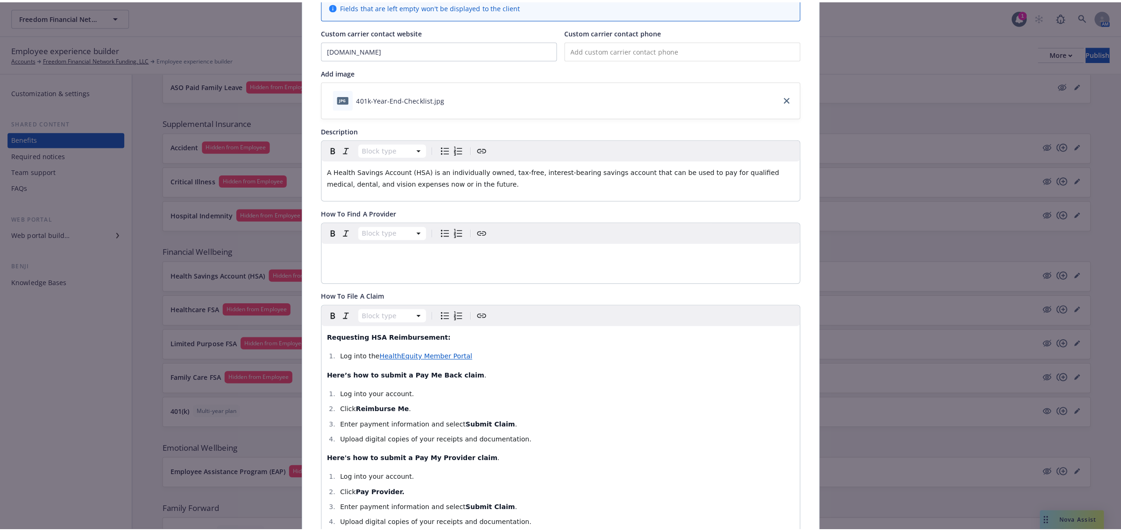
scroll to position [0, 0]
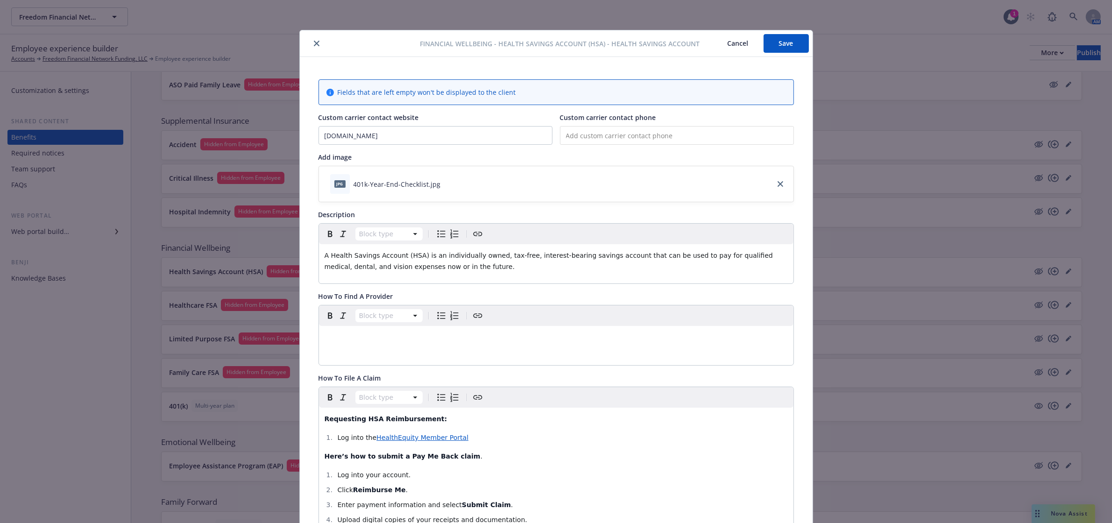
click at [771, 47] on button "Save" at bounding box center [785, 43] width 45 height 19
click at [314, 42] on icon "close" at bounding box center [317, 44] width 6 height 6
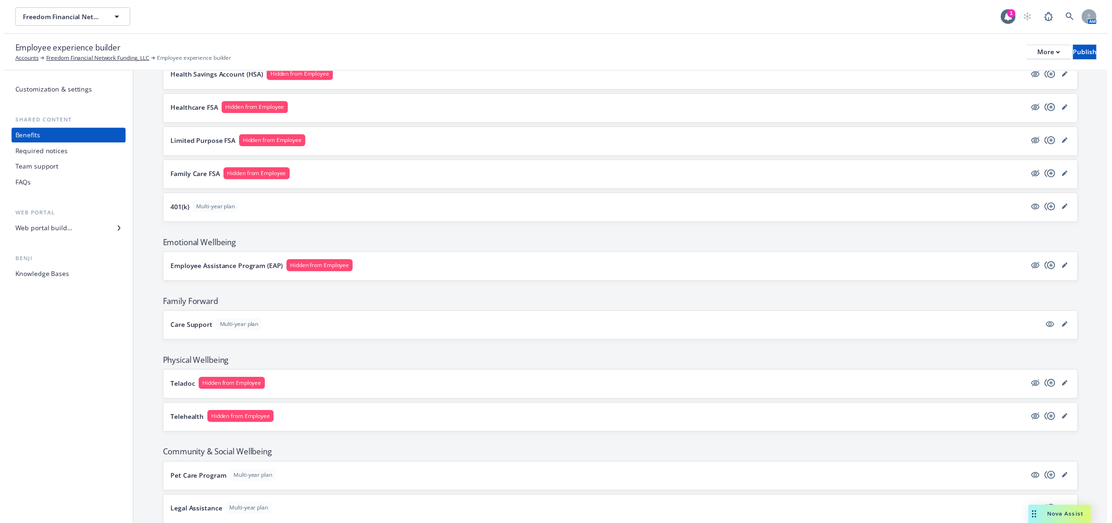
scroll to position [1243, 0]
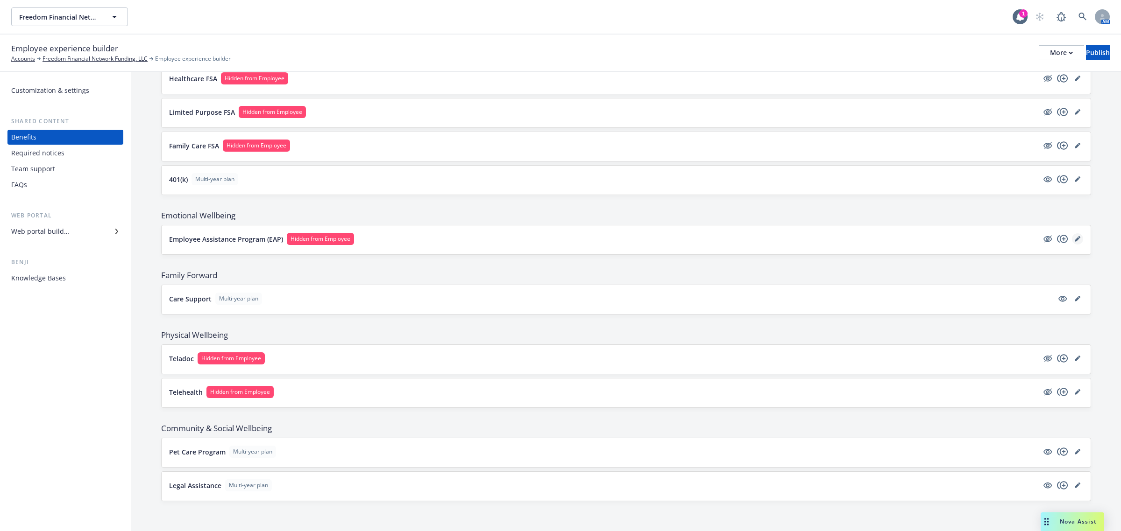
click at [1072, 237] on link "editPencil" at bounding box center [1077, 238] width 11 height 11
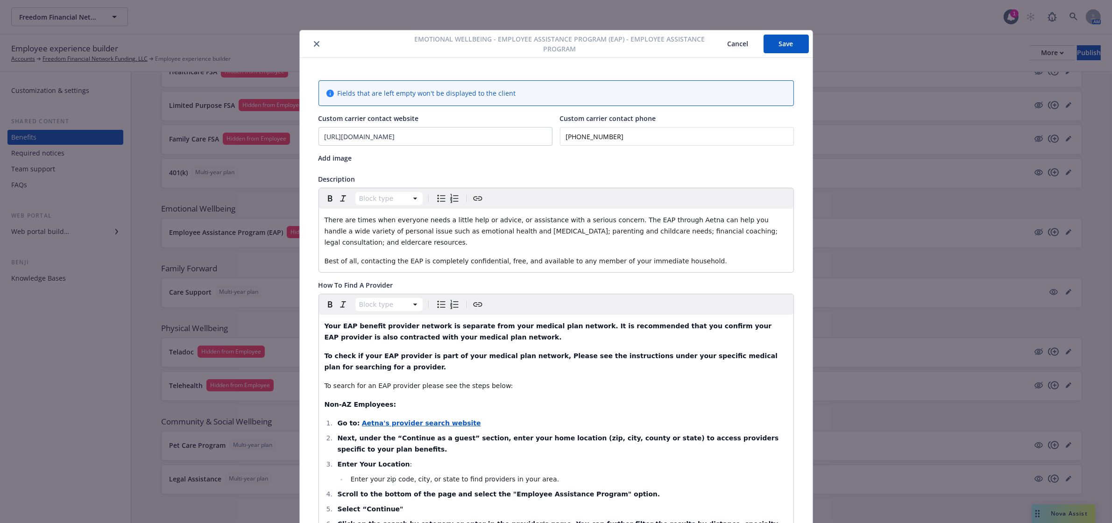
scroll to position [28, 0]
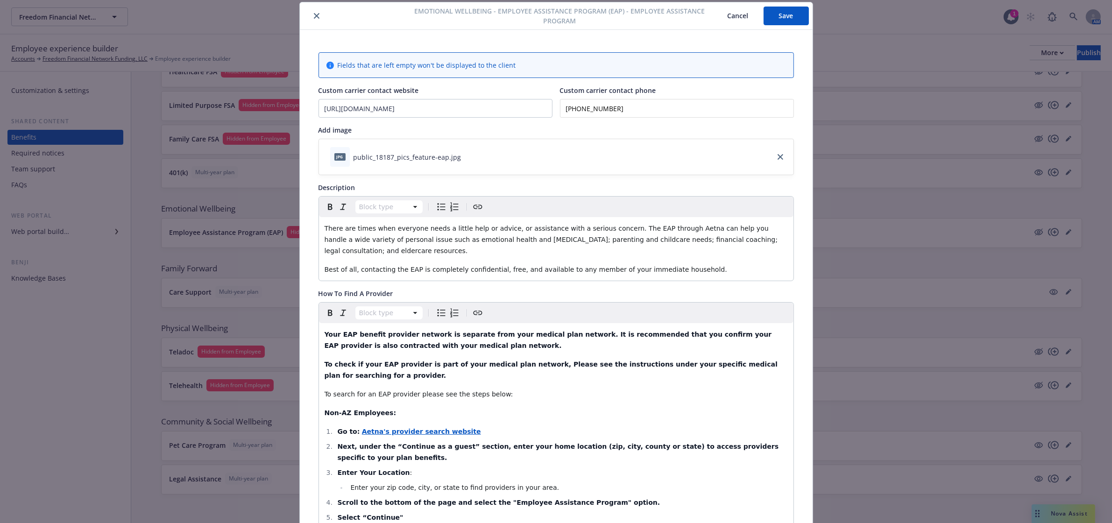
click at [315, 14] on button "close" at bounding box center [316, 15] width 11 height 11
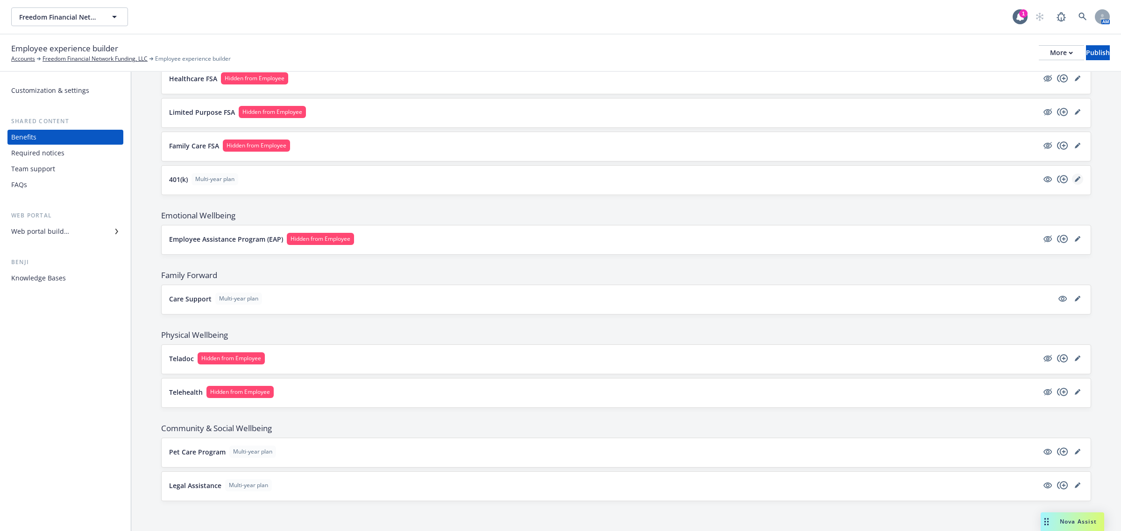
click at [1072, 176] on link "editPencil" at bounding box center [1077, 179] width 11 height 11
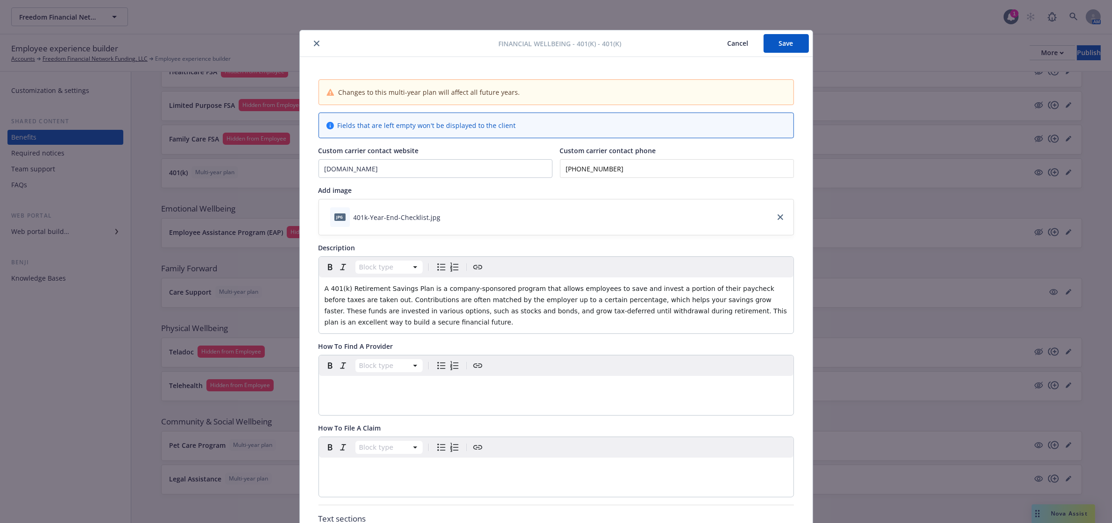
scroll to position [28, 0]
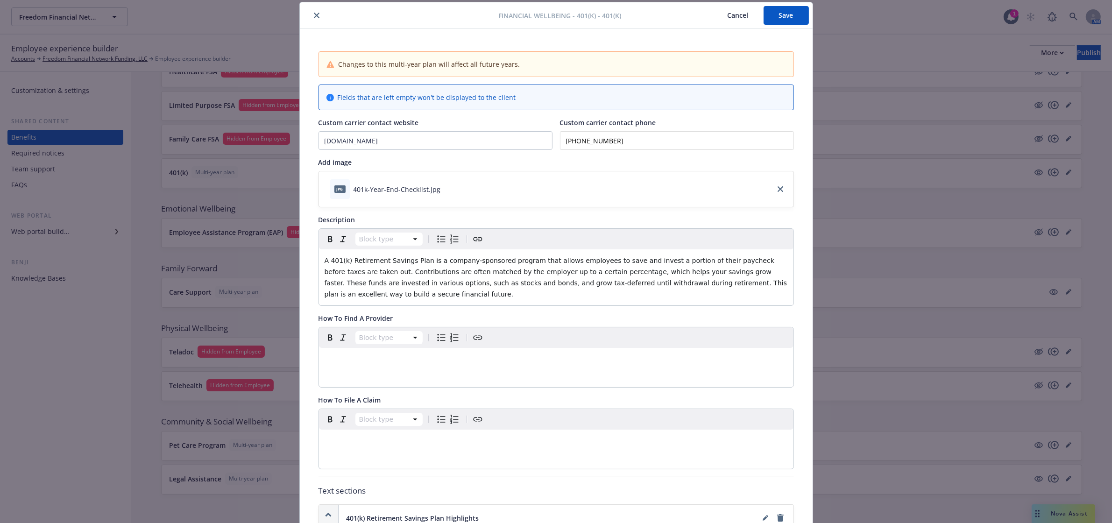
click at [314, 13] on icon "close" at bounding box center [317, 16] width 6 height 6
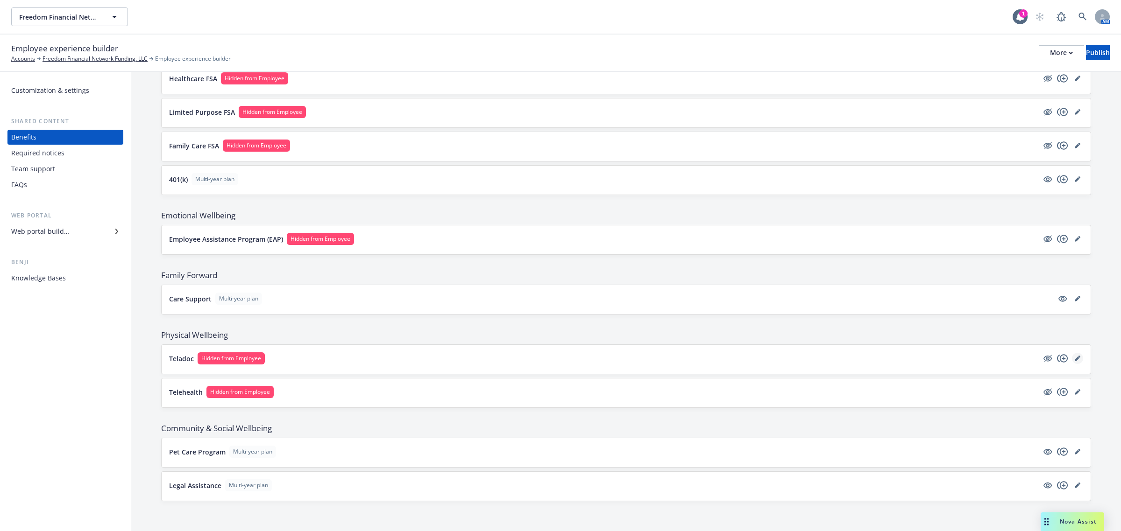
click at [1072, 358] on link "editPencil" at bounding box center [1077, 358] width 11 height 11
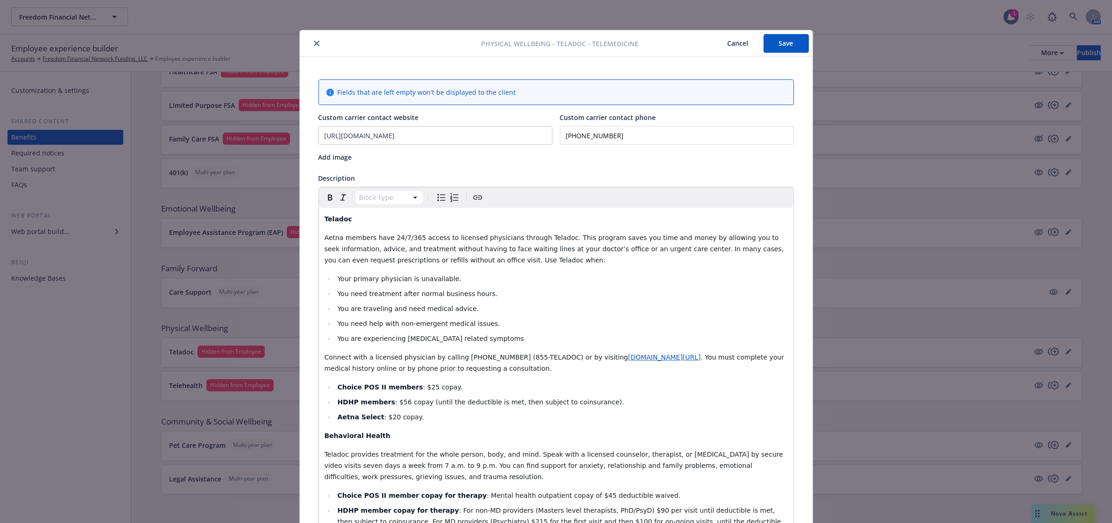
scroll to position [28, 0]
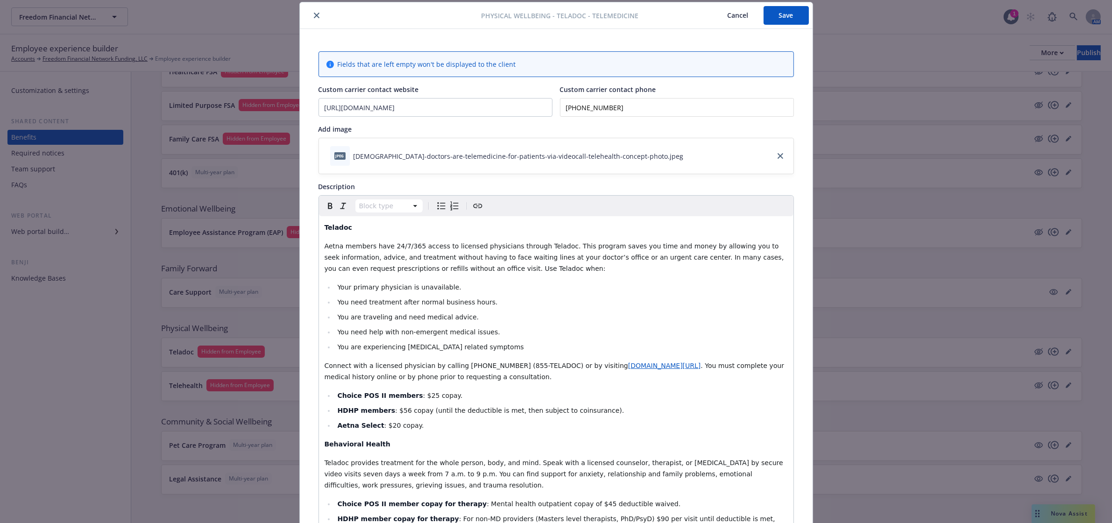
click at [310, 8] on div "Physical Wellbeing - Teladoc - TeleMedicine Cancel Save" at bounding box center [556, 15] width 513 height 27
click at [315, 15] on button "close" at bounding box center [316, 15] width 11 height 11
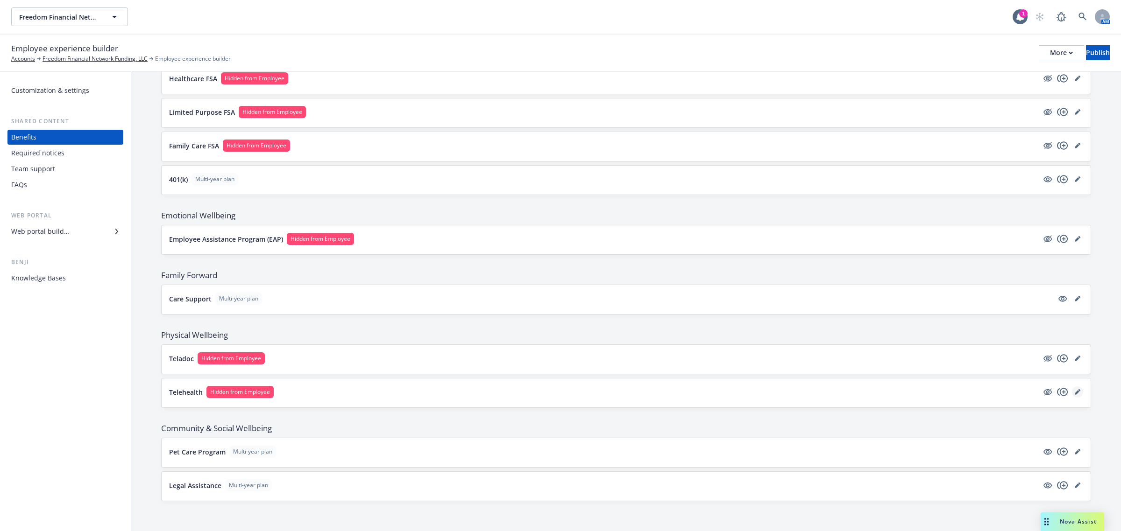
click at [1074, 390] on icon "editPencil" at bounding box center [1077, 392] width 6 height 6
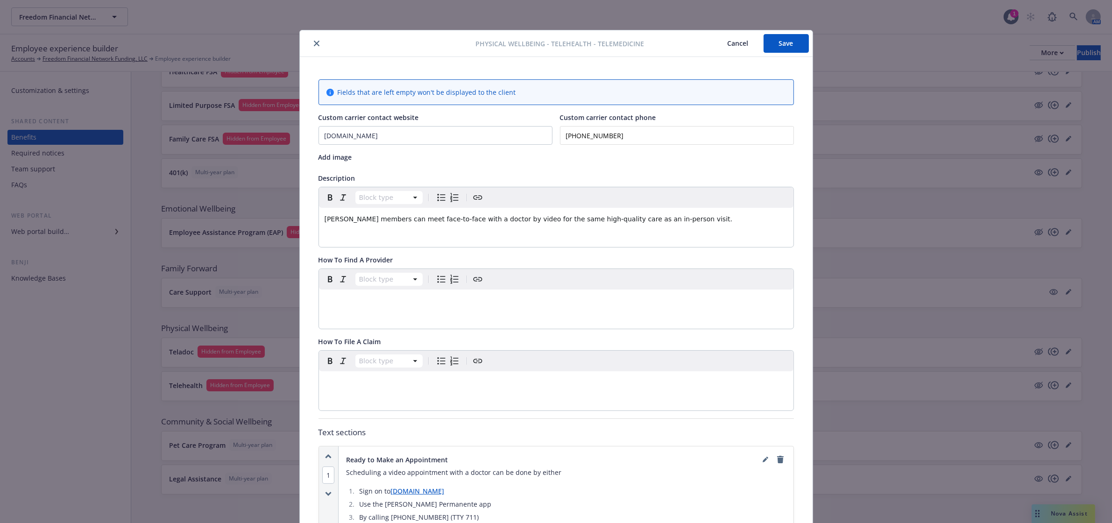
scroll to position [28, 0]
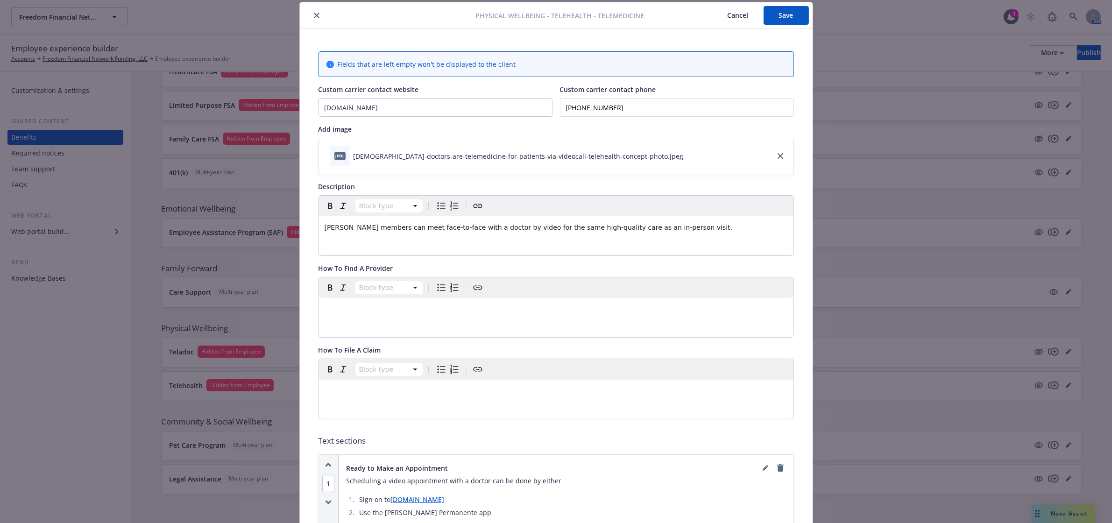
click at [314, 14] on icon "close" at bounding box center [317, 16] width 6 height 6
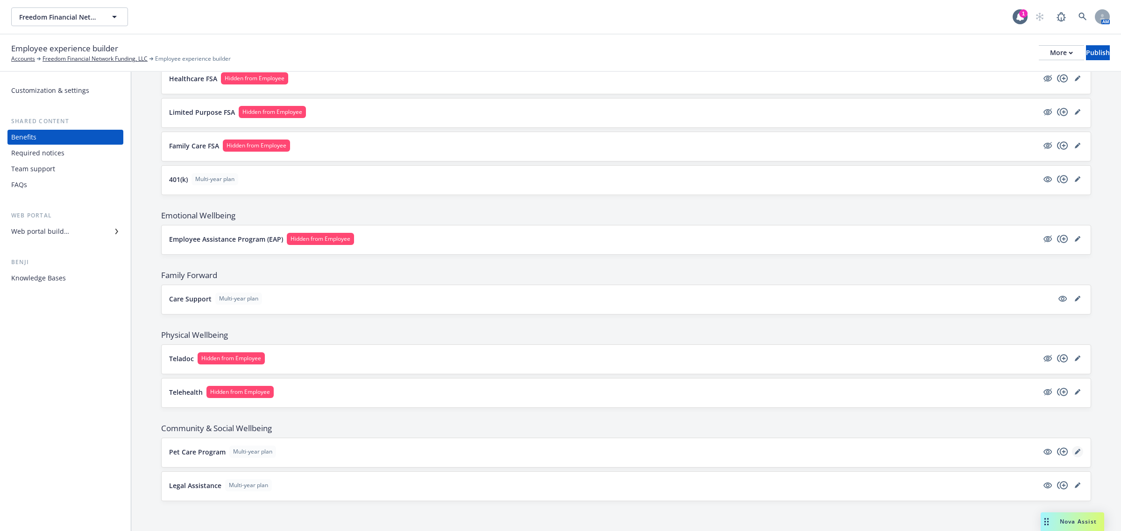
click at [1072, 450] on link "editPencil" at bounding box center [1077, 451] width 11 height 11
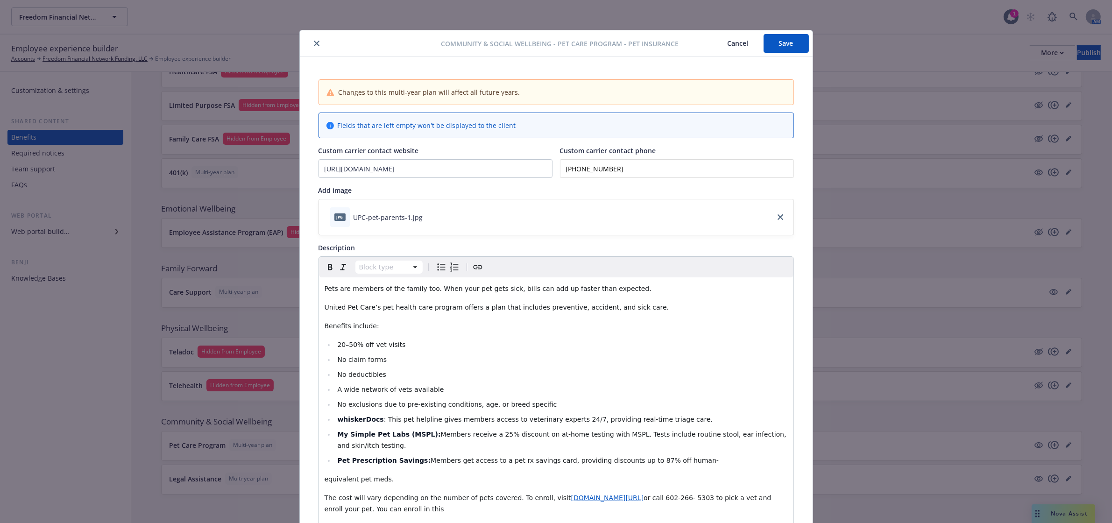
click at [314, 41] on icon "close" at bounding box center [317, 44] width 6 height 6
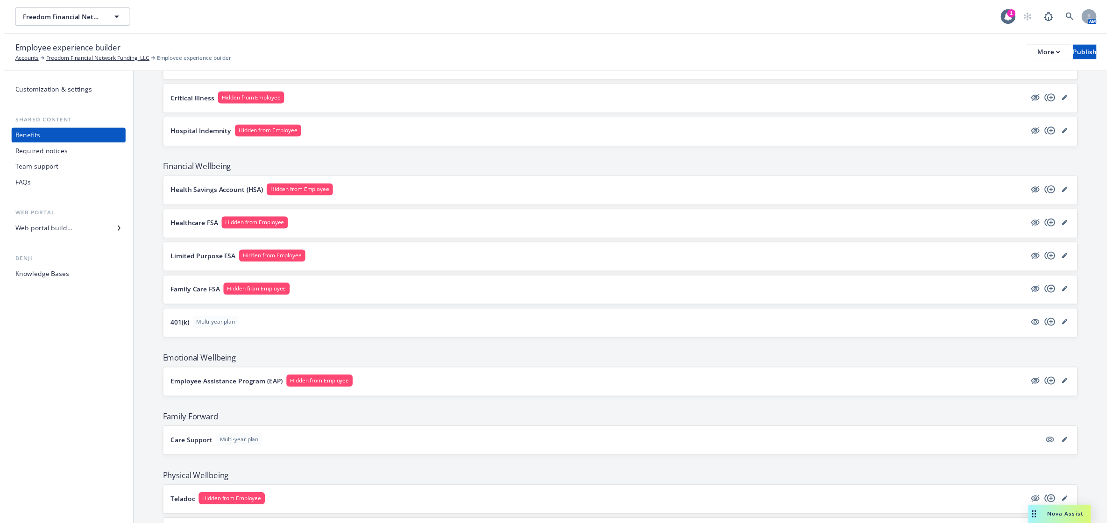
scroll to position [1068, 0]
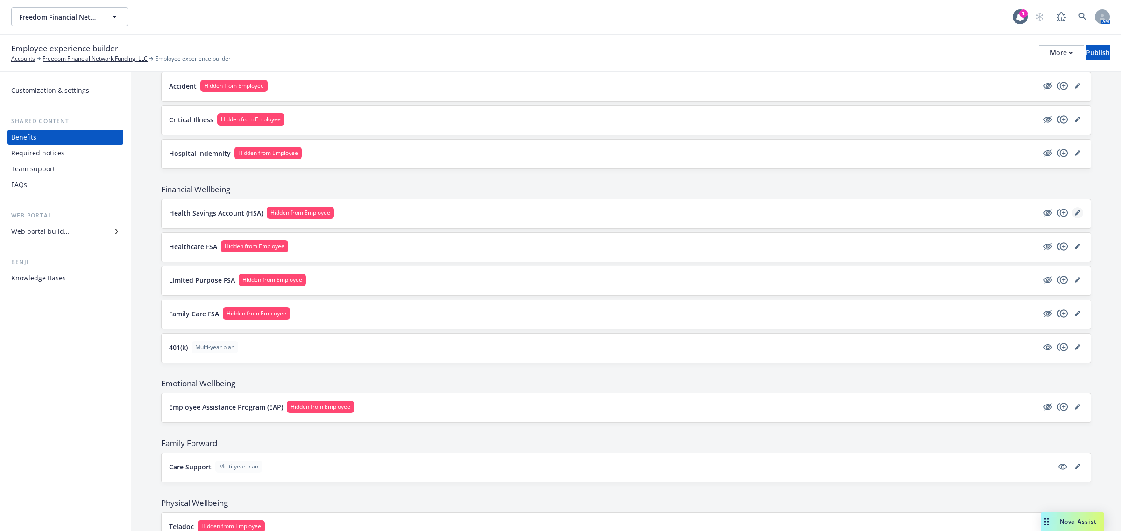
click at [1074, 216] on icon "editPencil" at bounding box center [1077, 213] width 6 height 6
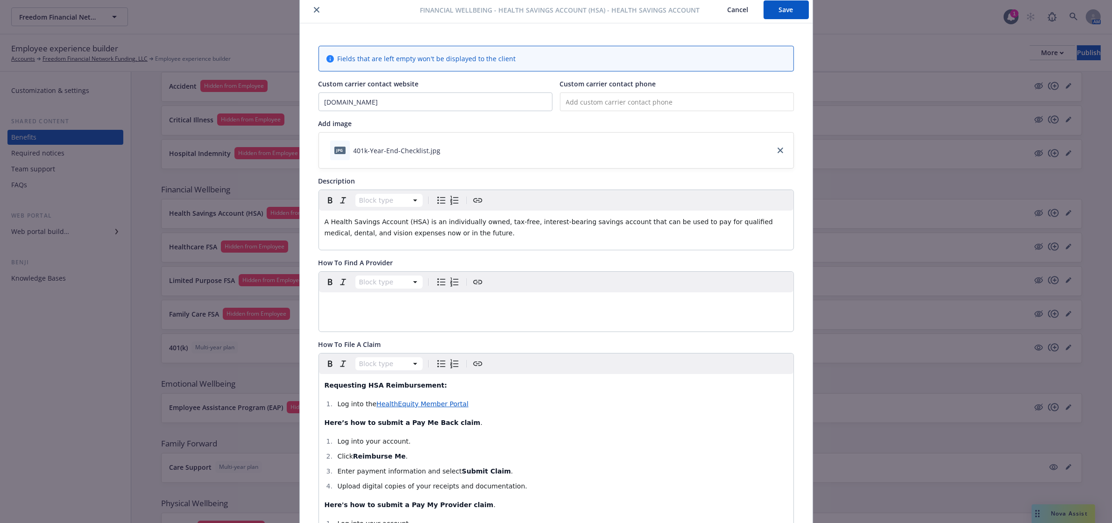
scroll to position [28, 0]
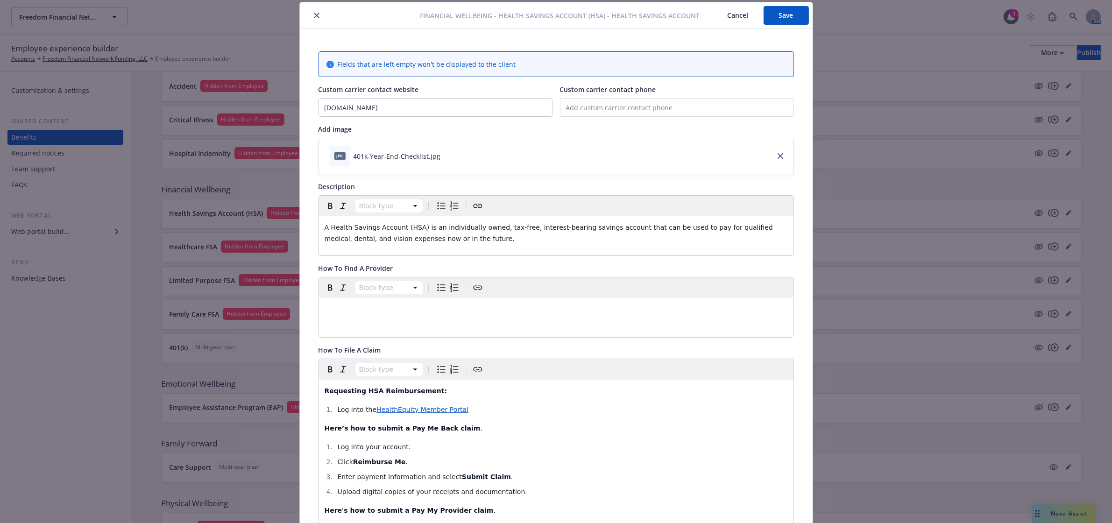
click at [311, 19] on button "close" at bounding box center [316, 15] width 11 height 11
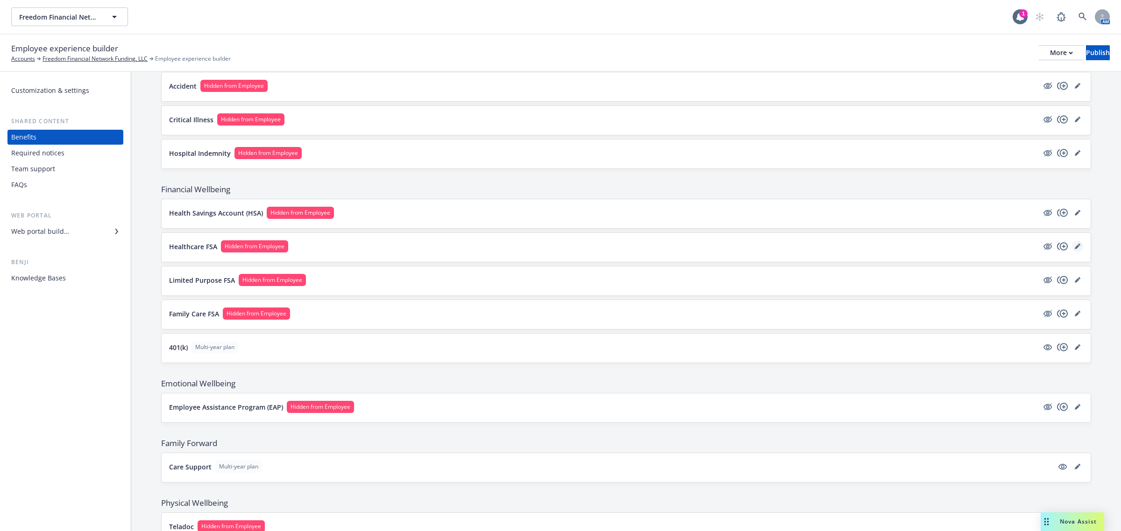
click at [1074, 249] on icon "editPencil" at bounding box center [1077, 247] width 6 height 6
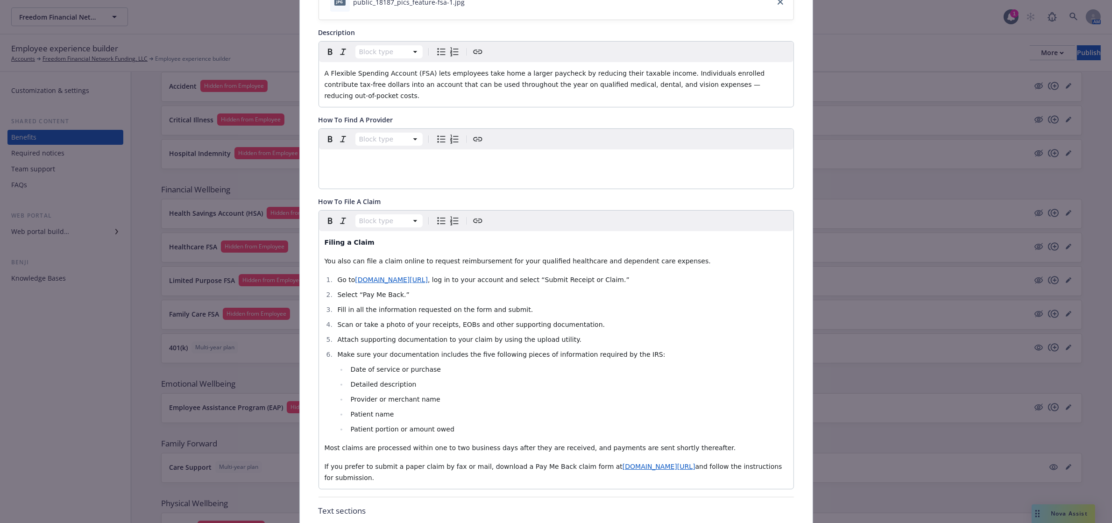
scroll to position [28, 0]
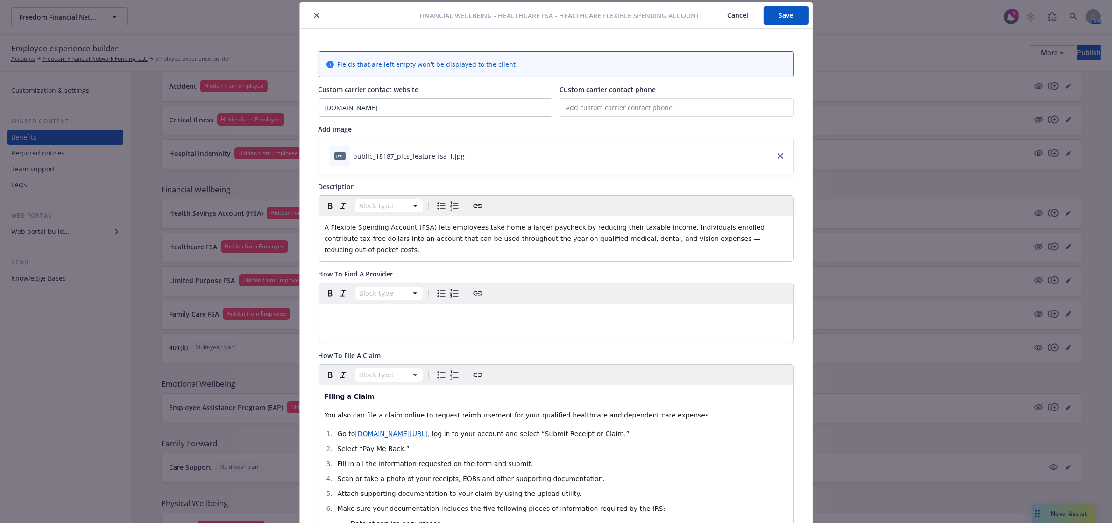
click at [314, 13] on icon "close" at bounding box center [317, 16] width 6 height 6
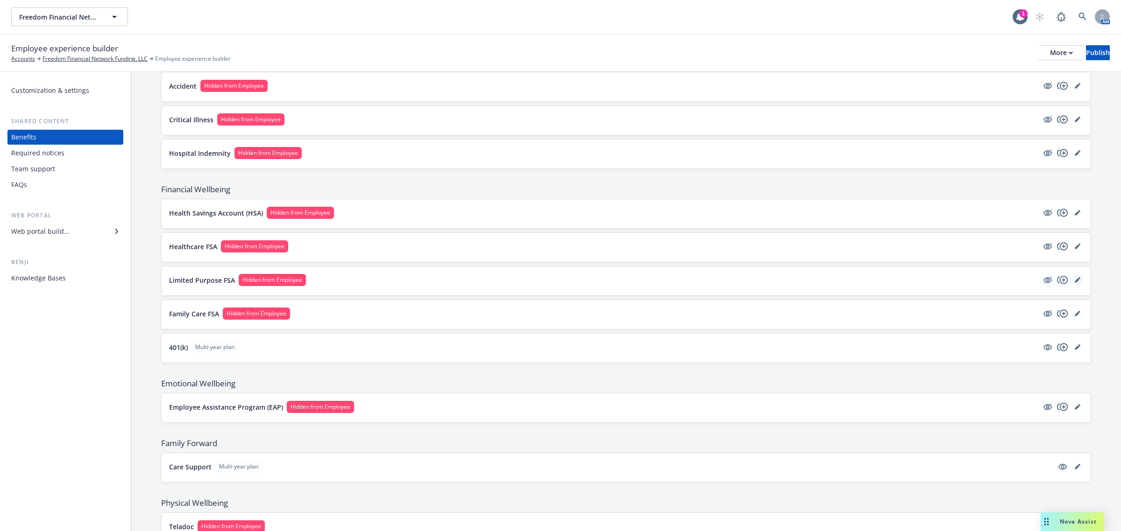
click at [1074, 283] on icon "editPencil" at bounding box center [1077, 280] width 6 height 6
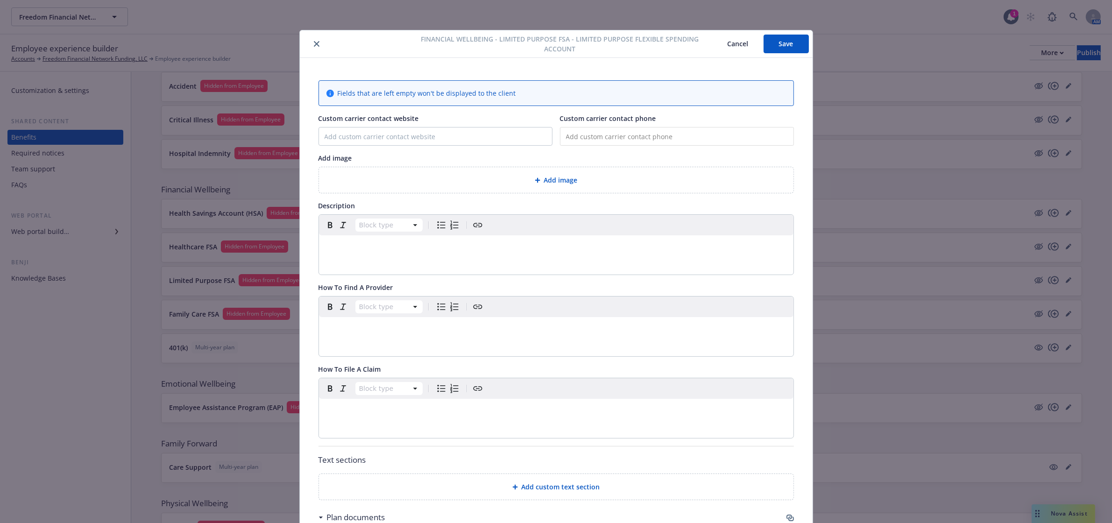
scroll to position [28, 0]
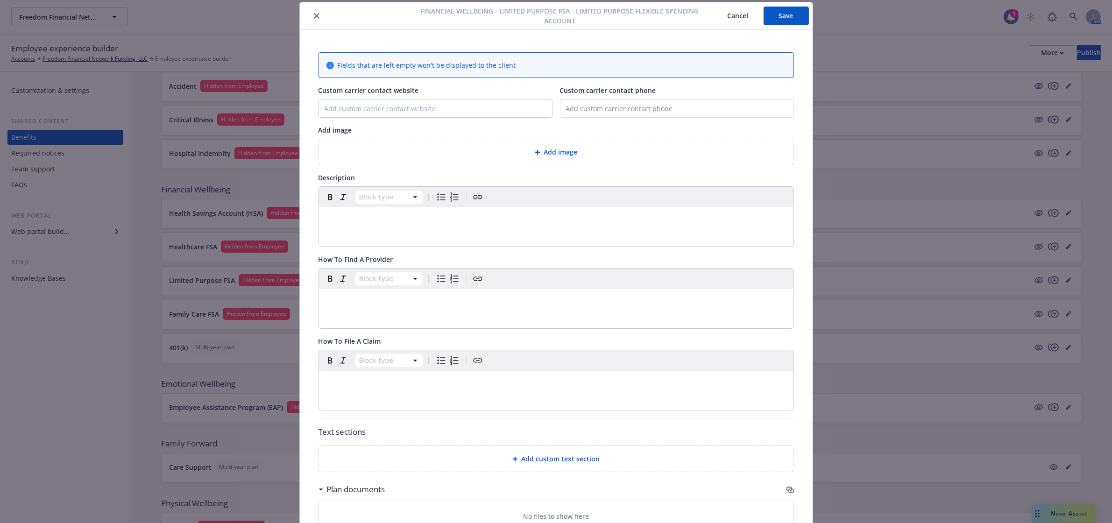
click at [311, 13] on button "close" at bounding box center [316, 15] width 11 height 11
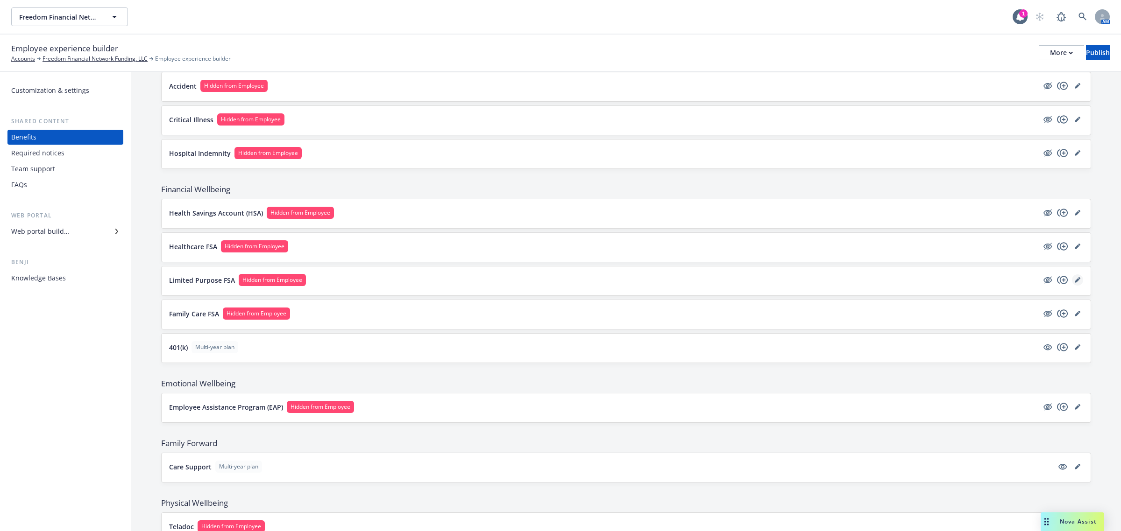
click at [1074, 283] on icon "editPencil" at bounding box center [1077, 280] width 6 height 6
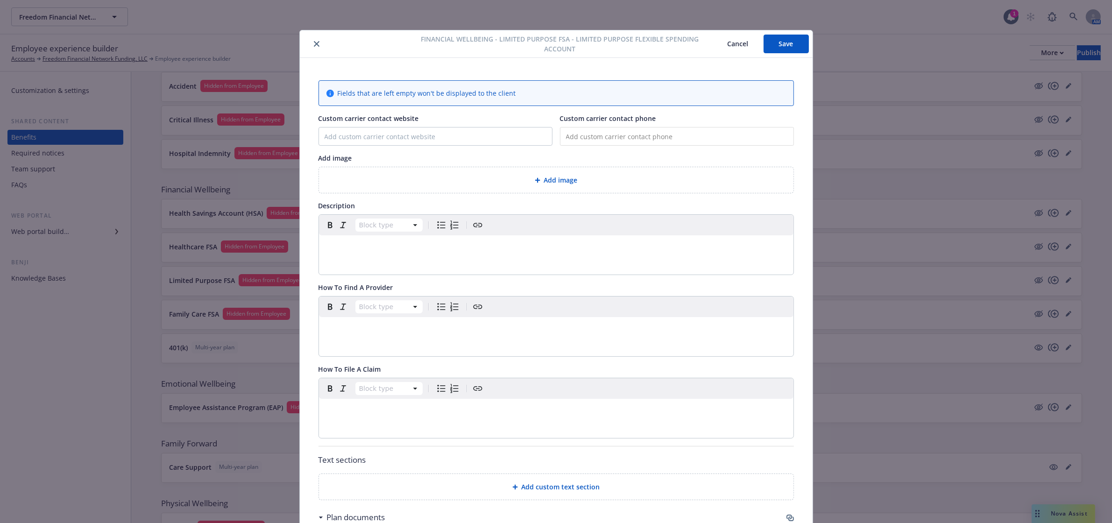
scroll to position [28, 0]
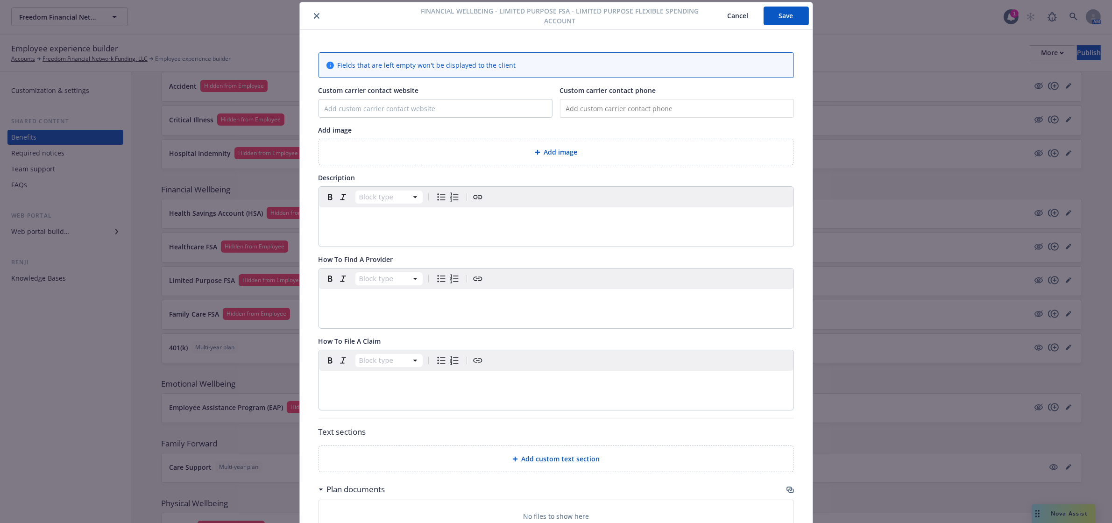
type input "[DOMAIN_NAME]"
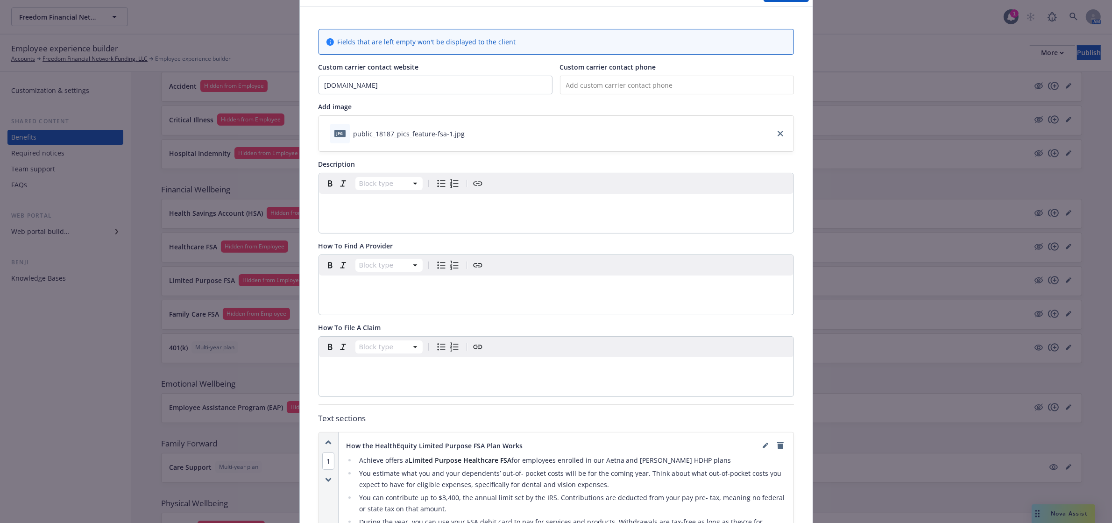
scroll to position [0, 0]
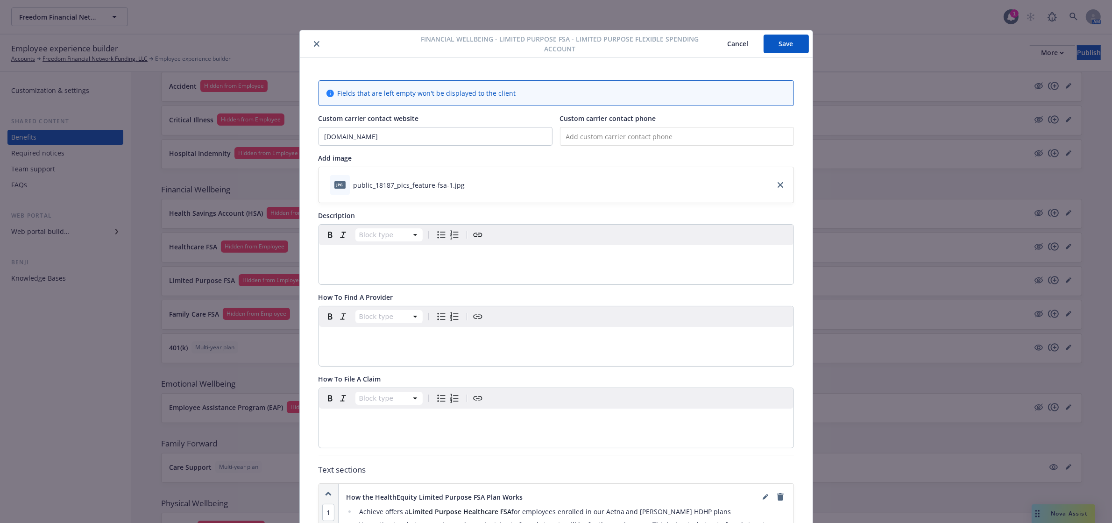
click at [792, 45] on button "Save" at bounding box center [785, 44] width 45 height 19
click at [314, 42] on icon "close" at bounding box center [317, 44] width 6 height 6
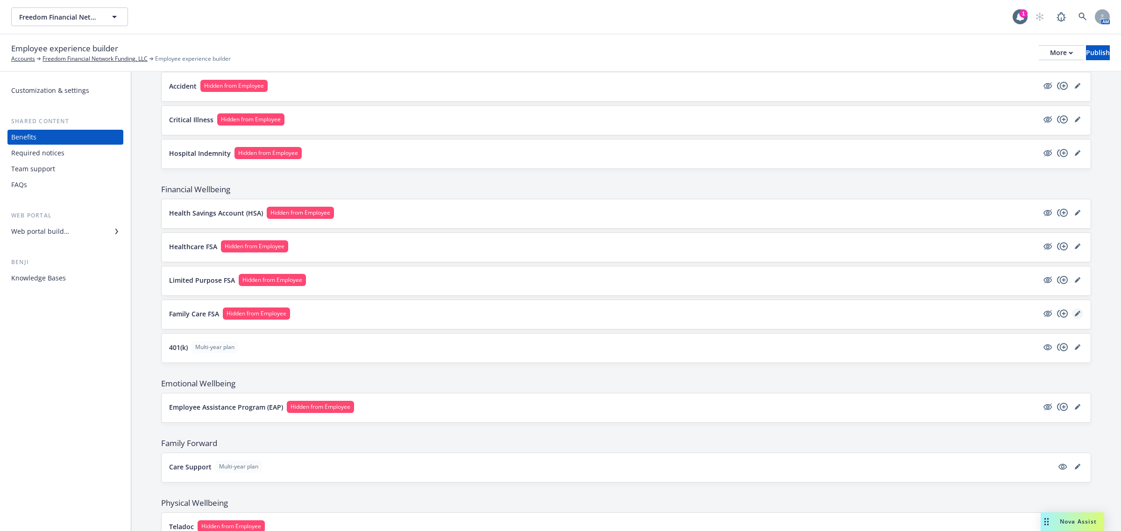
click at [1078, 313] on icon "editPencil" at bounding box center [1079, 312] width 2 height 2
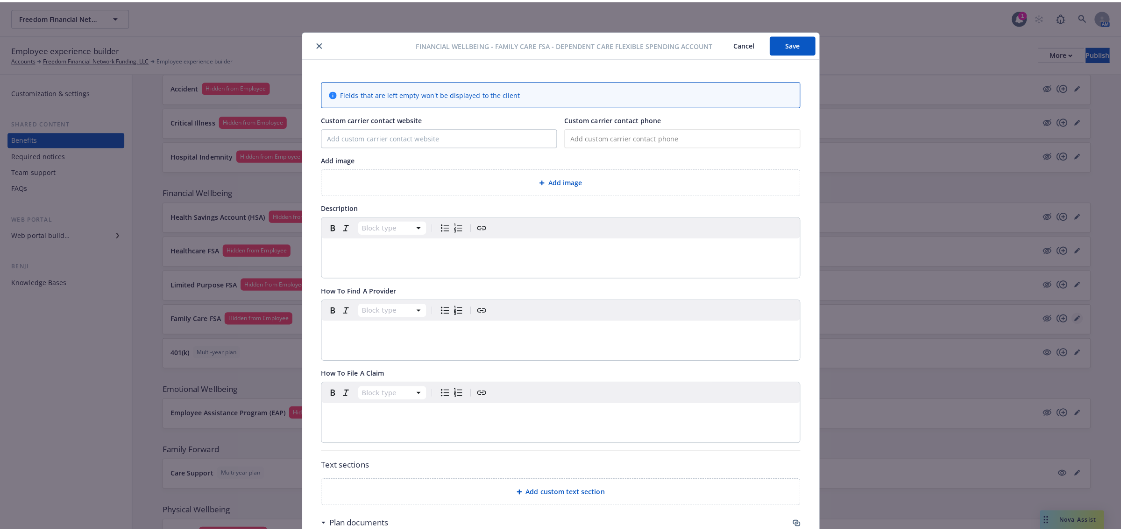
scroll to position [28, 0]
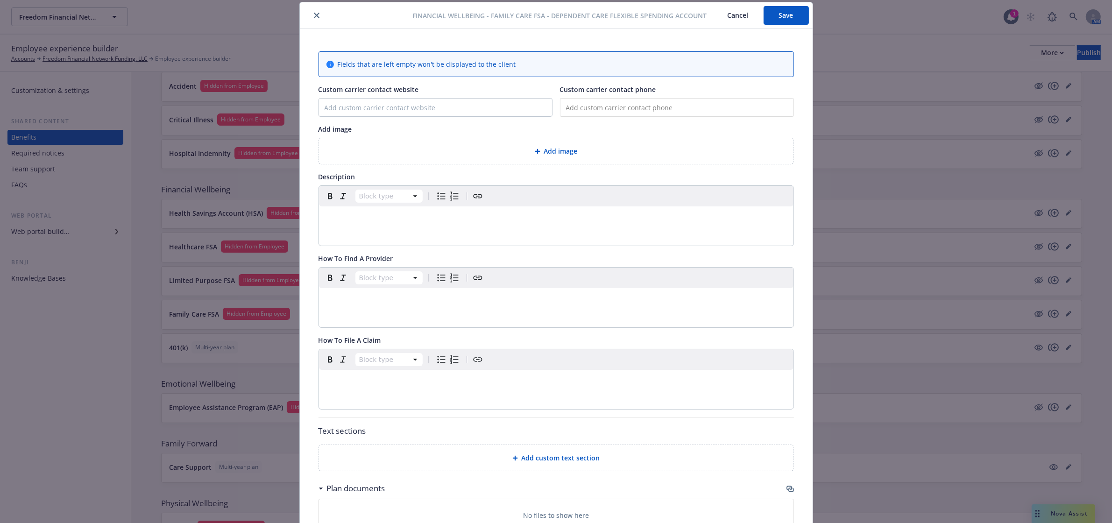
click at [314, 15] on icon "close" at bounding box center [317, 16] width 6 height 6
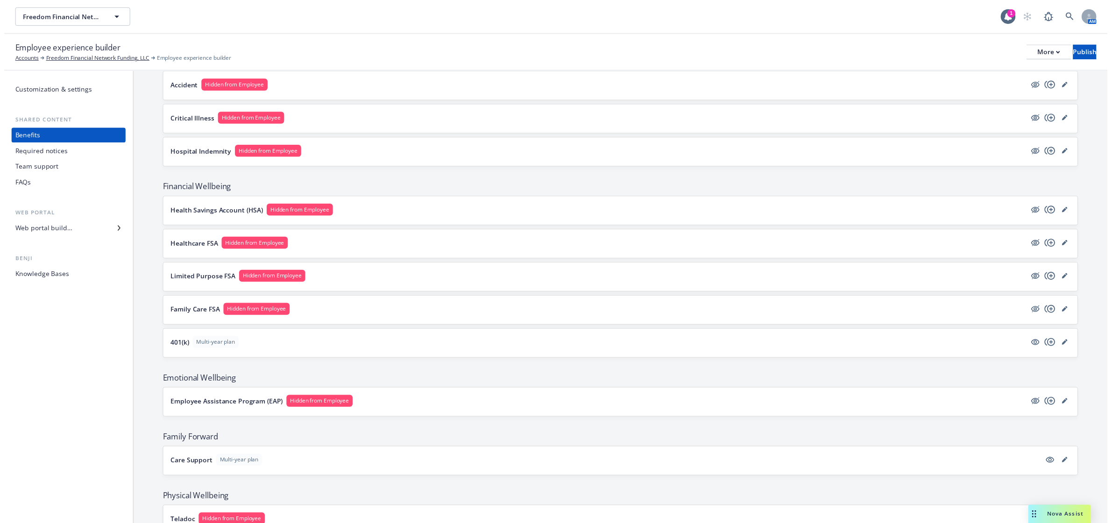
scroll to position [1010, 0]
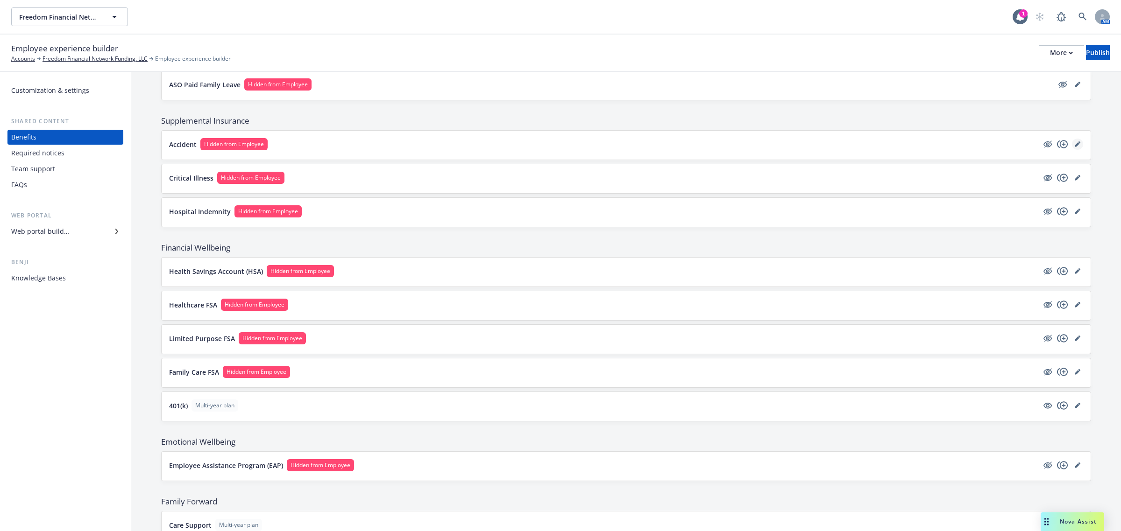
click at [1074, 147] on icon "editPencil" at bounding box center [1077, 144] width 6 height 6
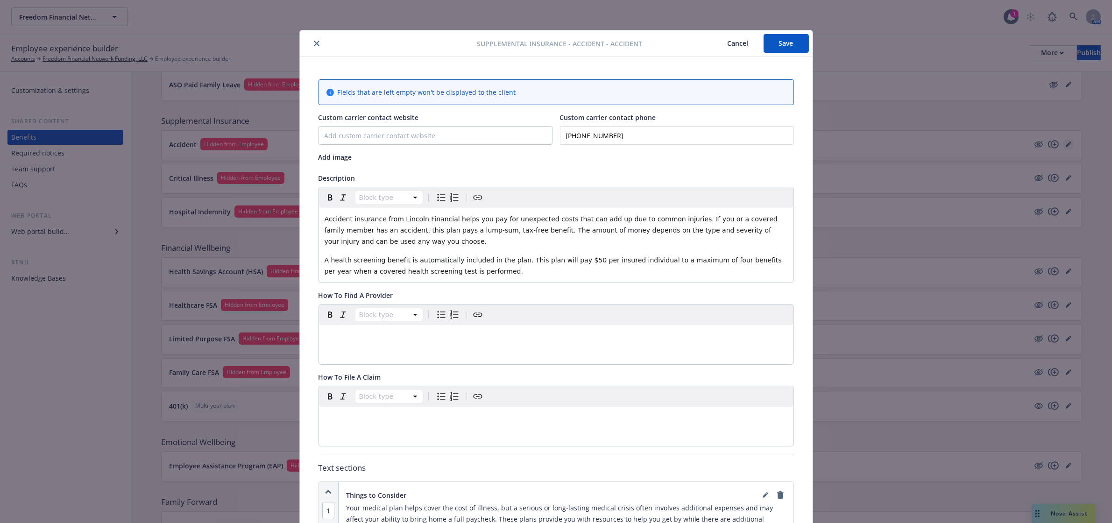
scroll to position [28, 0]
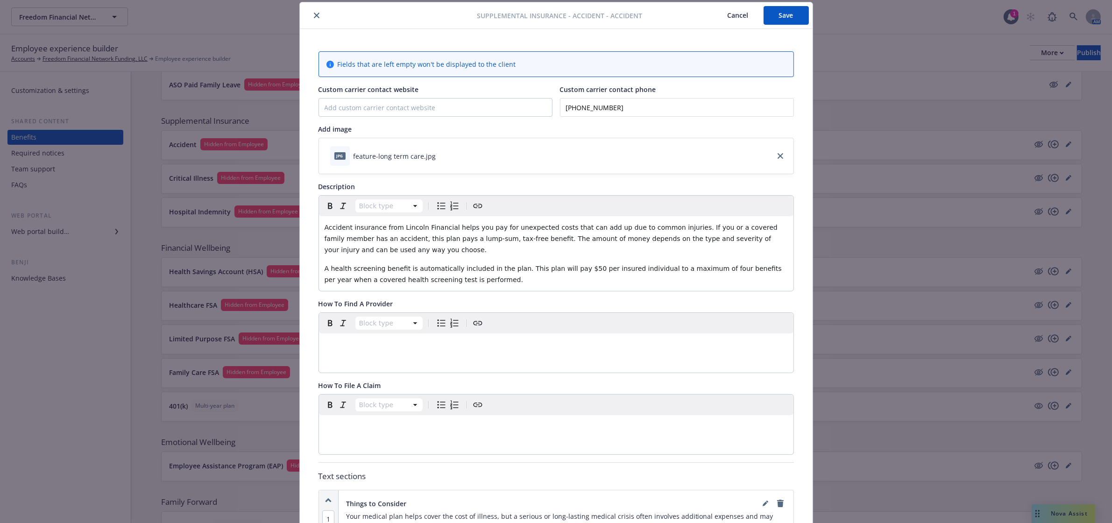
click at [314, 11] on button "close" at bounding box center [316, 15] width 11 height 11
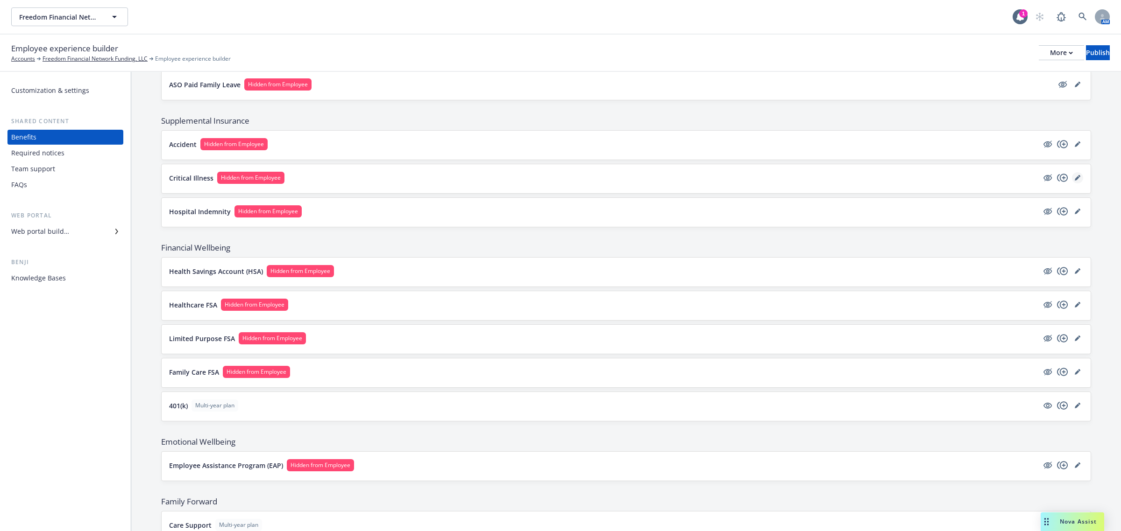
click at [1072, 183] on link "editPencil" at bounding box center [1077, 177] width 11 height 11
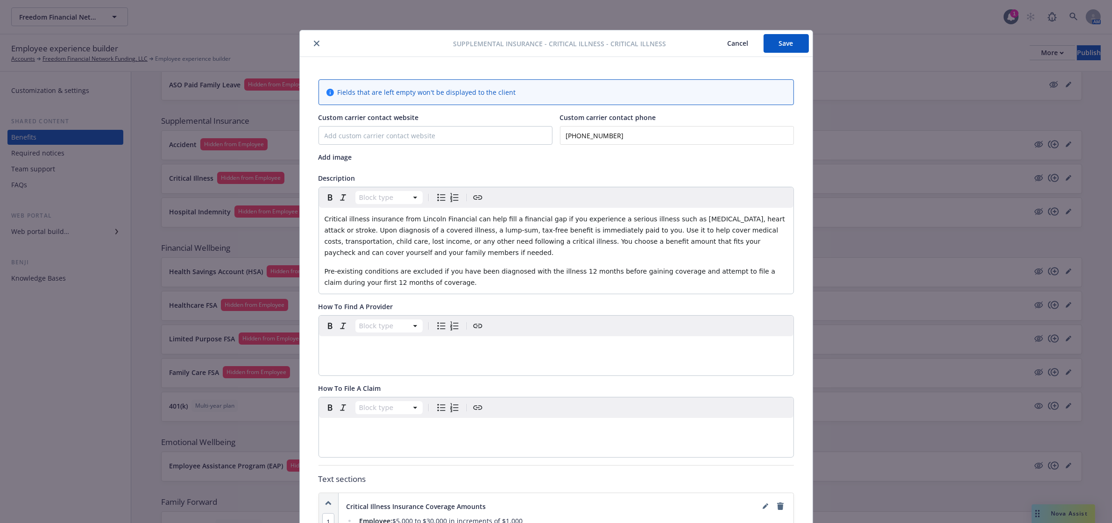
scroll to position [28, 0]
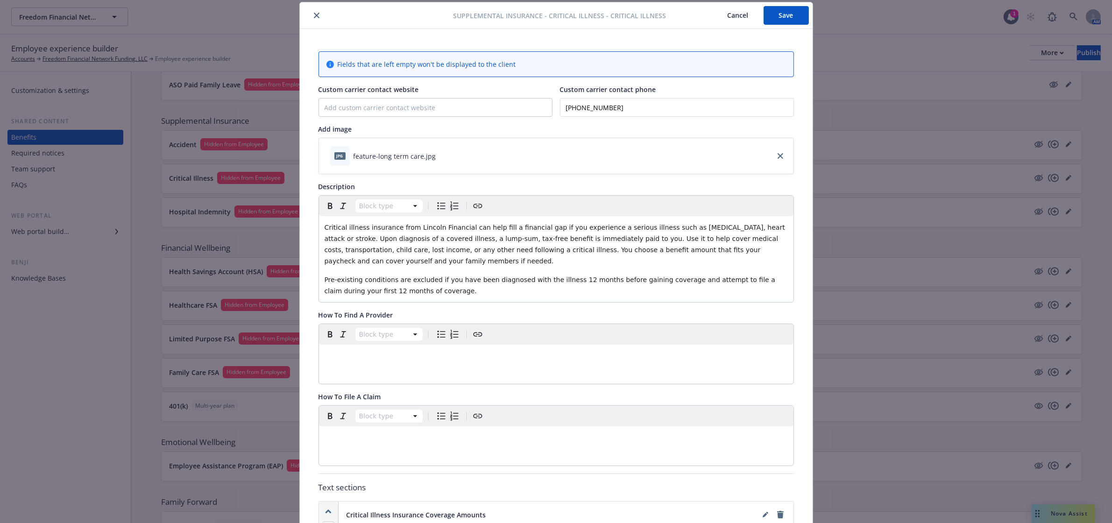
click at [314, 16] on icon "close" at bounding box center [317, 16] width 6 height 6
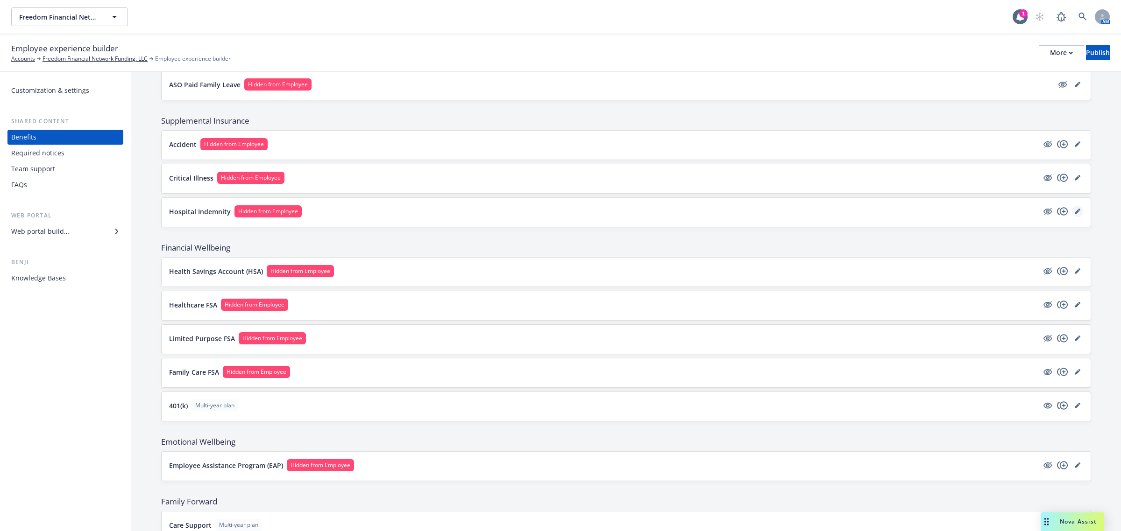
click at [1074, 214] on icon "editPencil" at bounding box center [1077, 212] width 6 height 6
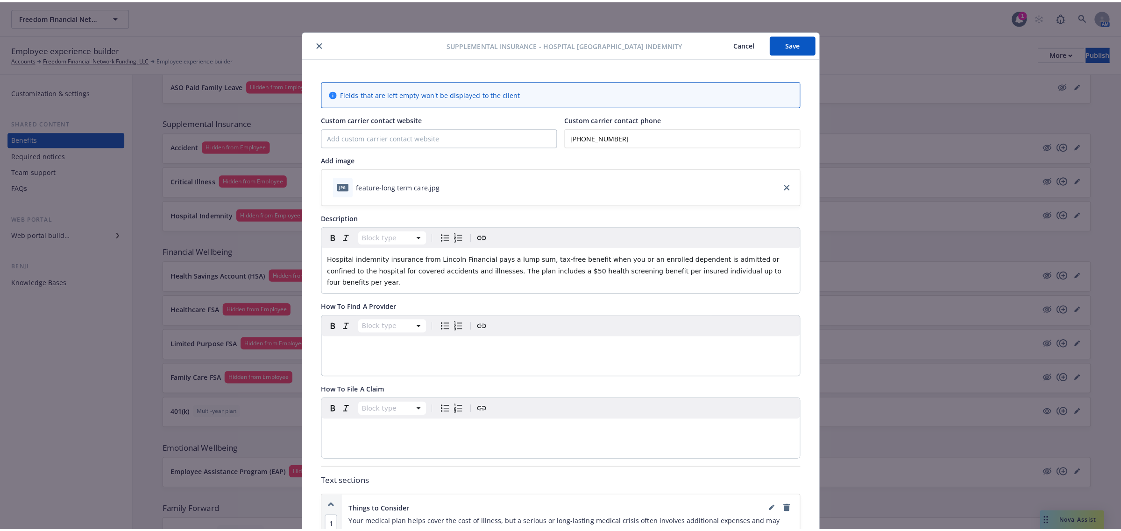
scroll to position [28, 0]
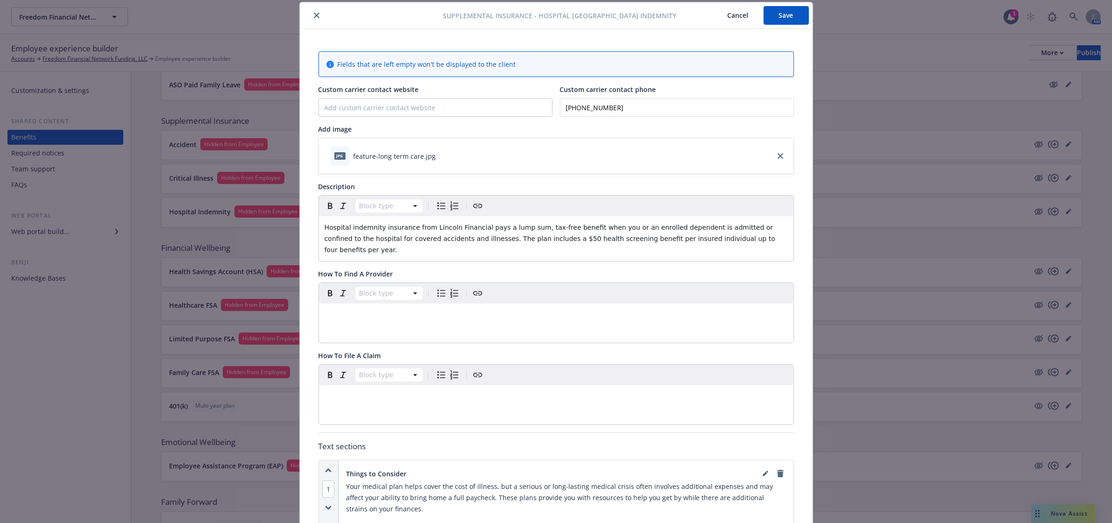
click at [314, 15] on icon "close" at bounding box center [317, 16] width 6 height 6
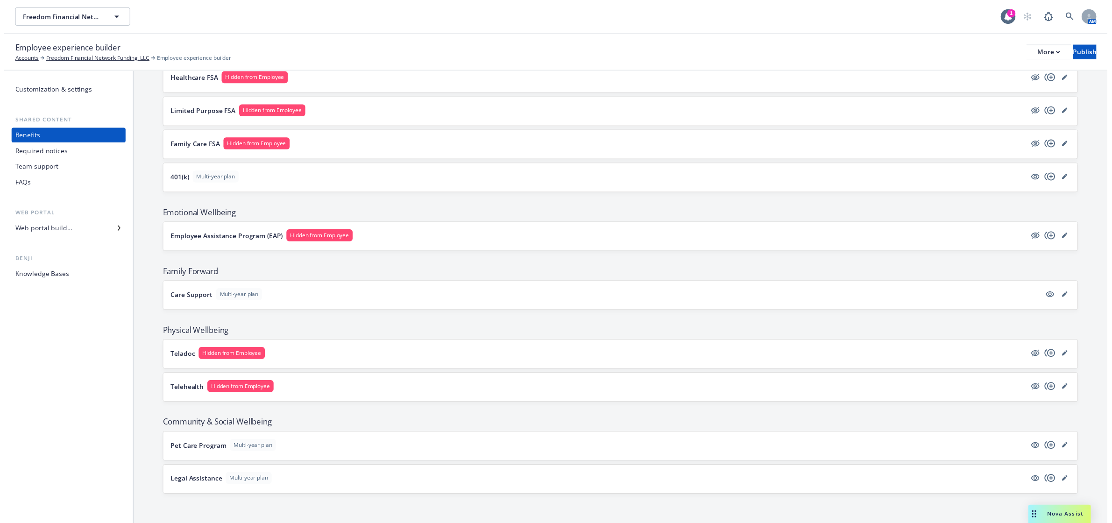
scroll to position [1243, 0]
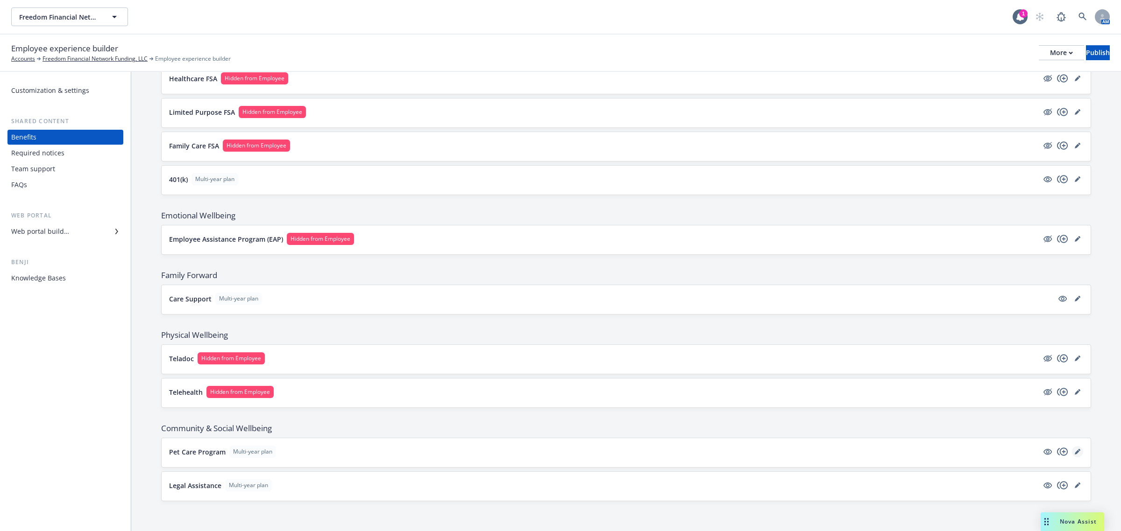
click at [1074, 454] on icon "editPencil" at bounding box center [1077, 452] width 6 height 6
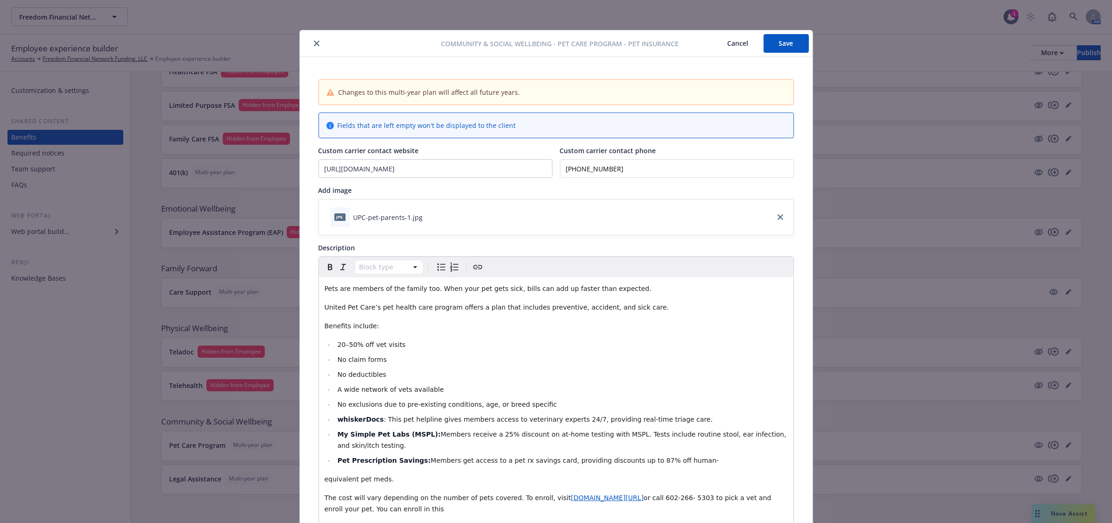
scroll to position [28, 0]
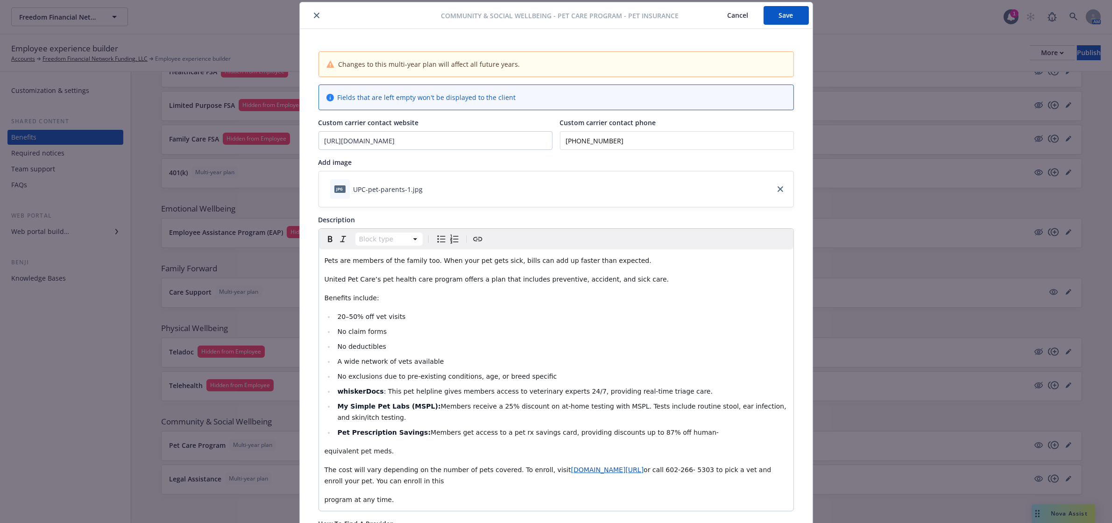
click at [312, 11] on button "close" at bounding box center [316, 15] width 11 height 11
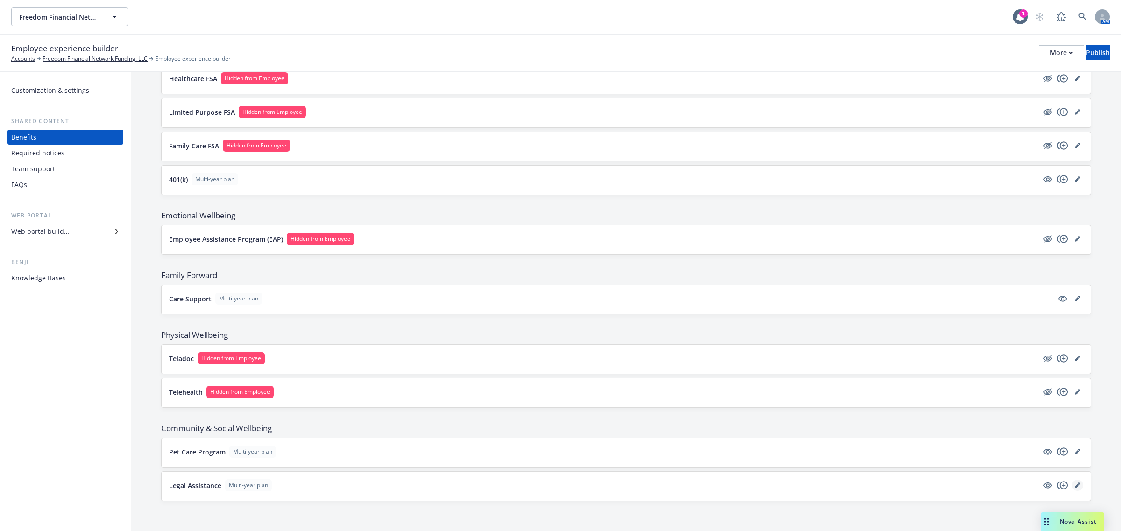
click at [1072, 488] on link "editPencil" at bounding box center [1077, 485] width 11 height 11
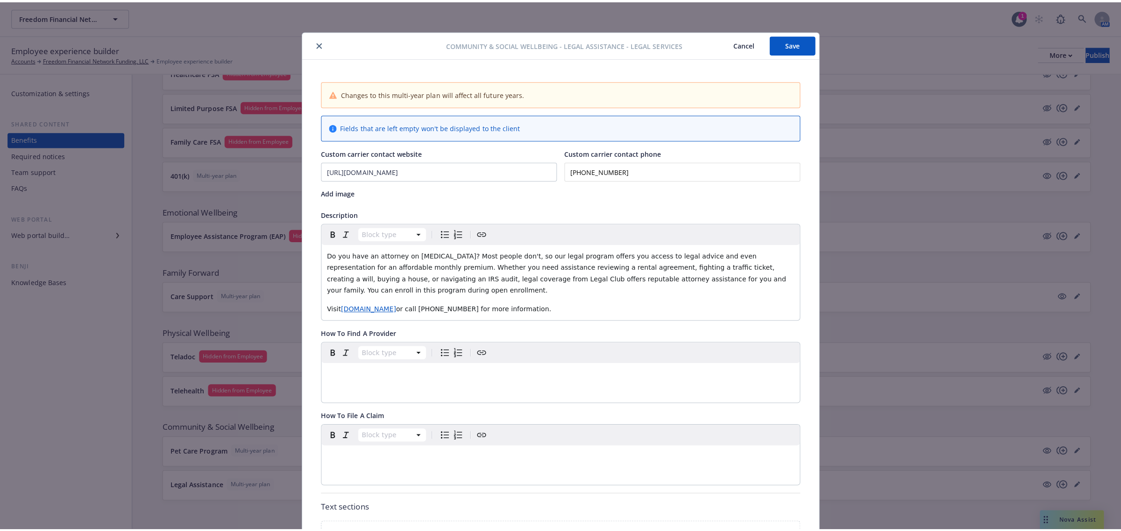
scroll to position [28, 0]
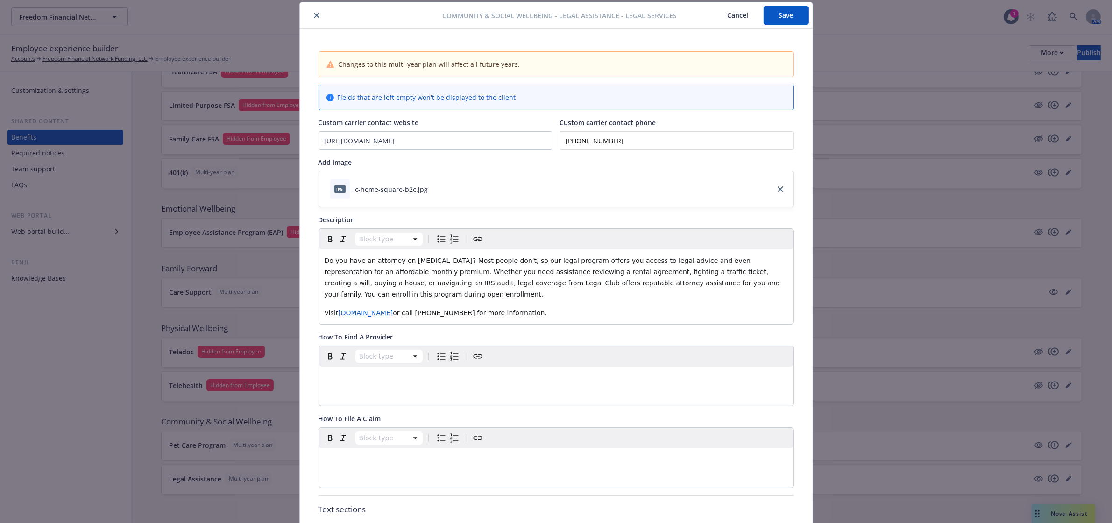
click at [314, 14] on icon "close" at bounding box center [317, 16] width 6 height 6
